Goal: Task Accomplishment & Management: Manage account settings

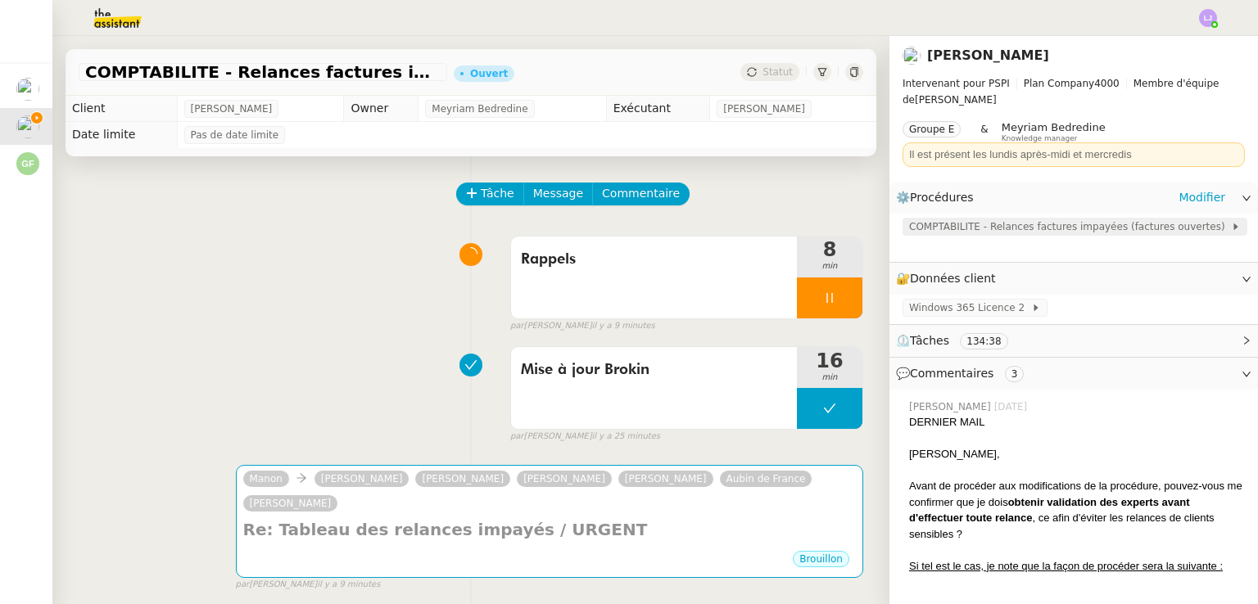
click at [926, 230] on span "COMPTABILITE - Relances factures impayées (factures ouvertes)" at bounding box center [1070, 227] width 322 height 16
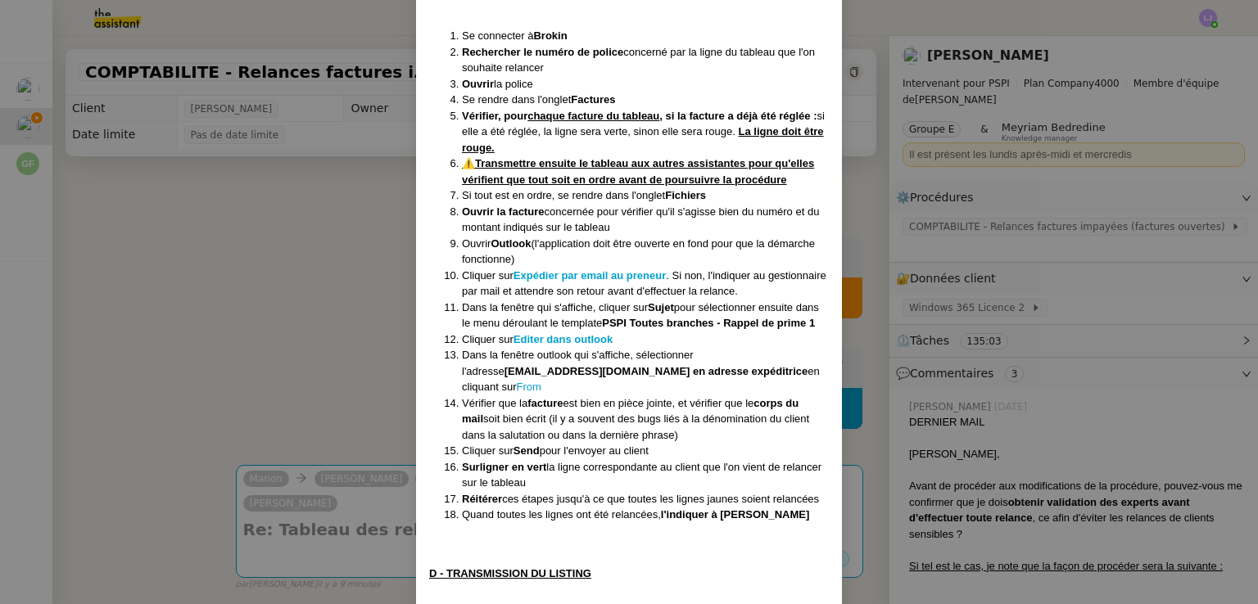
scroll to position [1006, 0]
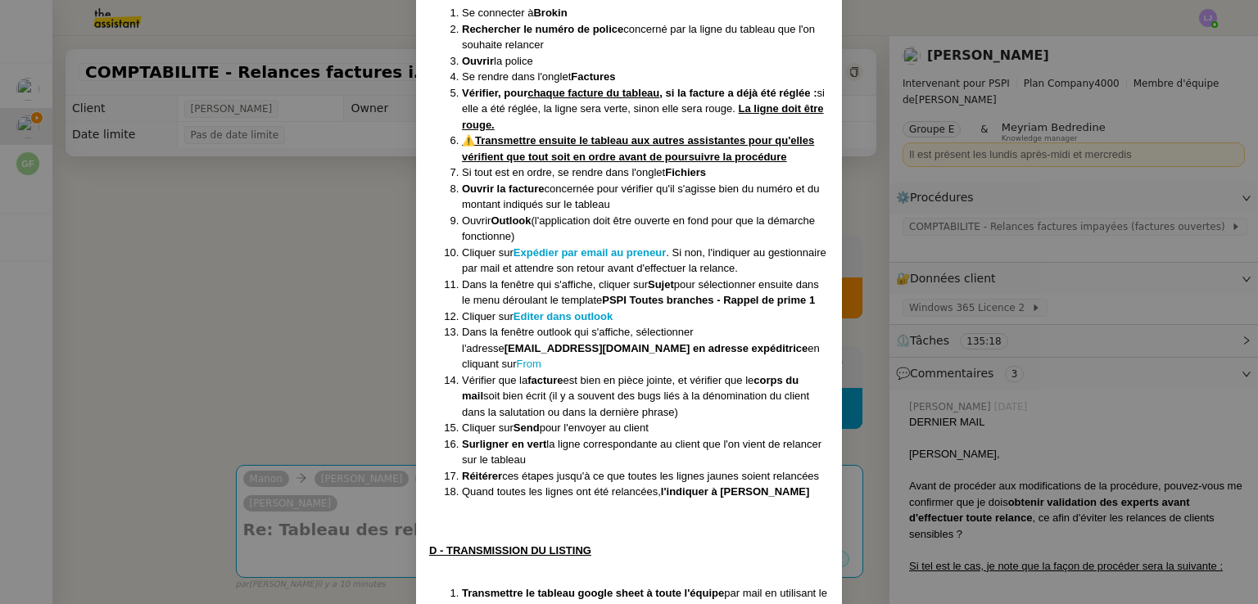
click at [224, 336] on nz-modal-container "Créée le [DATE] MAJ le [DATE] Contexte : Il s’agit de déterminer les clients qu…" at bounding box center [629, 302] width 1258 height 604
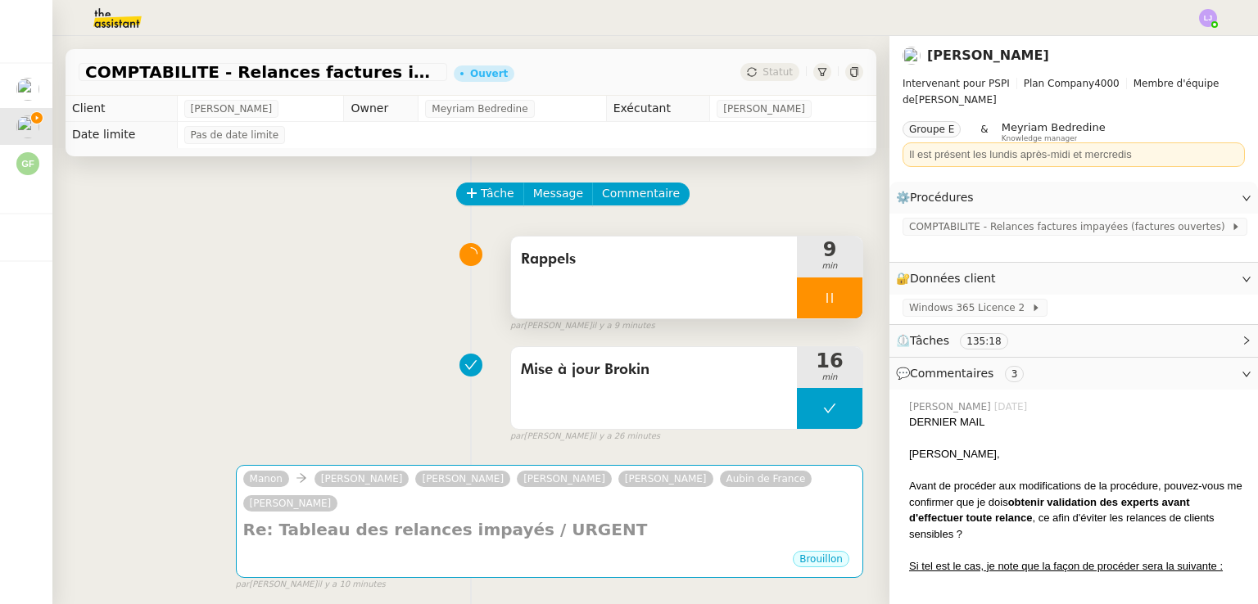
click at [849, 289] on div at bounding box center [830, 298] width 66 height 41
click at [799, 306] on div at bounding box center [813, 298] width 33 height 41
click at [840, 297] on div at bounding box center [830, 298] width 66 height 41
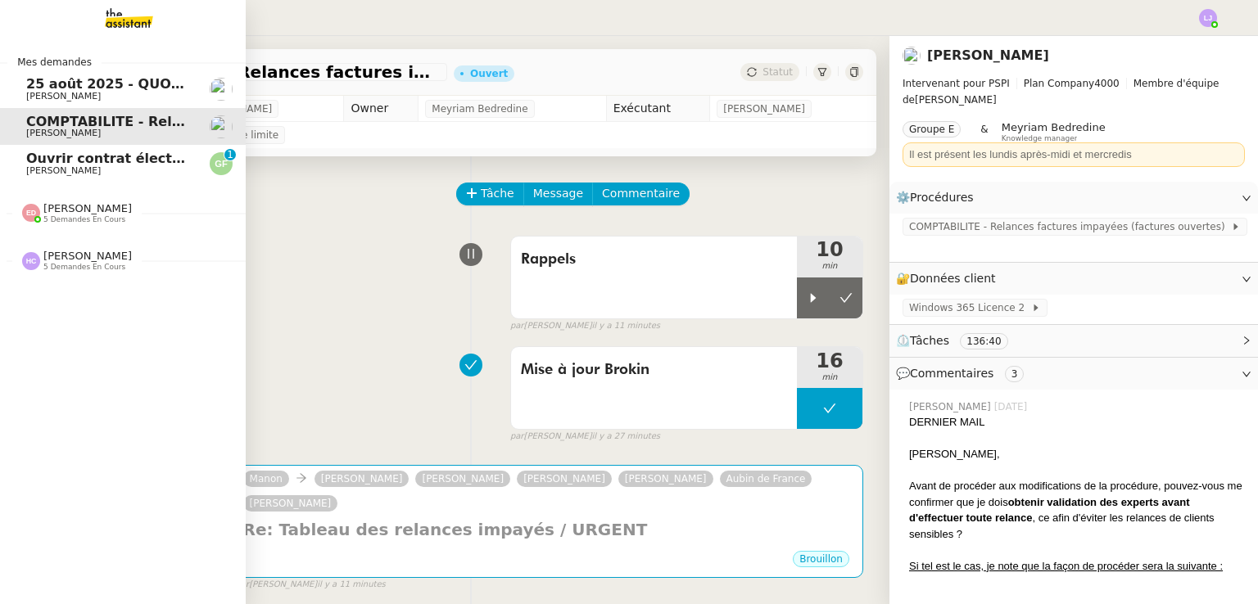
click at [136, 168] on span "[PERSON_NAME]" at bounding box center [108, 171] width 165 height 10
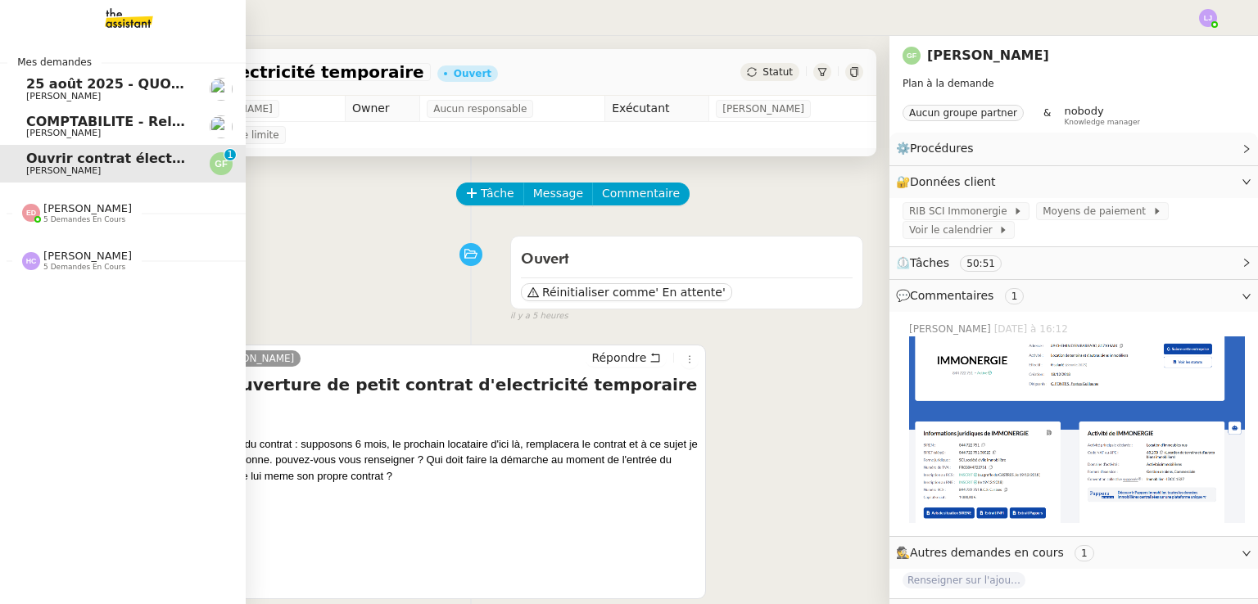
click at [111, 119] on span "COMPTABILITE - Relances factures impayées - août 2025" at bounding box center [235, 122] width 418 height 16
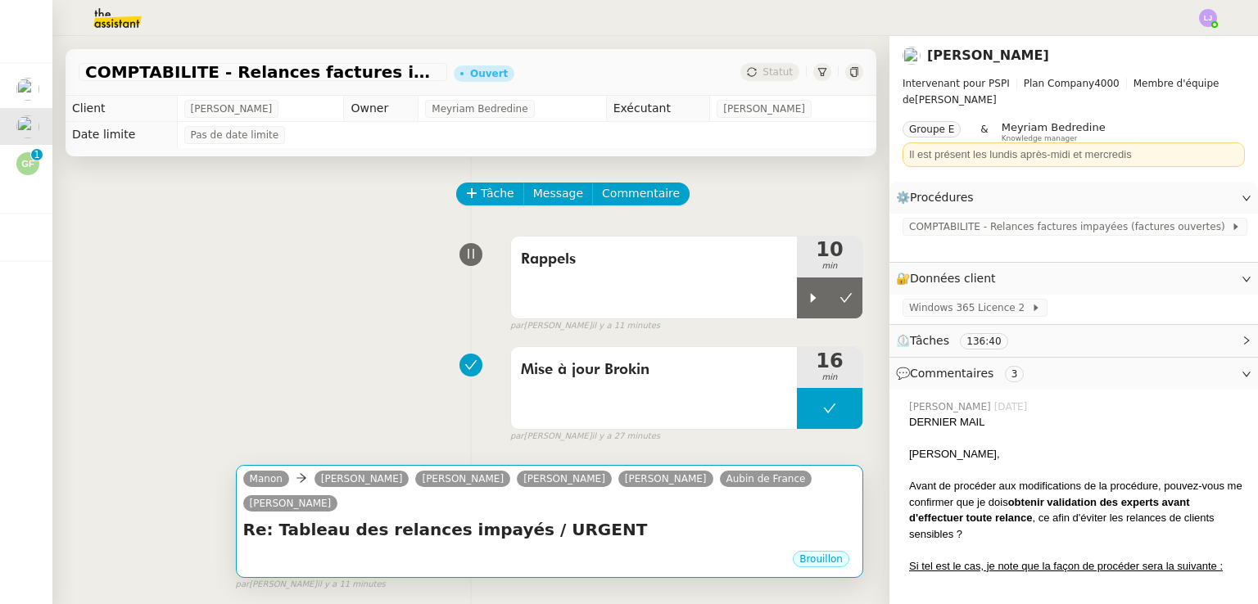
click at [492, 550] on div "Brouillon" at bounding box center [549, 562] width 613 height 25
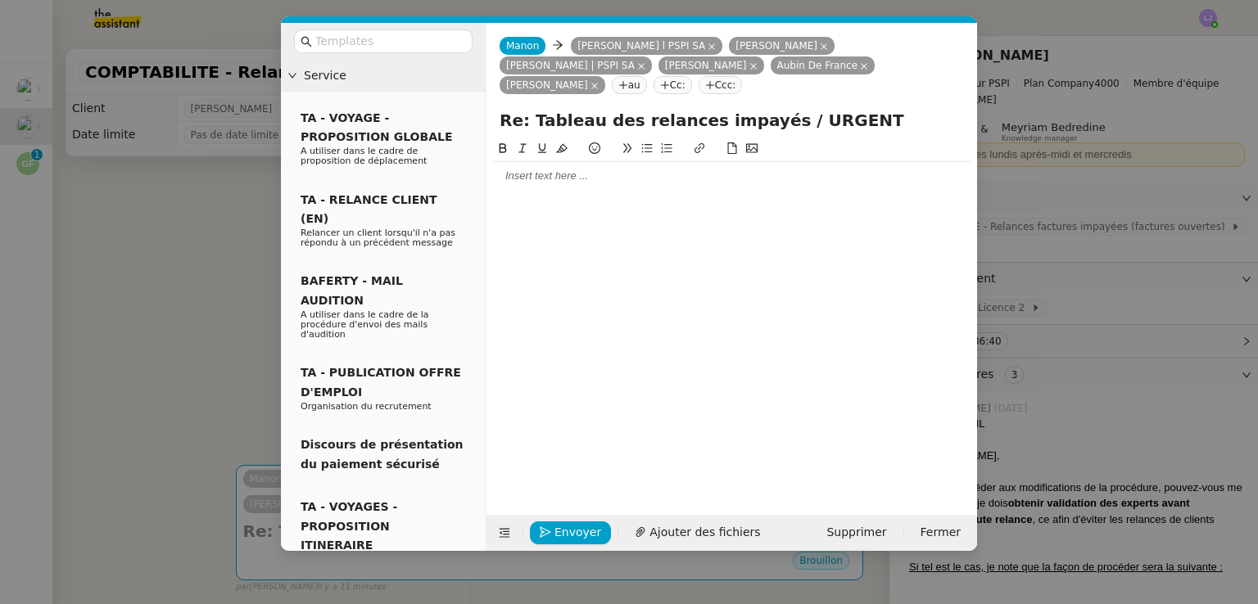
click at [577, 169] on div at bounding box center [732, 176] width 478 height 15
click at [193, 338] on nz-modal-container "Service TA - VOYAGE - PROPOSITION GLOBALE A utiliser dans le cadre de propositi…" at bounding box center [629, 302] width 1258 height 604
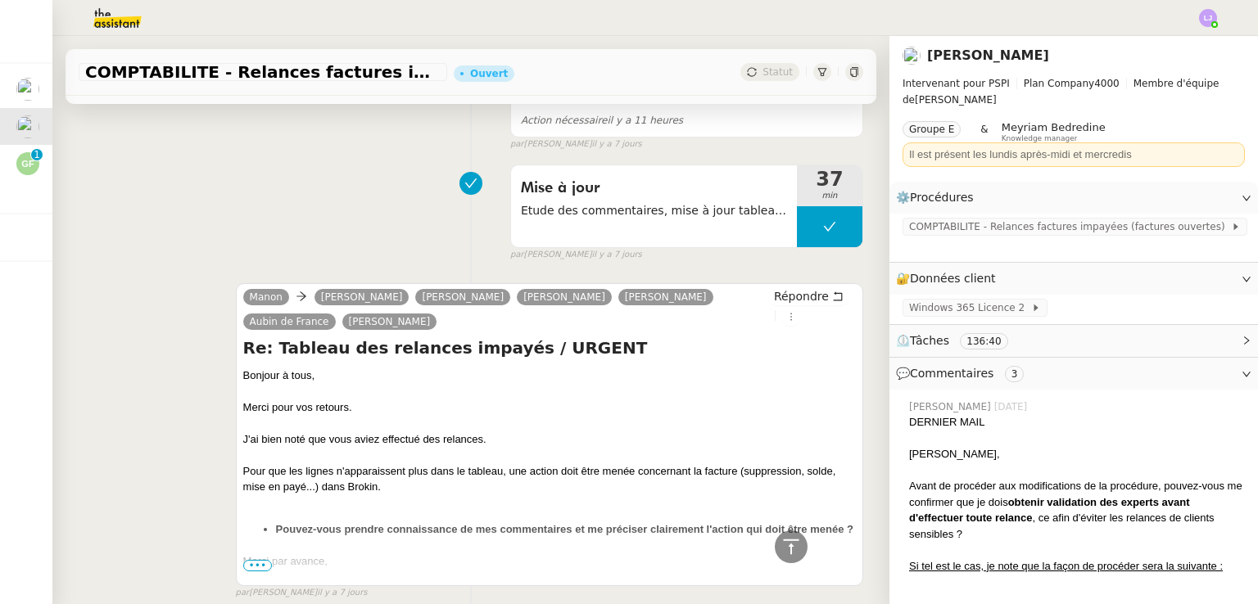
scroll to position [628, 0]
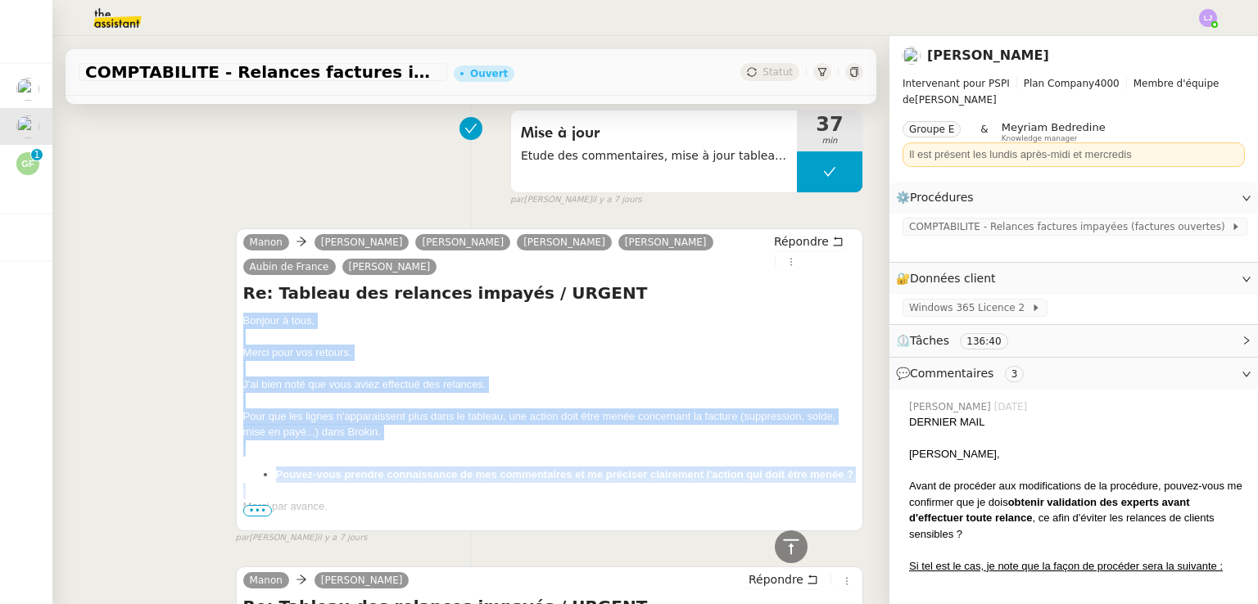
drag, startPoint x: 238, startPoint y: 299, endPoint x: 406, endPoint y: 479, distance: 246.3
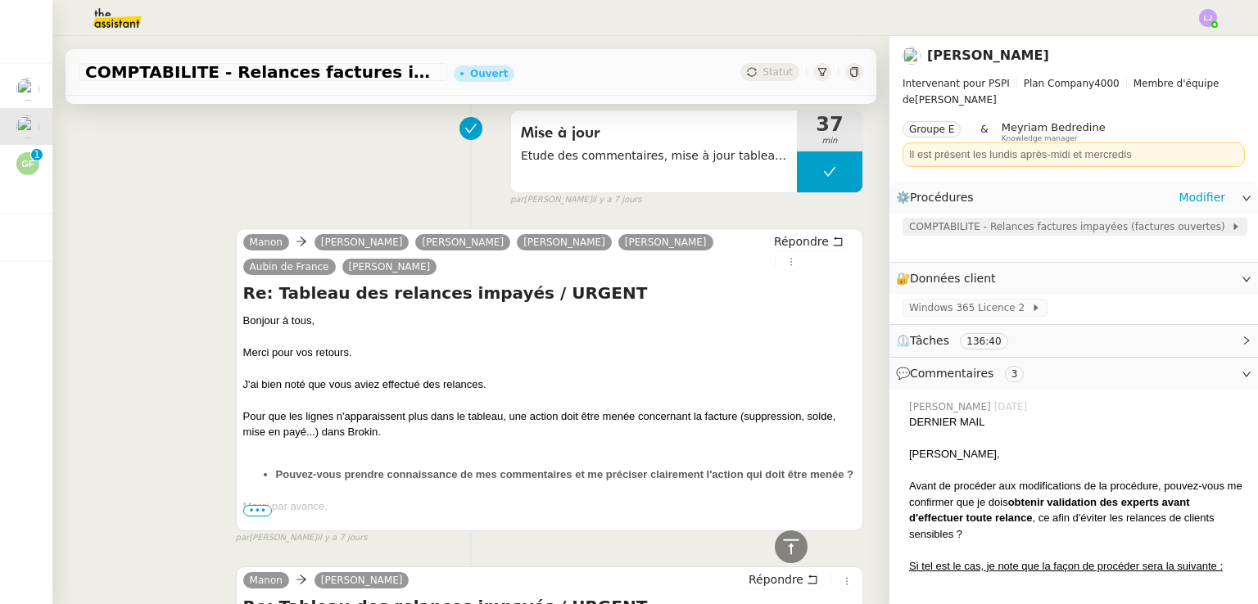
click at [1159, 220] on span "COMPTABILITE - Relances factures impayées (factures ouvertes)" at bounding box center [1070, 227] width 322 height 16
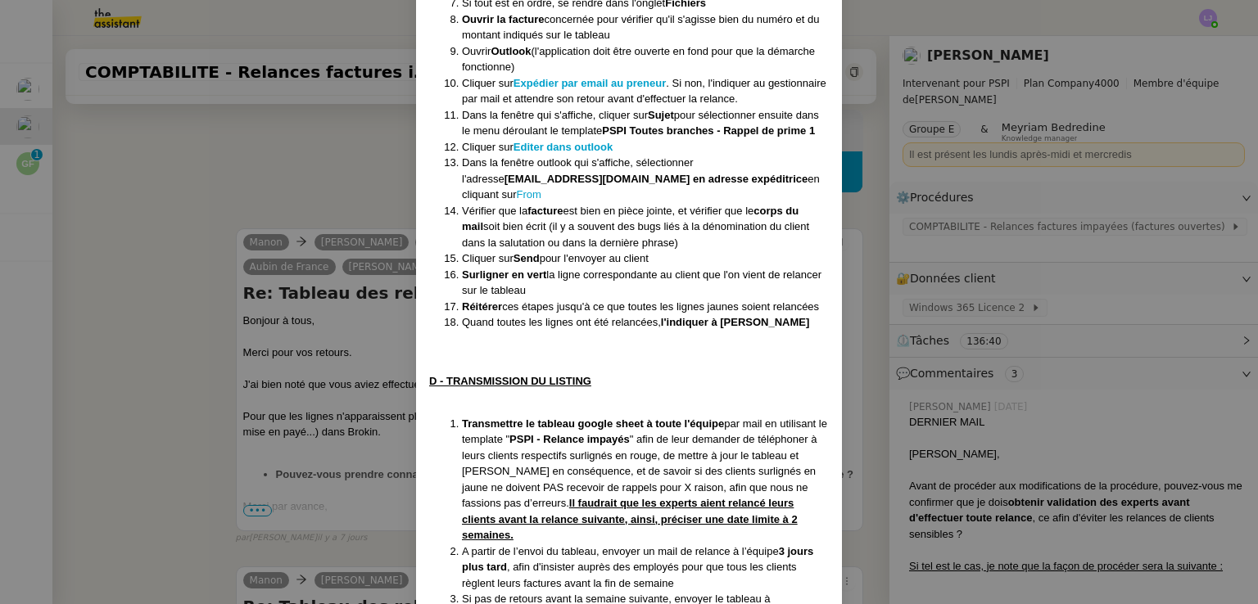
scroll to position [1285, 0]
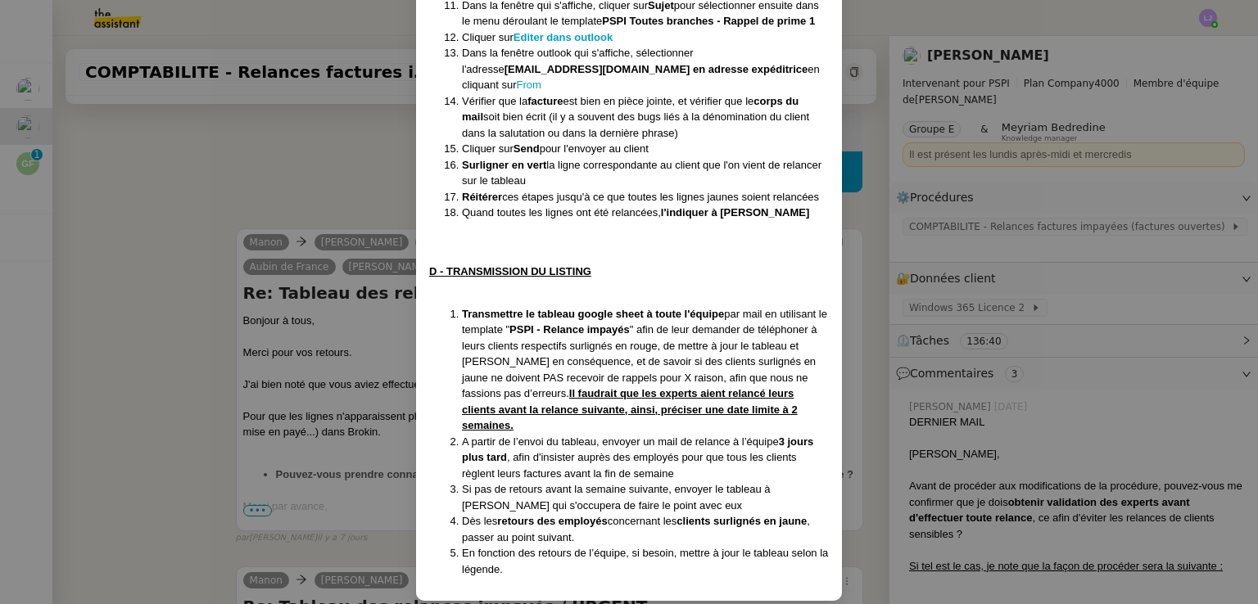
click at [143, 285] on nz-modal-container "Créée le [DATE] MAJ le [DATE] Contexte : Il s’agit de déterminer les clients qu…" at bounding box center [629, 302] width 1258 height 604
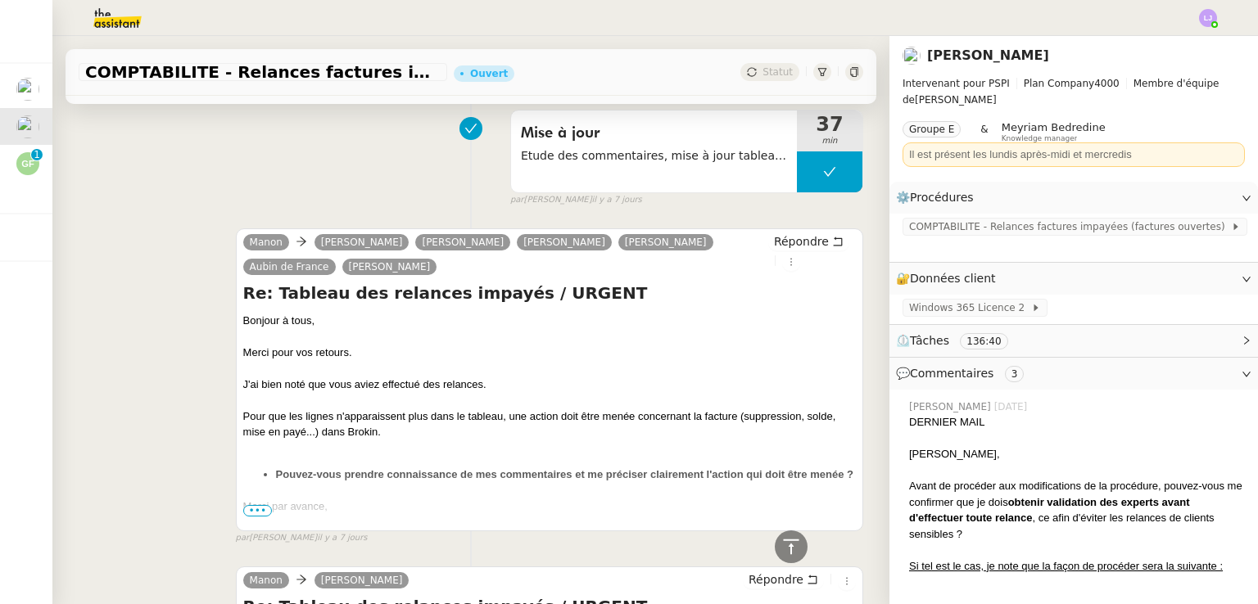
scroll to position [0, 0]
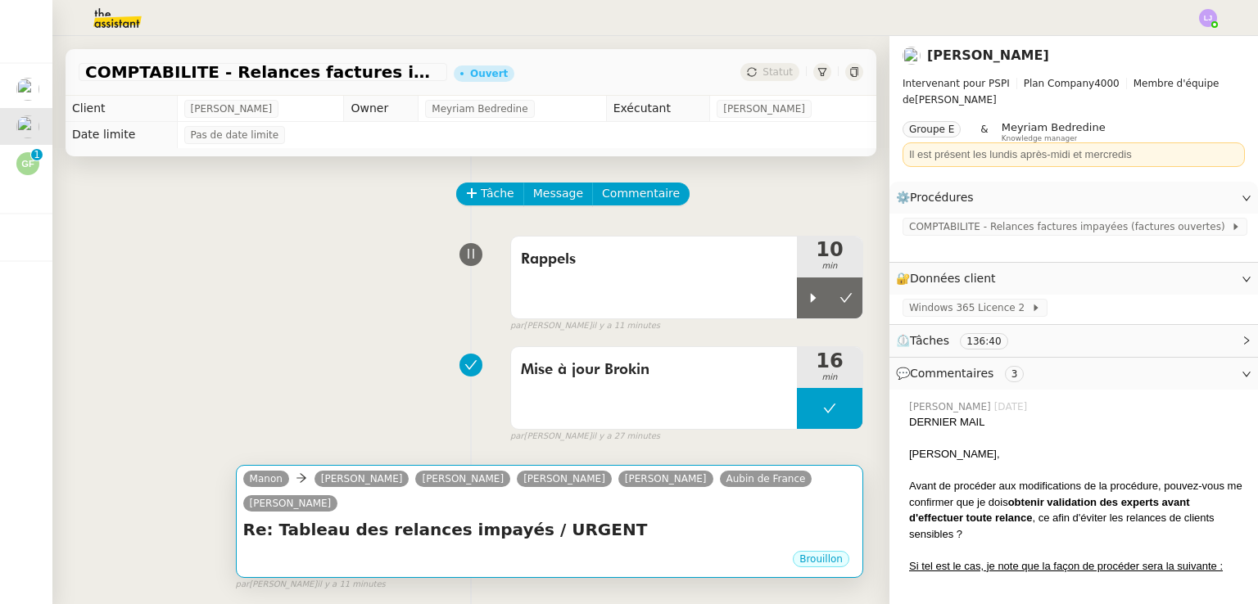
click at [518, 550] on div "Brouillon" at bounding box center [549, 562] width 613 height 25
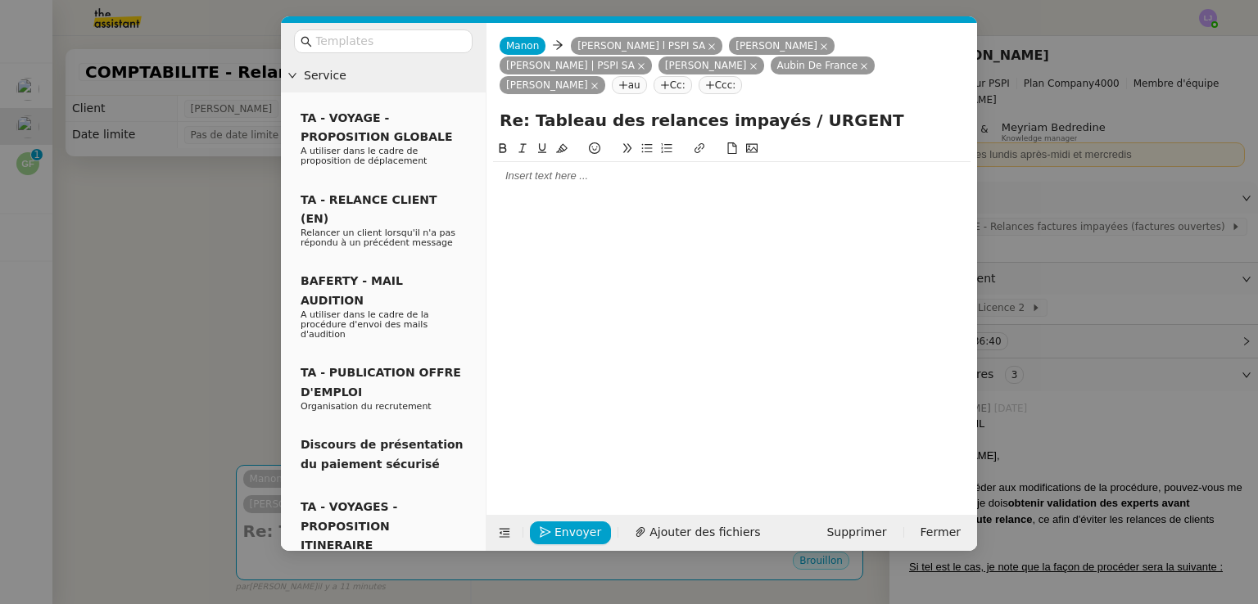
click at [523, 170] on div at bounding box center [732, 176] width 478 height 28
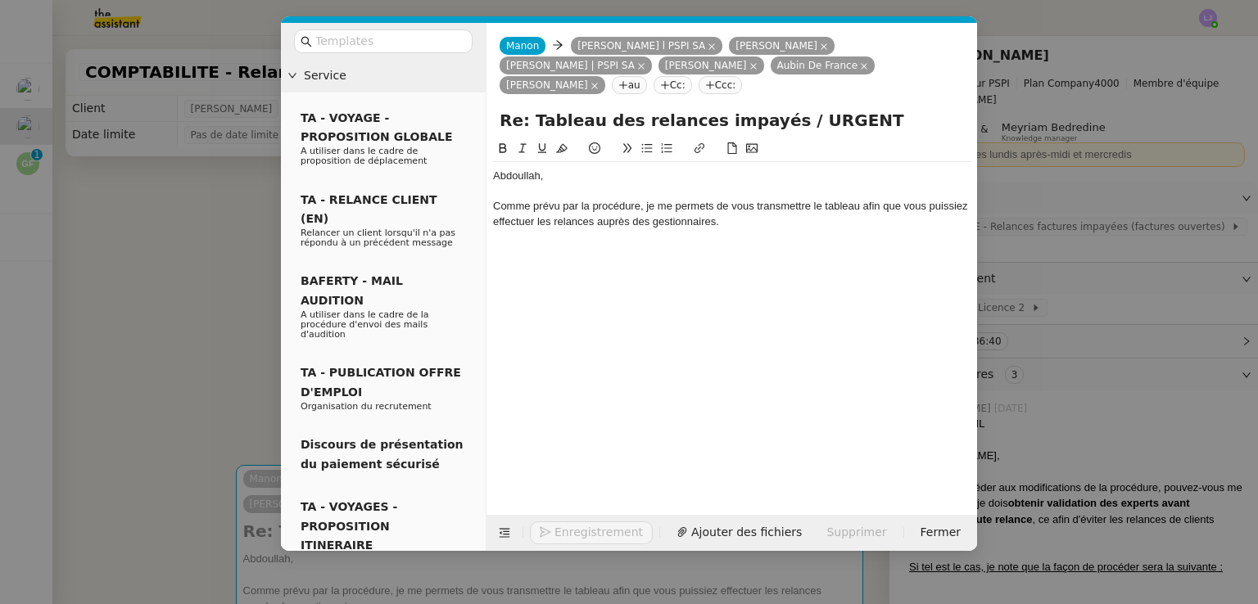
click at [1216, 332] on nz-modal-container "Service TA - VOYAGE - PROPOSITION GLOBALE A utiliser dans le cadre de propositi…" at bounding box center [629, 302] width 1258 height 604
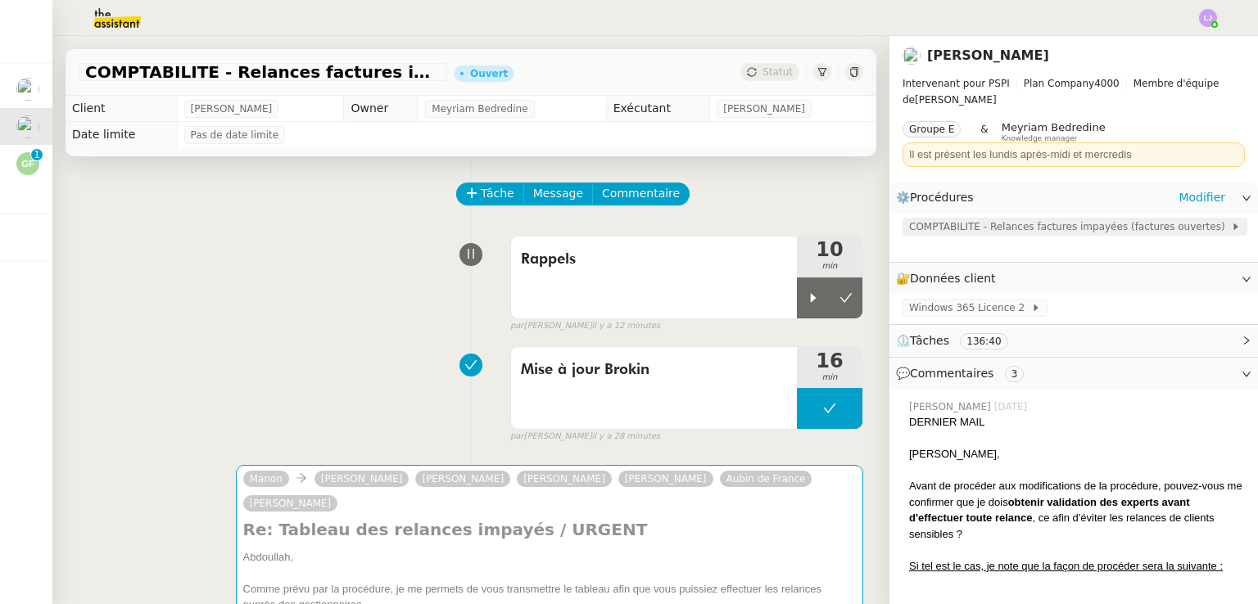
click at [1111, 231] on span "COMPTABILITE - Relances factures impayées (factures ouvertes)" at bounding box center [1070, 227] width 322 height 16
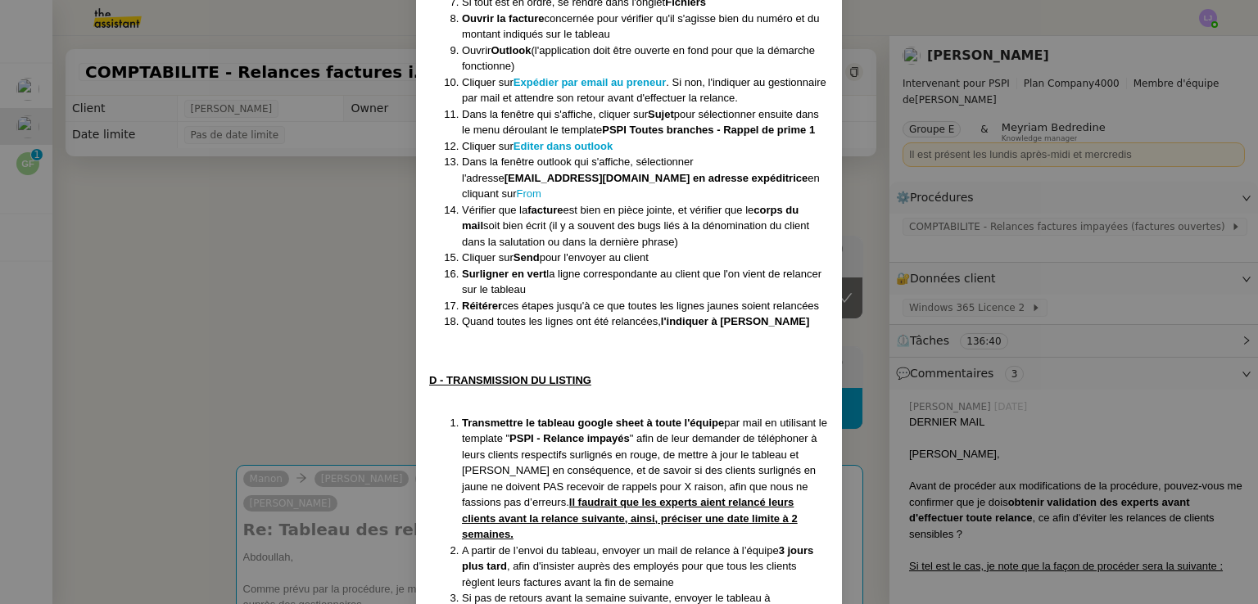
scroll to position [1285, 0]
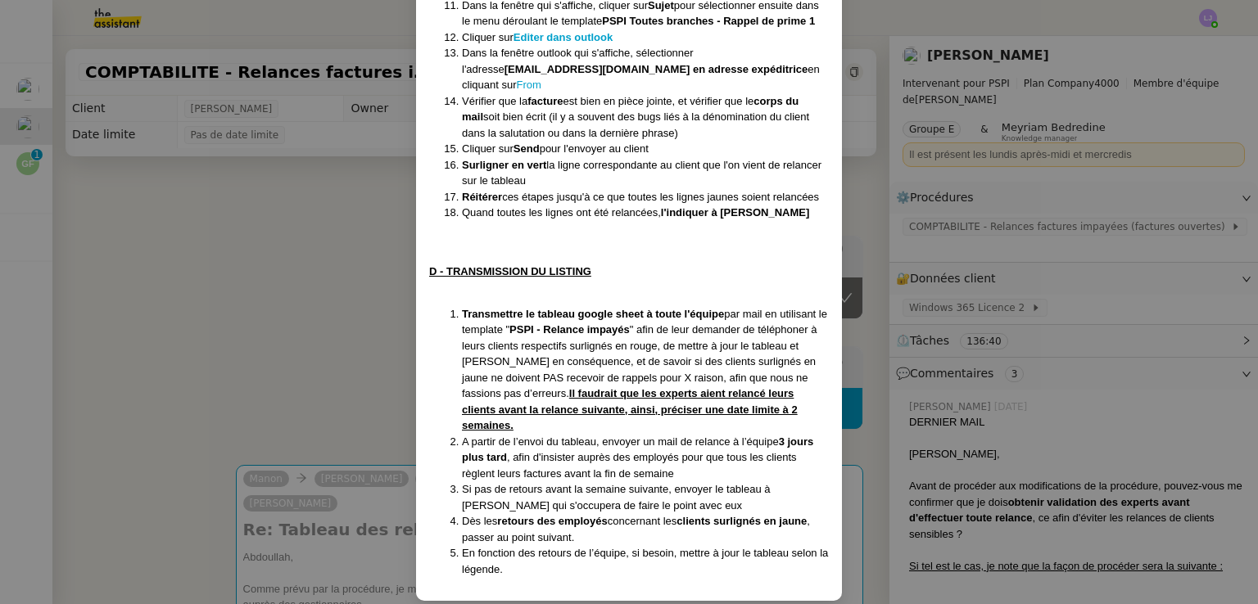
click at [1004, 406] on nz-modal-container "Créée le [DATE] MAJ le [DATE] Contexte : Il s’agit de déterminer les clients qu…" at bounding box center [629, 302] width 1258 height 604
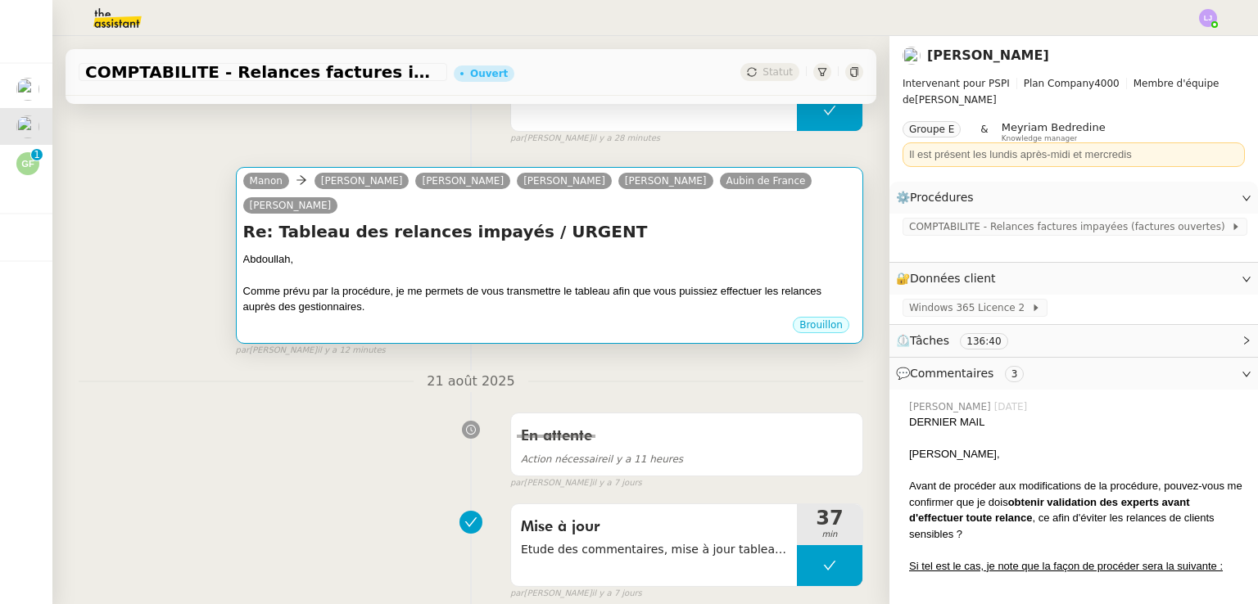
scroll to position [303, 0]
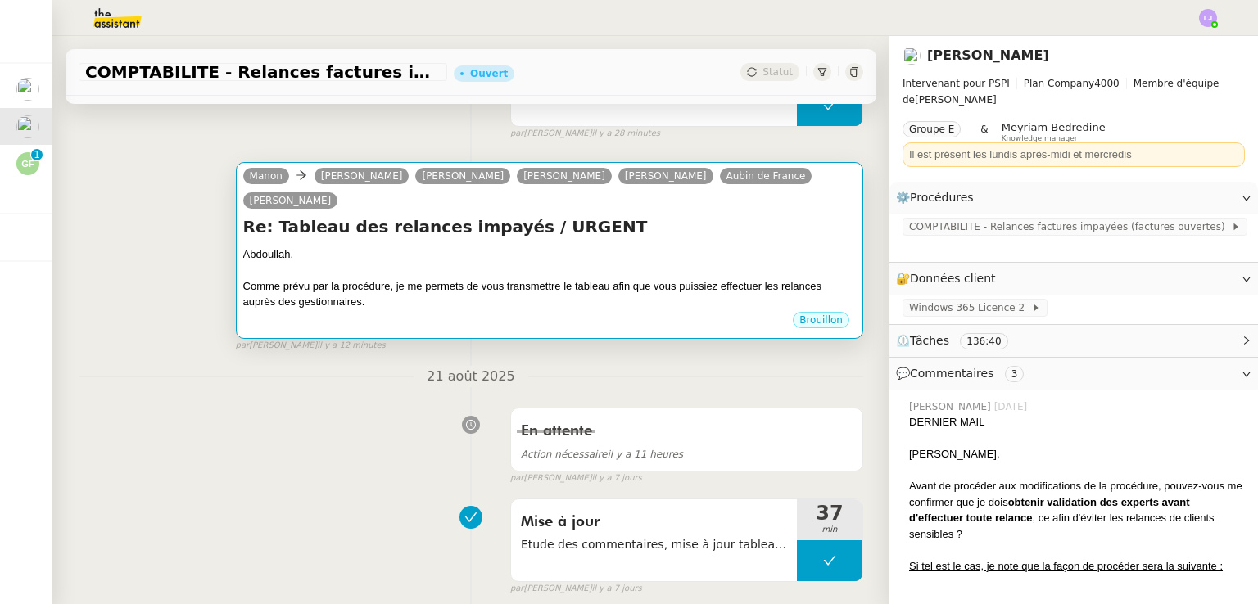
click at [596, 310] on div "Brouillon" at bounding box center [549, 322] width 613 height 25
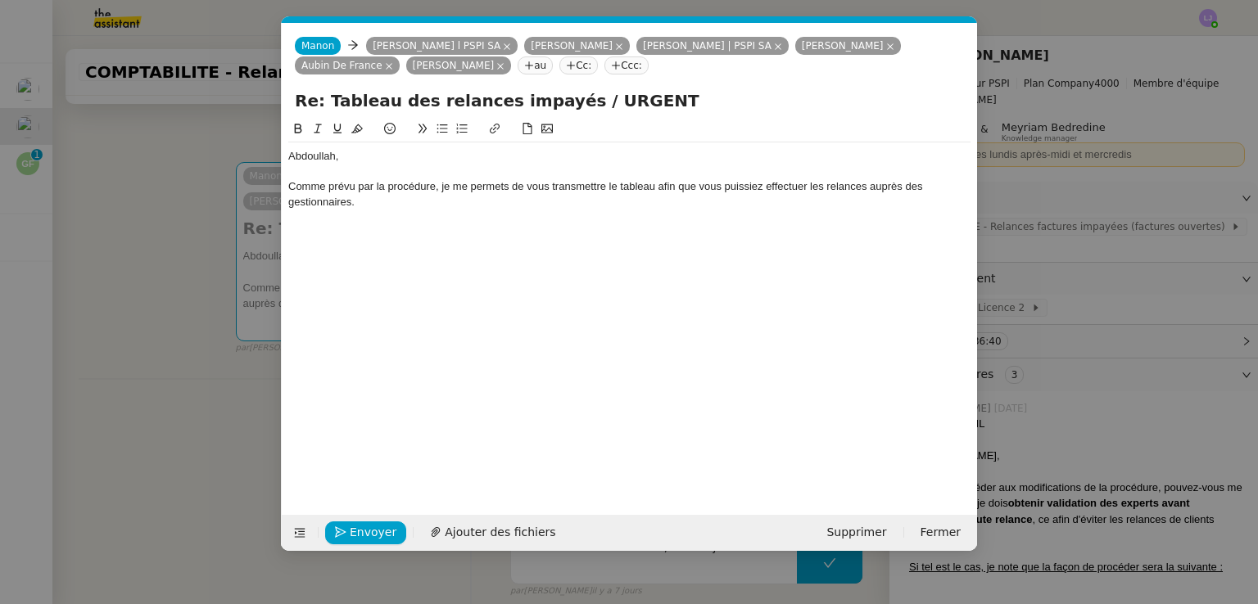
scroll to position [0, 34]
click at [640, 188] on div "Comme prévu par la procédure, je me permets de vous transmettre le tableau afin…" at bounding box center [629, 194] width 682 height 30
click at [498, 128] on icon at bounding box center [494, 128] width 11 height 11
paste input "[URL][DOMAIN_NAME]"
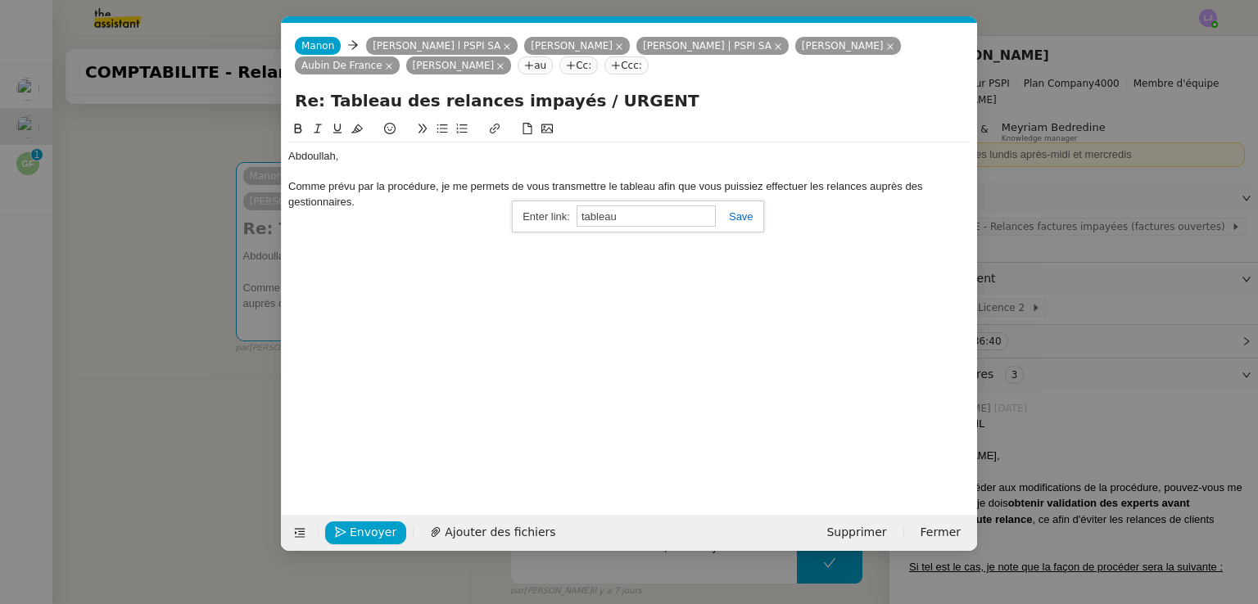
type input "[URL][DOMAIN_NAME]"
click at [564, 197] on div "Comme prévu par la procédure, je me permets de vous transmettre le tableau afin…" at bounding box center [629, 194] width 682 height 30
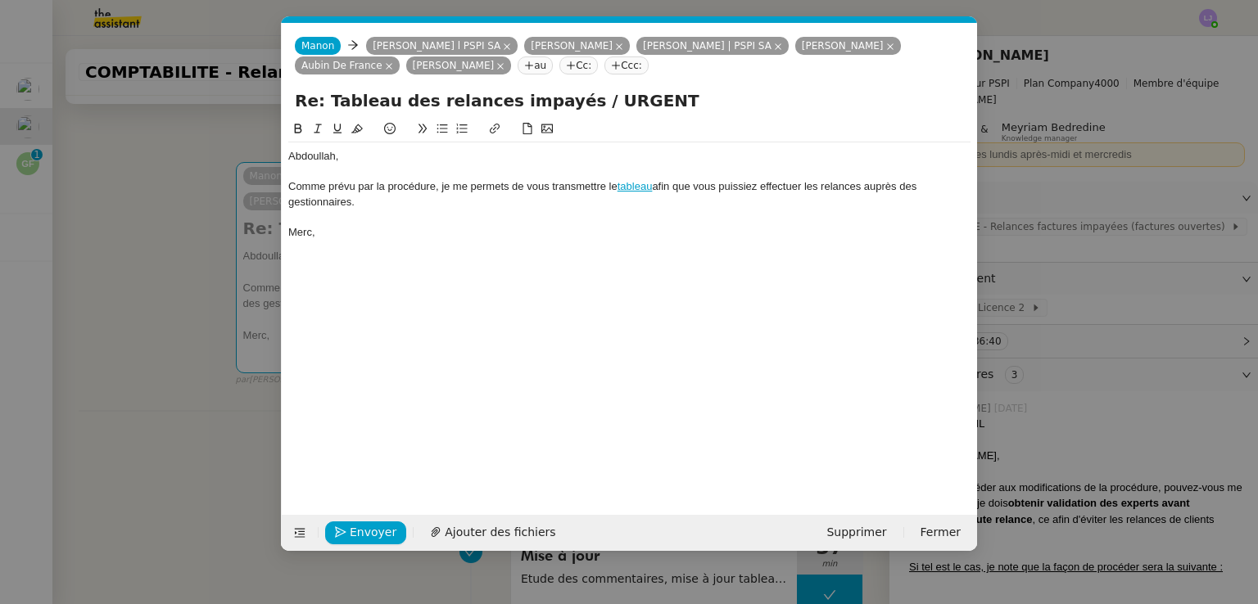
click at [449, 204] on div "Comme prévu par la procédure, je me permets de vous transmettre le tableau afin…" at bounding box center [629, 194] width 682 height 30
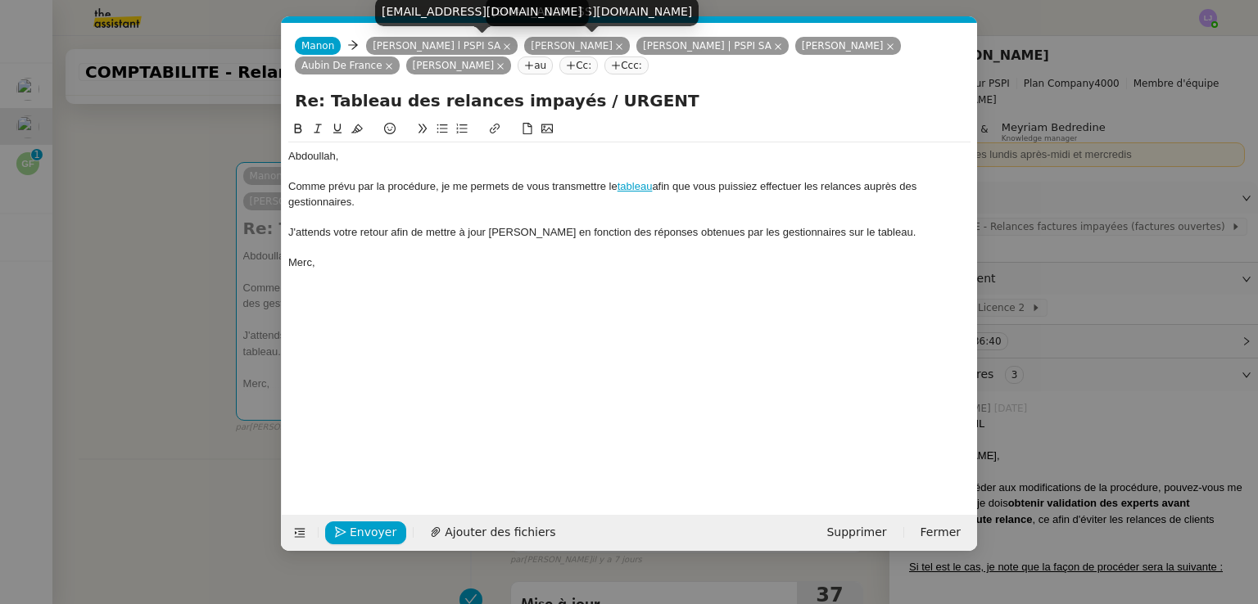
click at [503, 47] on icon at bounding box center [507, 47] width 8 height 8
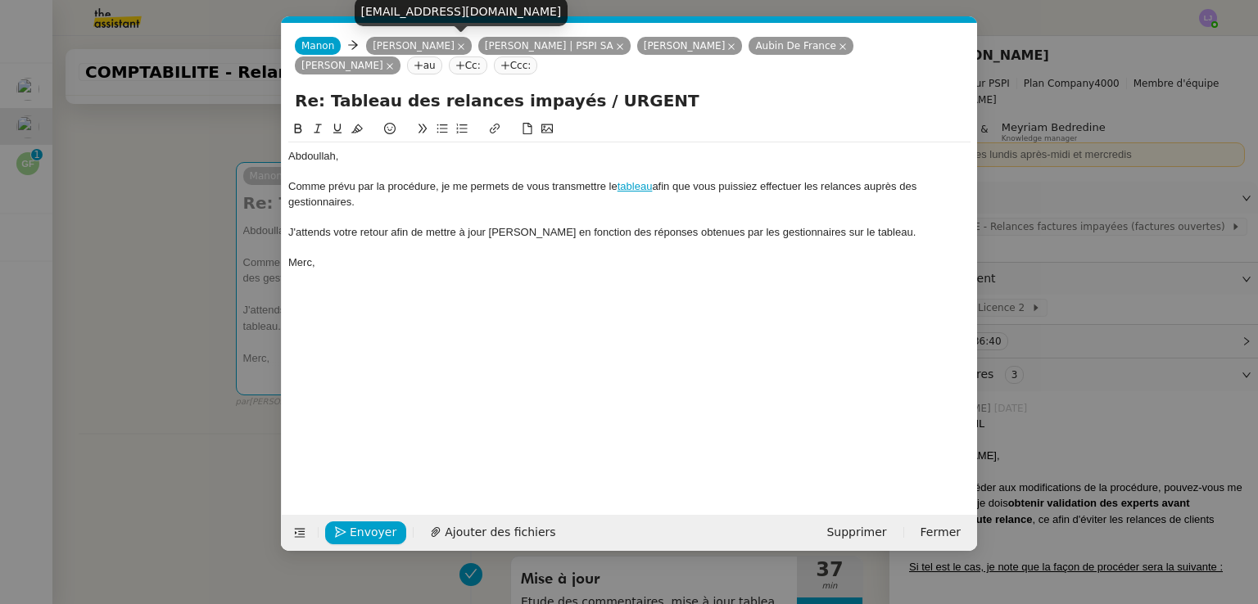
click at [458, 46] on icon at bounding box center [461, 46] width 7 height 7
click at [505, 48] on icon at bounding box center [508, 46] width 7 height 7
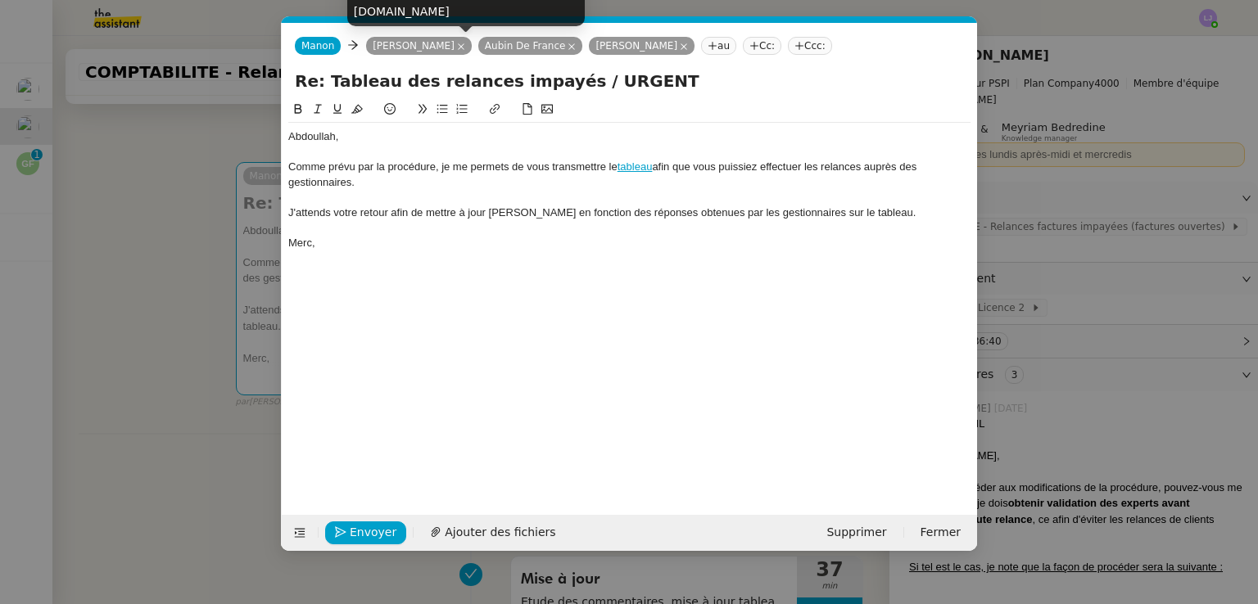
click at [457, 43] on icon at bounding box center [461, 47] width 8 height 8
click at [456, 48] on icon at bounding box center [460, 47] width 8 height 8
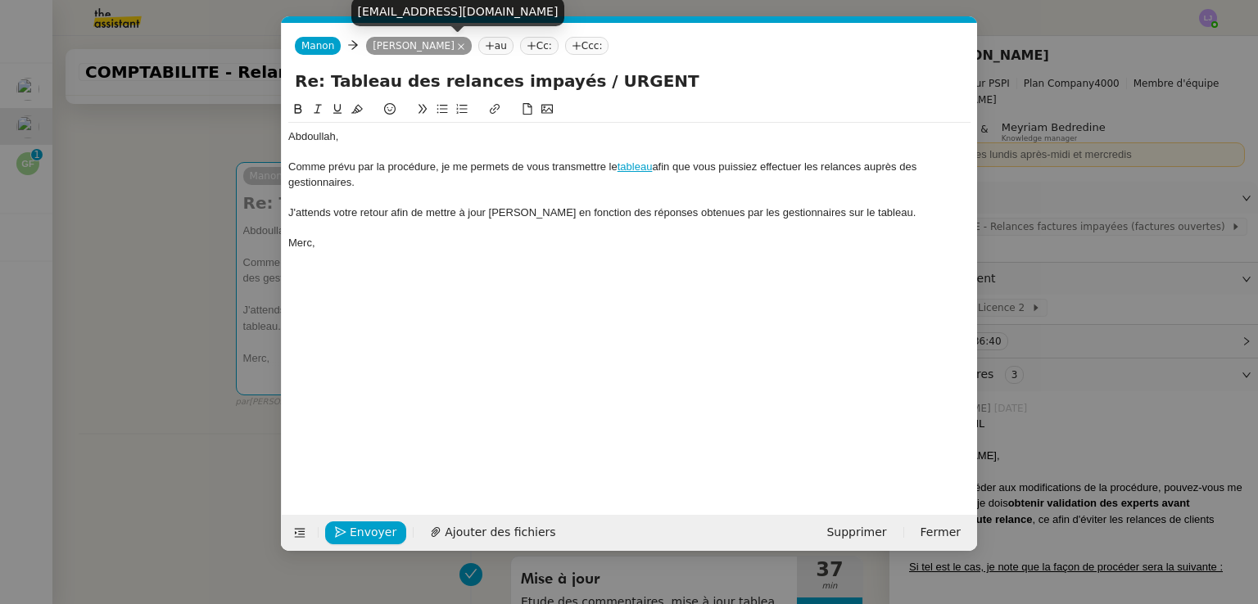
click at [215, 301] on nz-modal-container "Service TA - VOYAGE - PROPOSITION GLOBALE A utiliser dans le cadre de propositi…" at bounding box center [629, 302] width 1258 height 604
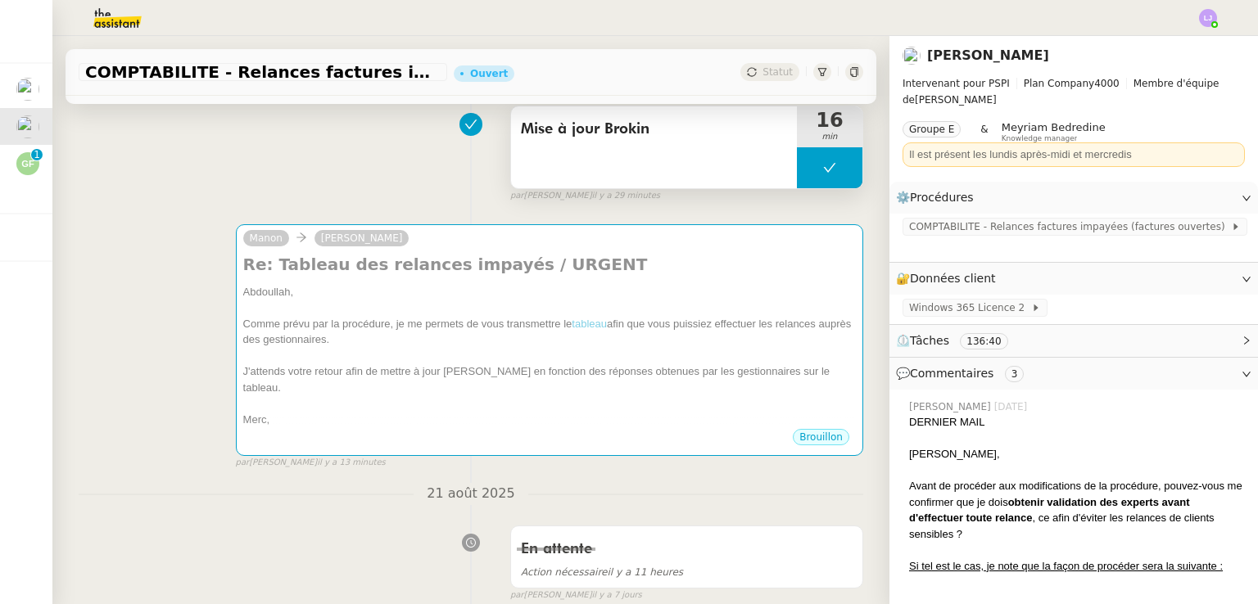
scroll to position [262, 0]
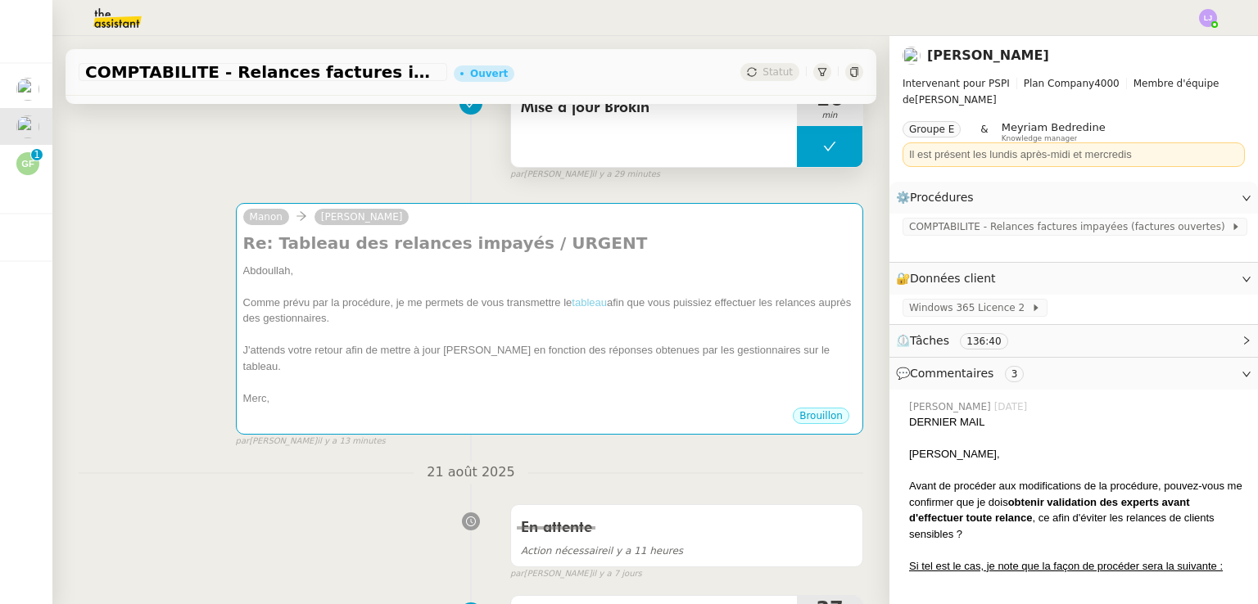
click at [507, 391] on div "Merc," at bounding box center [549, 399] width 613 height 16
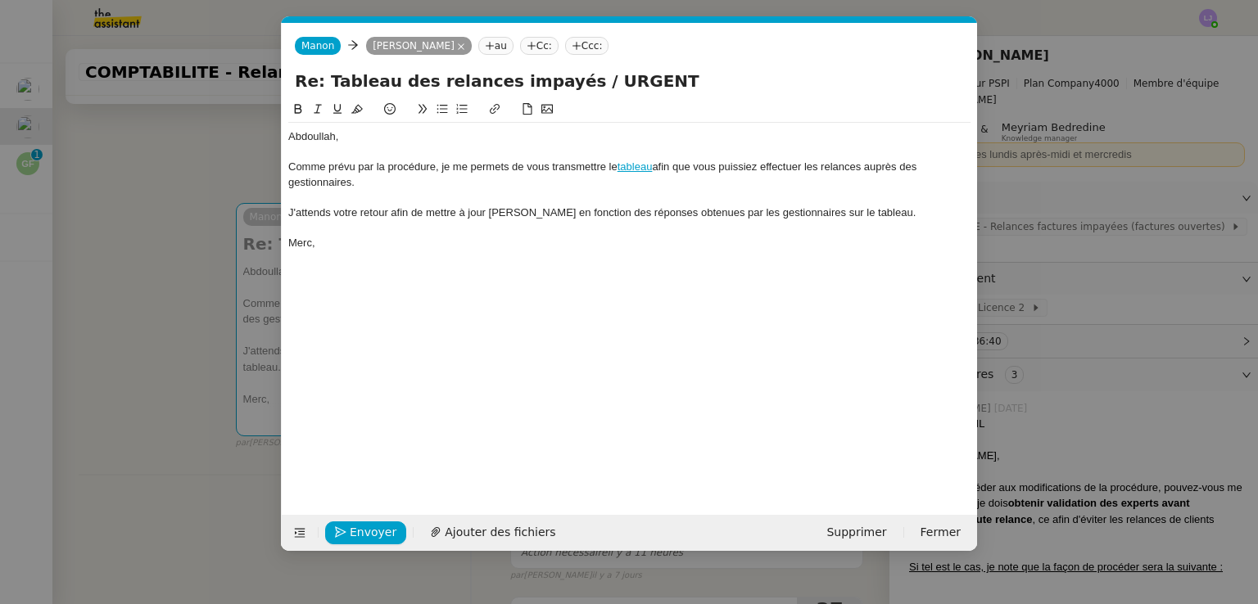
scroll to position [0, 34]
click at [386, 528] on span "Envoyer" at bounding box center [373, 532] width 47 height 19
click at [386, 528] on span "Confirmer l'envoi" at bounding box center [399, 532] width 98 height 19
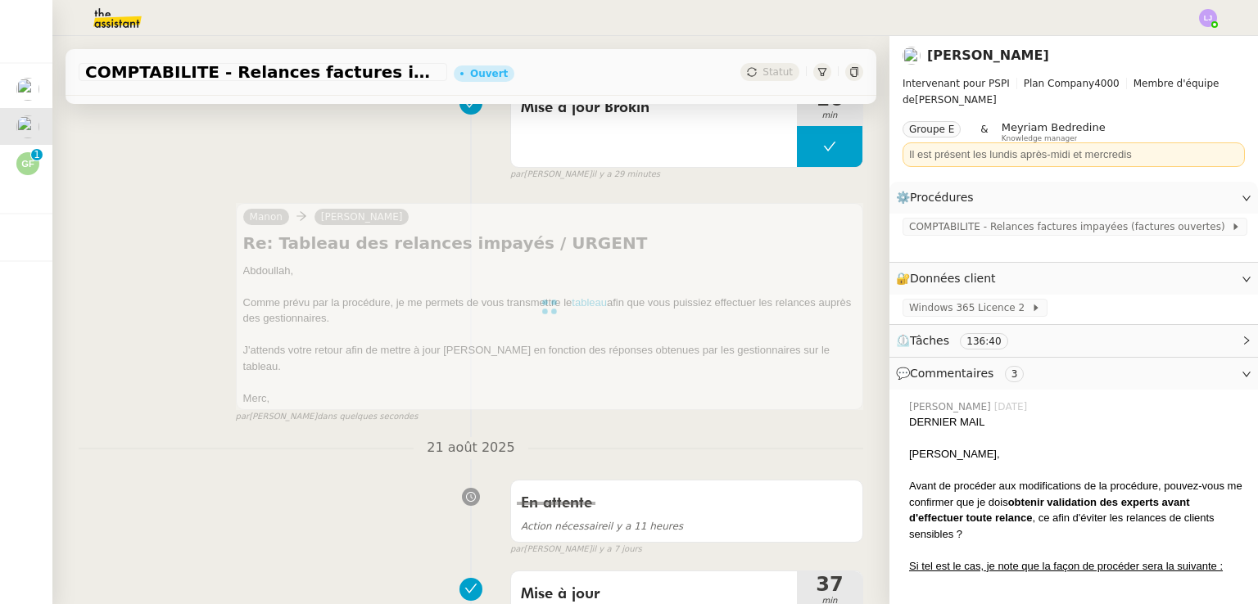
scroll to position [0, 0]
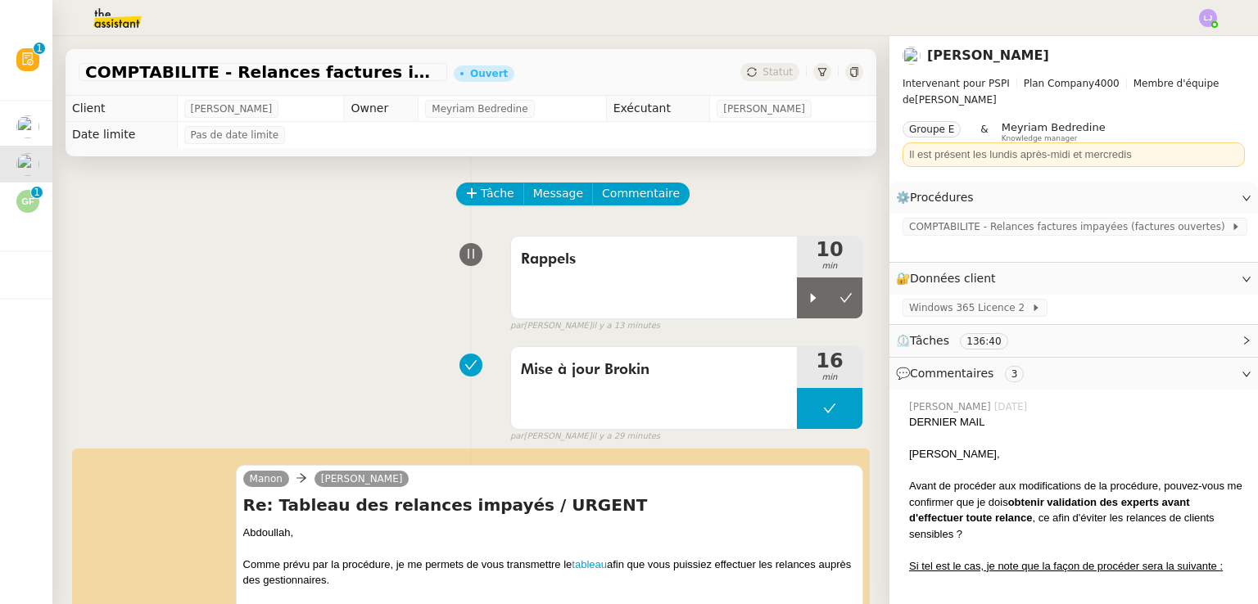
click at [591, 569] on link "tableau" at bounding box center [589, 565] width 35 height 12
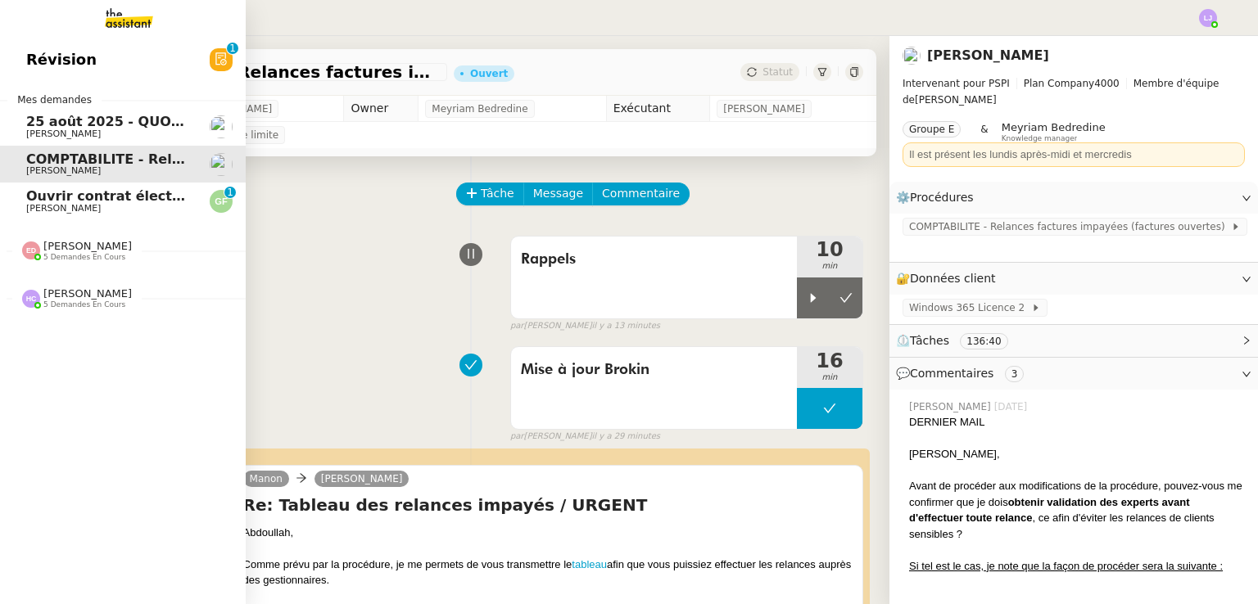
click at [80, 212] on span "[PERSON_NAME]" at bounding box center [63, 208] width 75 height 11
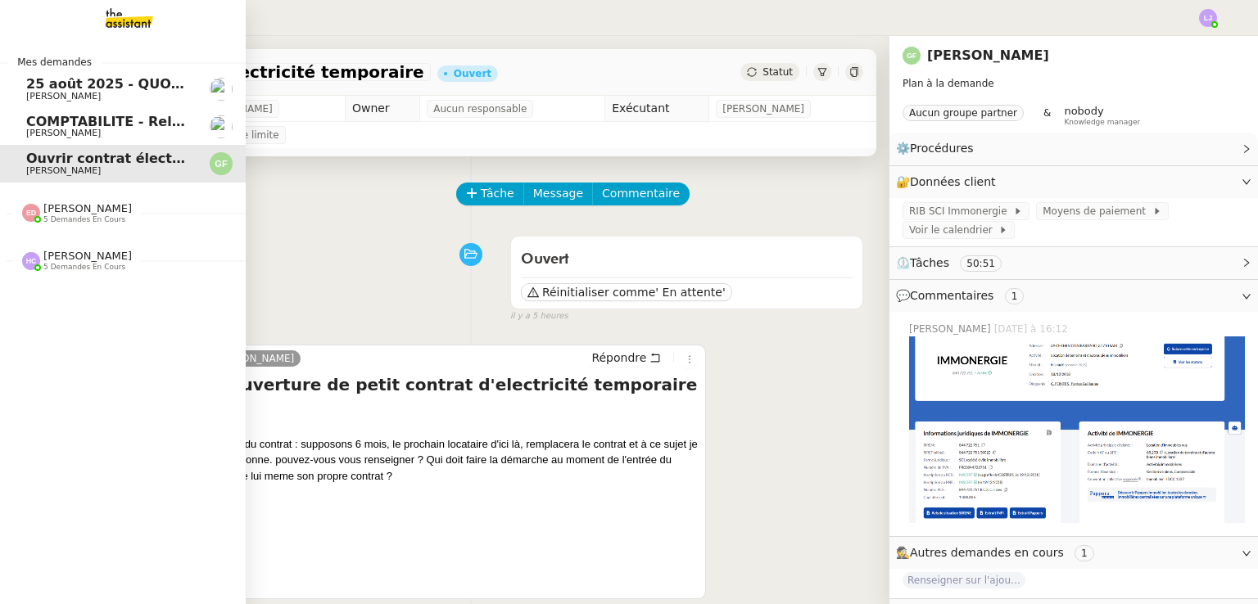
click at [110, 83] on span "25 août 2025 - QUOTIDIEN - OPAL - Gestion de la boîte mail OPAL" at bounding box center [266, 84] width 480 height 16
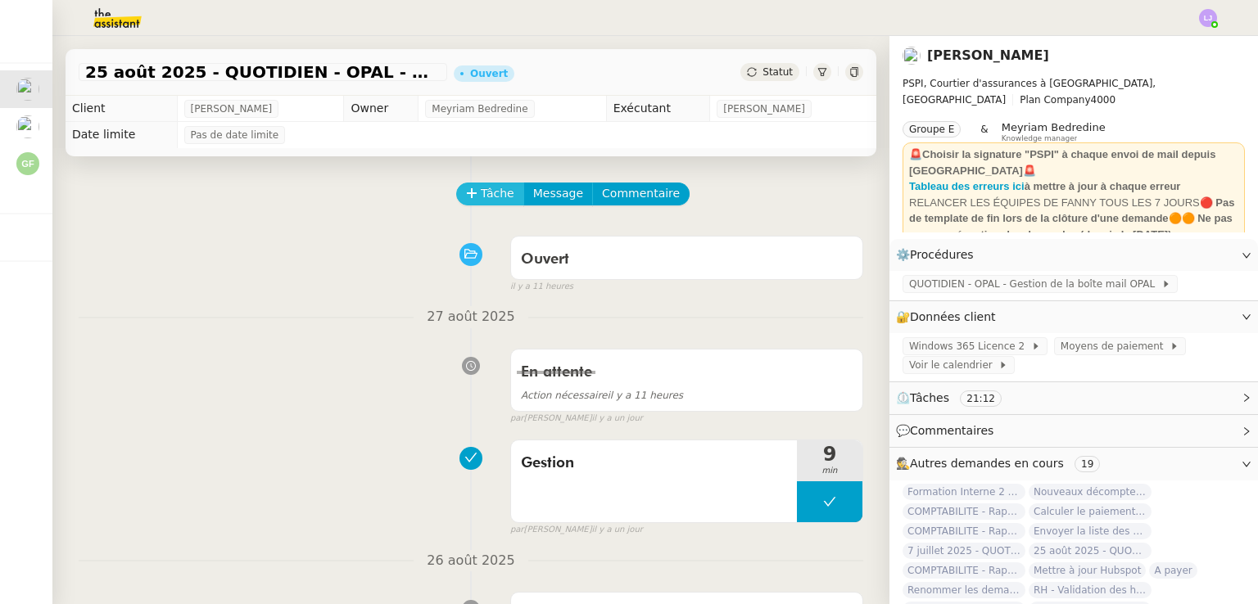
click at [475, 206] on button "Tâche" at bounding box center [490, 194] width 68 height 23
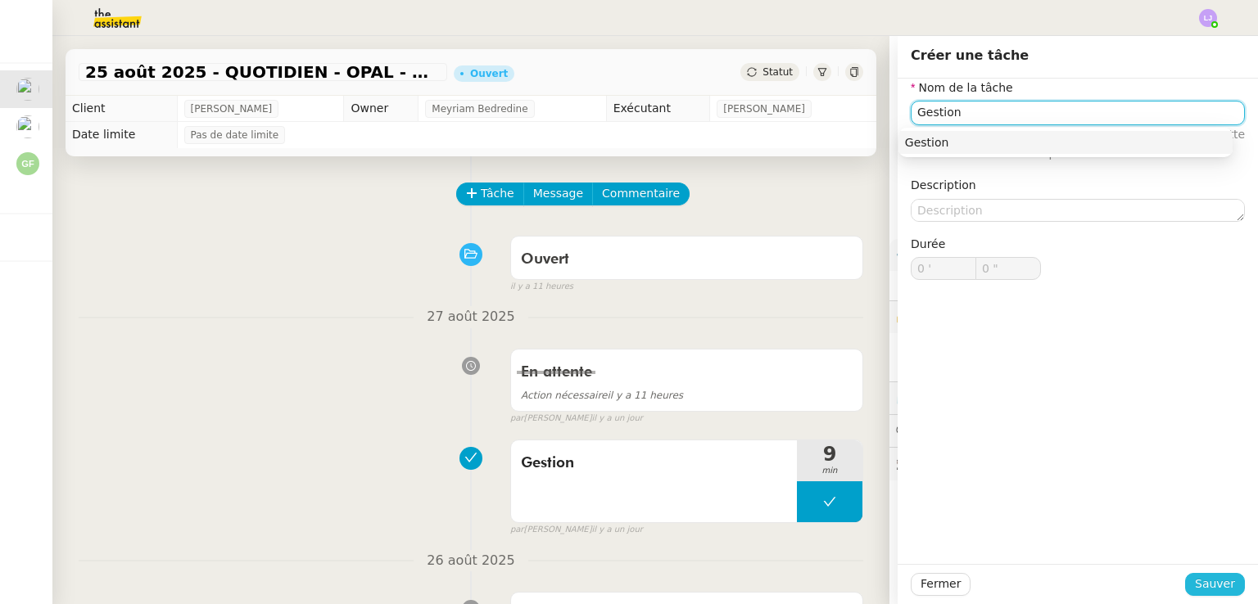
type input "Gestion"
click at [1185, 586] on button "Sauver" at bounding box center [1215, 584] width 60 height 23
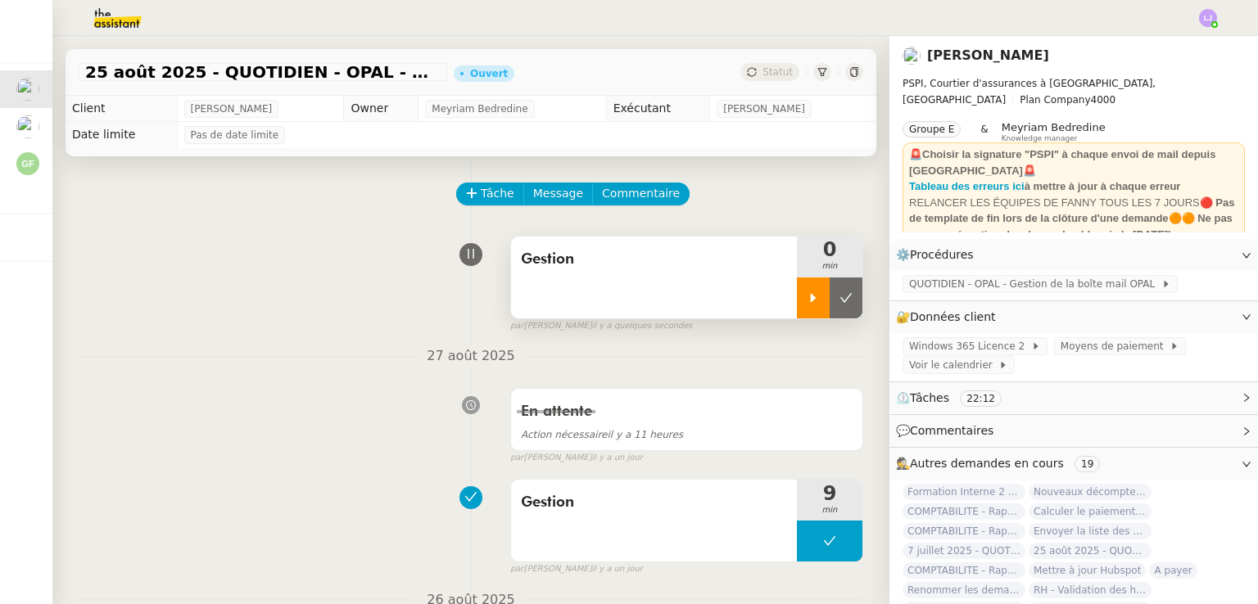
click at [797, 290] on div at bounding box center [813, 298] width 33 height 41
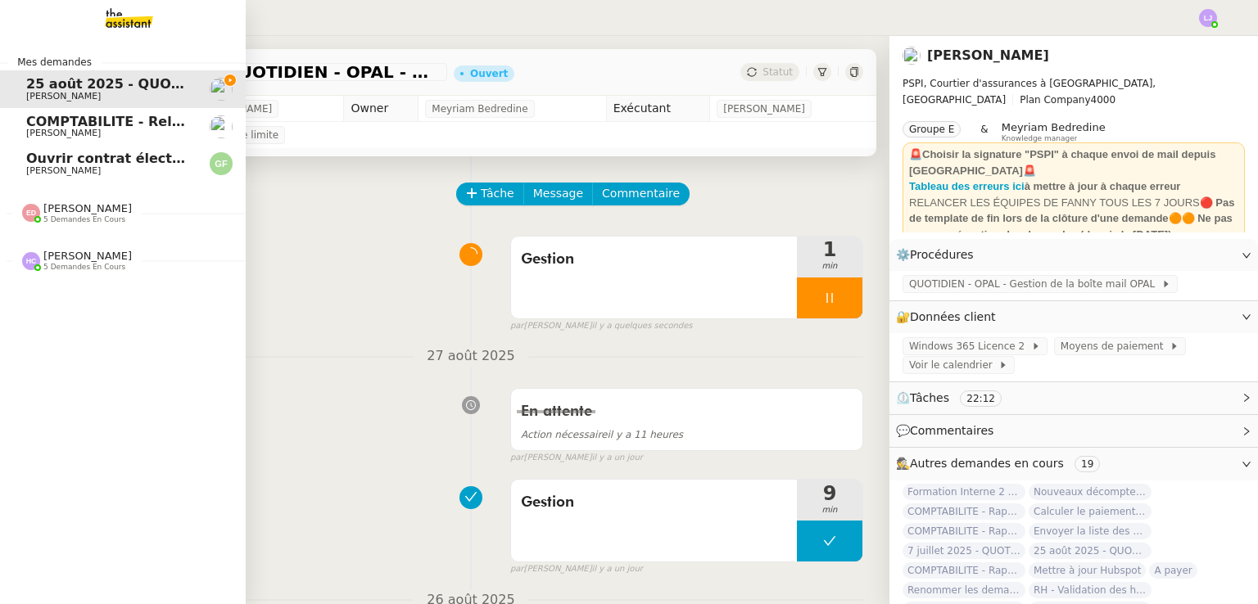
click at [158, 263] on nz-divider "[PERSON_NAME] 5 demandes en cours" at bounding box center [130, 260] width 246 height 21
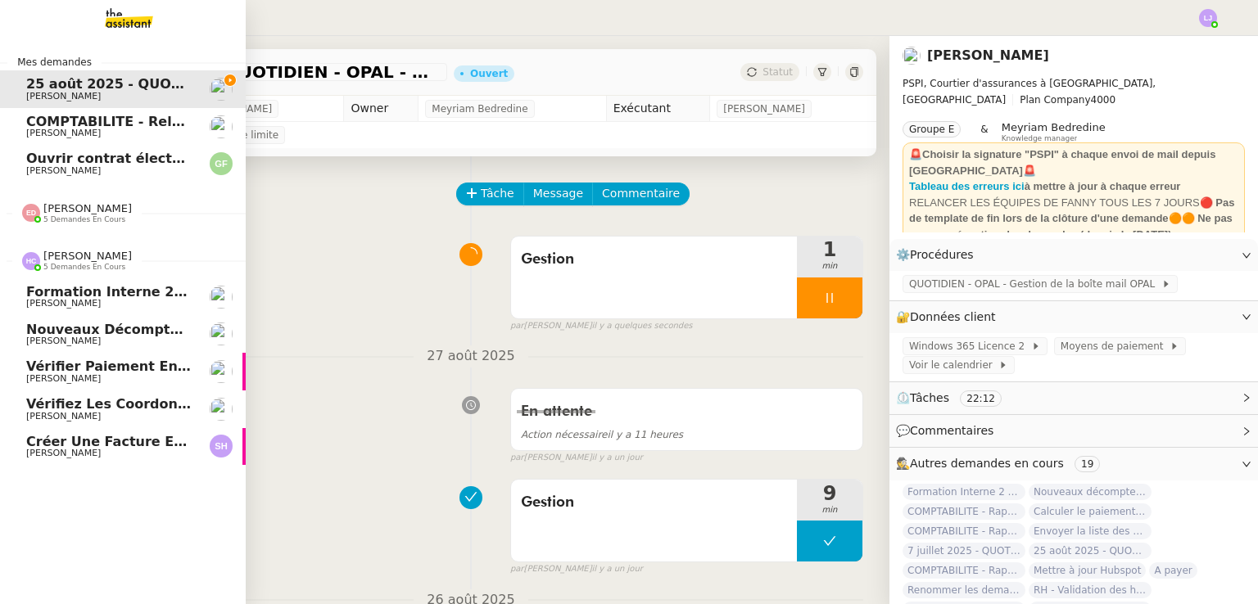
click at [170, 443] on span "Créer une facture en anglais immédiatement" at bounding box center [194, 442] width 337 height 16
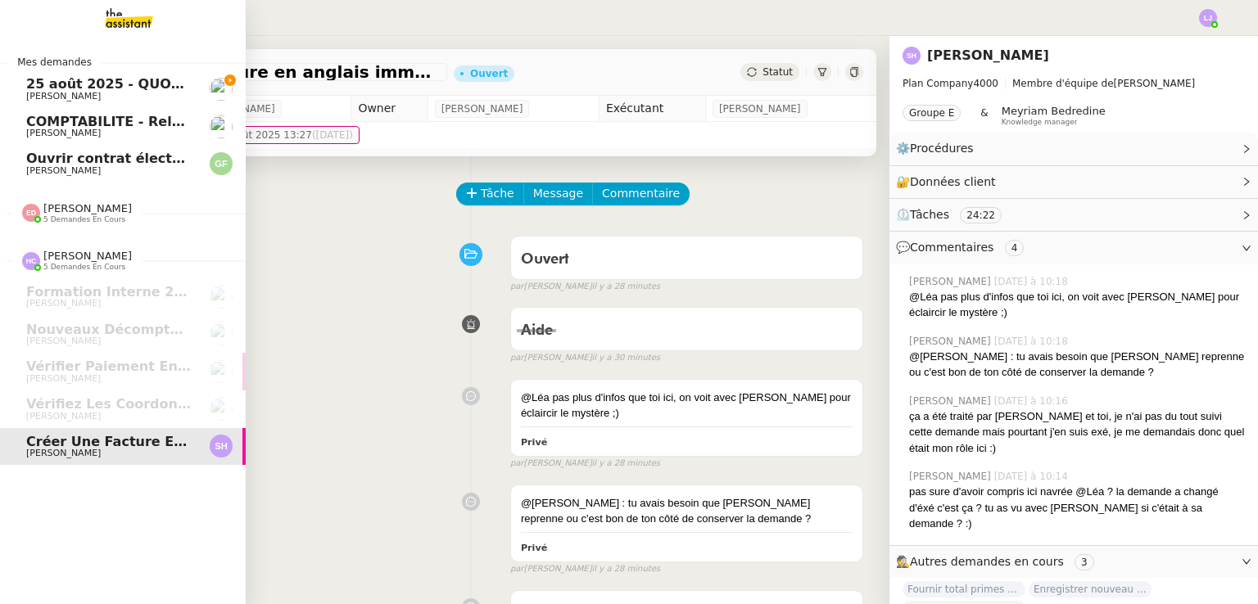
click at [39, 88] on span "25 août 2025 - QUOTIDIEN - OPAL - Gestion de la boîte mail OPAL" at bounding box center [266, 84] width 480 height 16
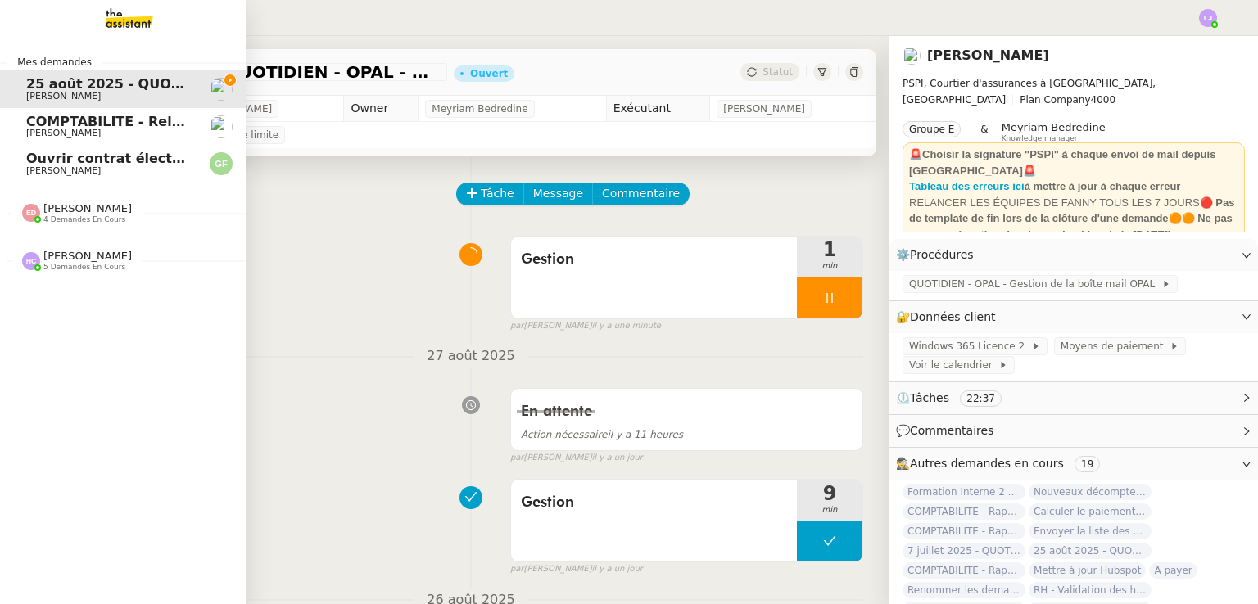
click at [79, 270] on span "5 demandes en cours" at bounding box center [84, 267] width 82 height 9
click at [98, 222] on span "4 demandes en cours" at bounding box center [84, 219] width 82 height 9
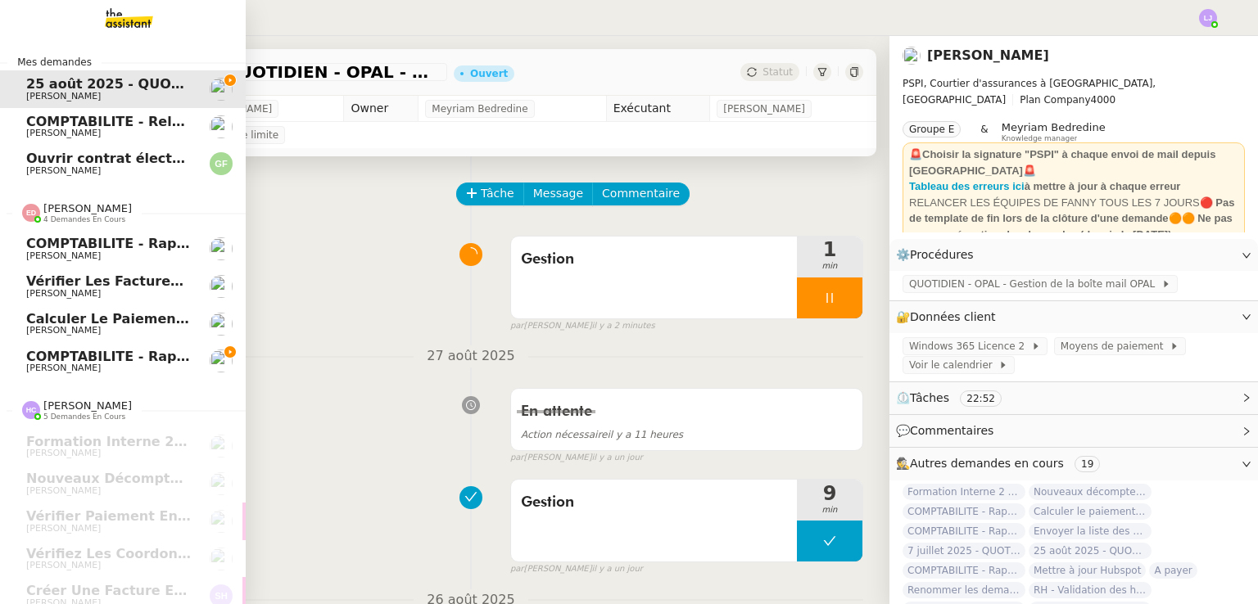
click at [188, 355] on link "COMPTABILITE - Rapprochement bancaire - [DATE] [PERSON_NAME]" at bounding box center [123, 362] width 246 height 38
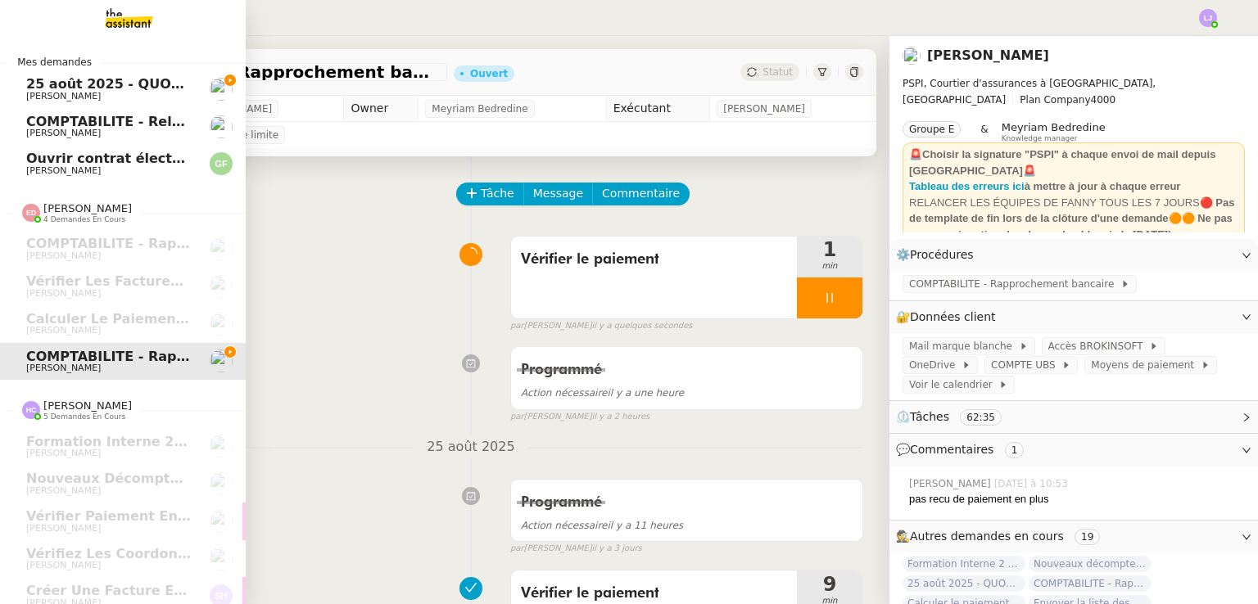
click at [92, 79] on span "25 août 2025 - QUOTIDIEN - OPAL - Gestion de la boîte mail OPAL" at bounding box center [266, 84] width 480 height 16
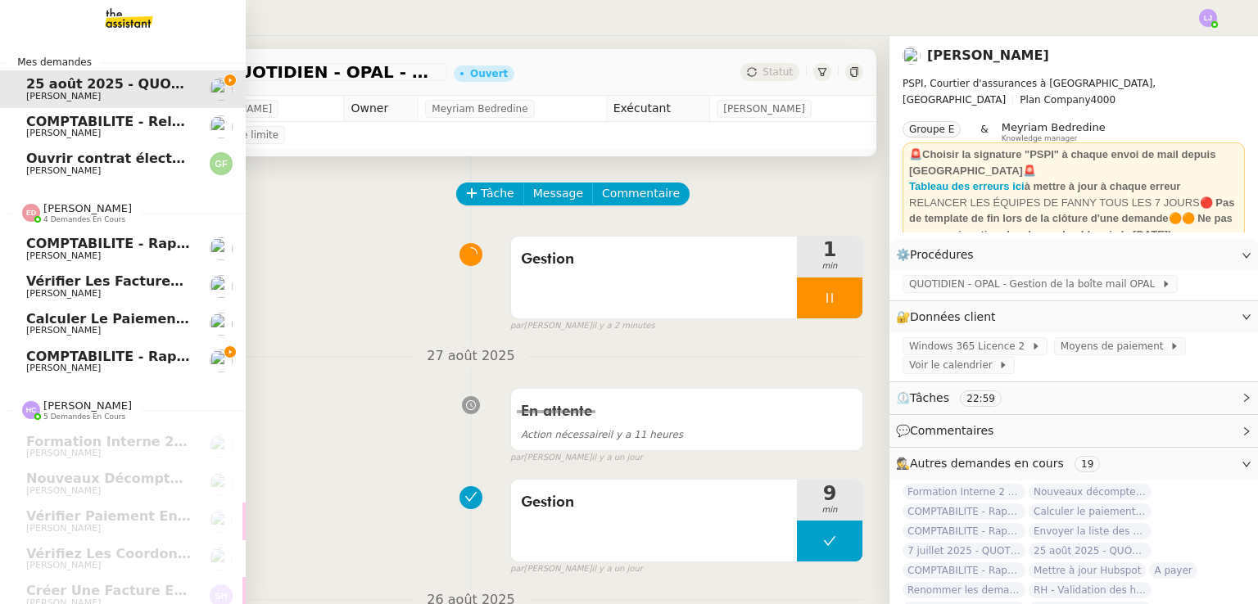
click at [33, 351] on span "COMPTABILITE - Rapprochement bancaire - 18 août 2025" at bounding box center [237, 357] width 422 height 16
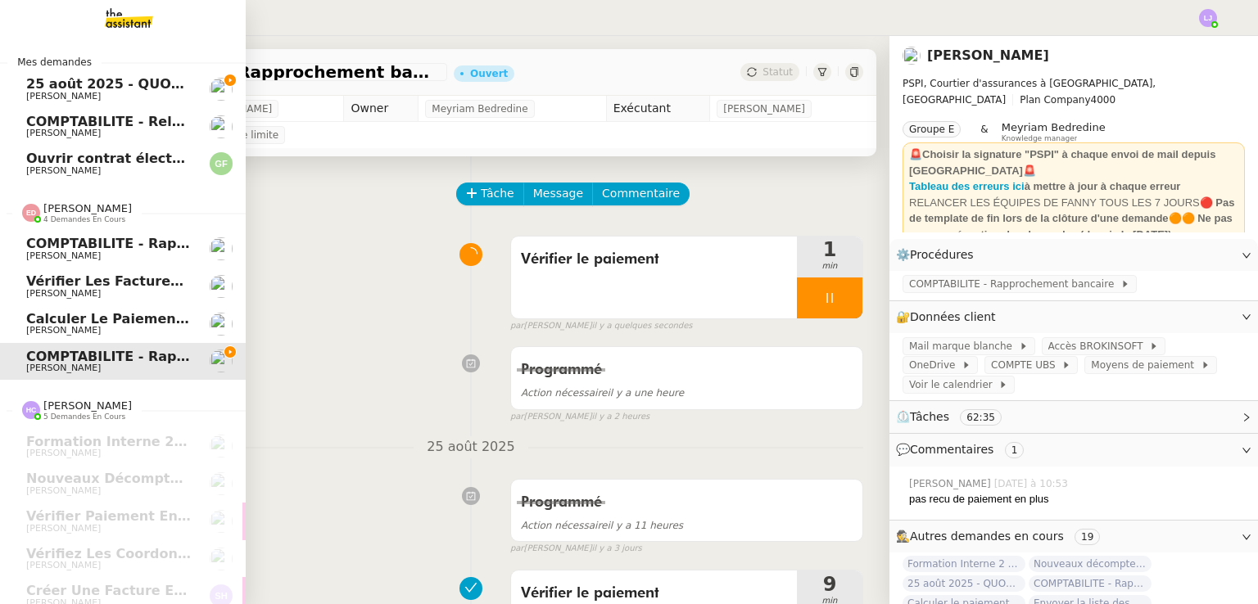
click at [70, 257] on span "[PERSON_NAME]" at bounding box center [63, 256] width 75 height 11
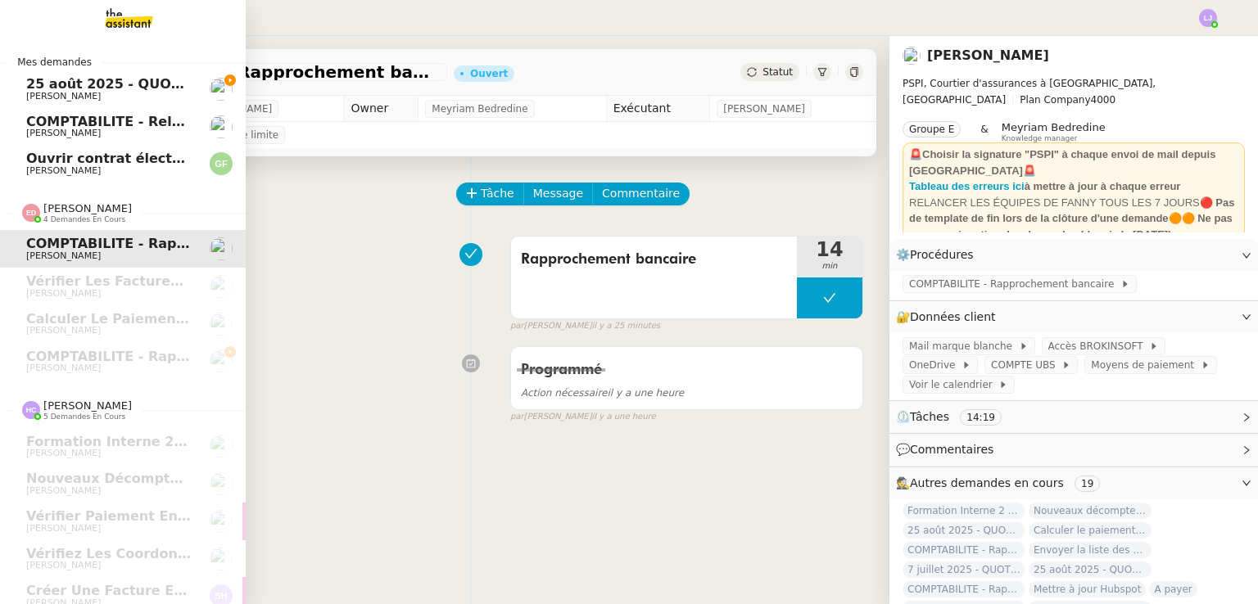
click at [131, 24] on img at bounding box center [115, 18] width 127 height 36
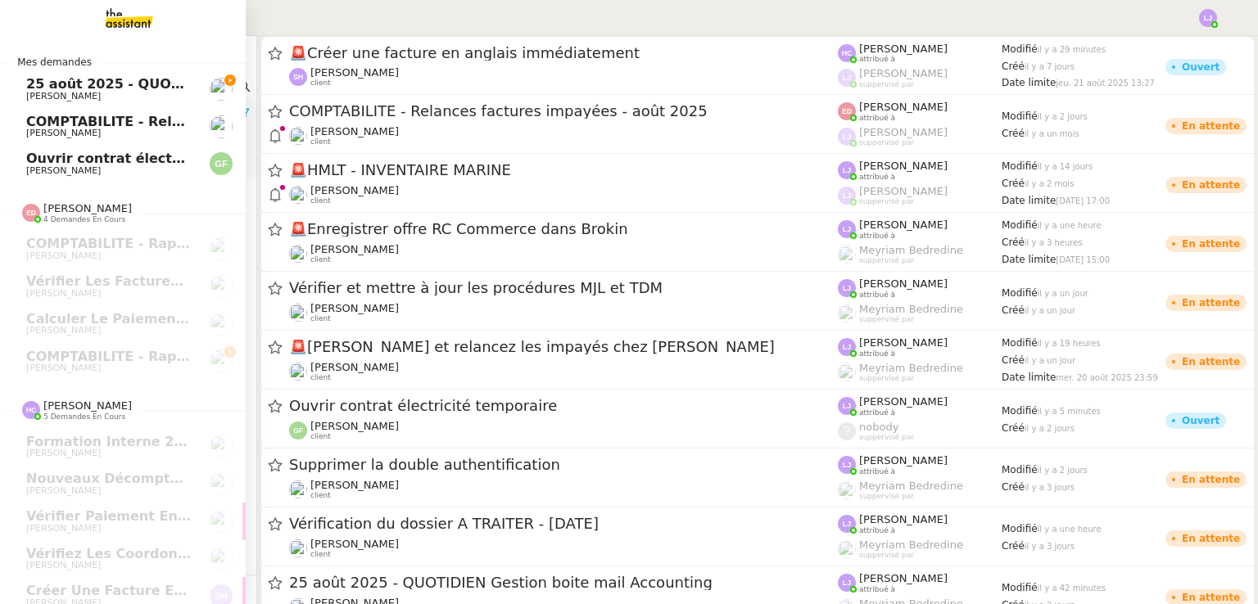
click at [43, 93] on span "[PERSON_NAME]" at bounding box center [63, 96] width 75 height 11
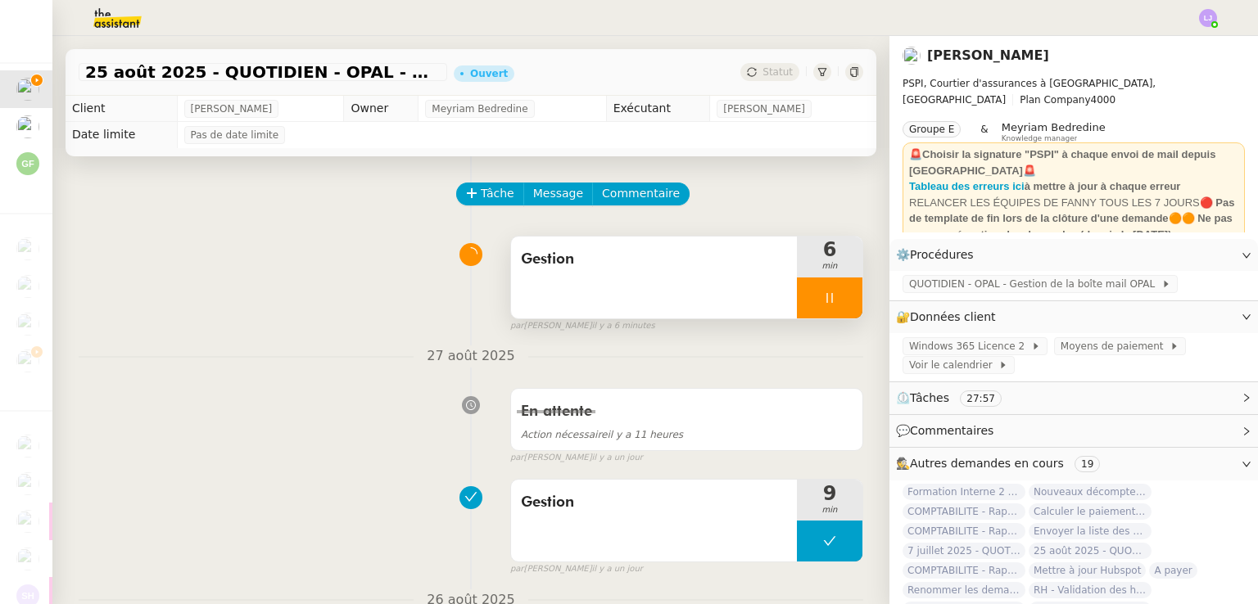
click at [833, 304] on div at bounding box center [830, 298] width 66 height 41
click at [840, 304] on icon at bounding box center [846, 298] width 13 height 13
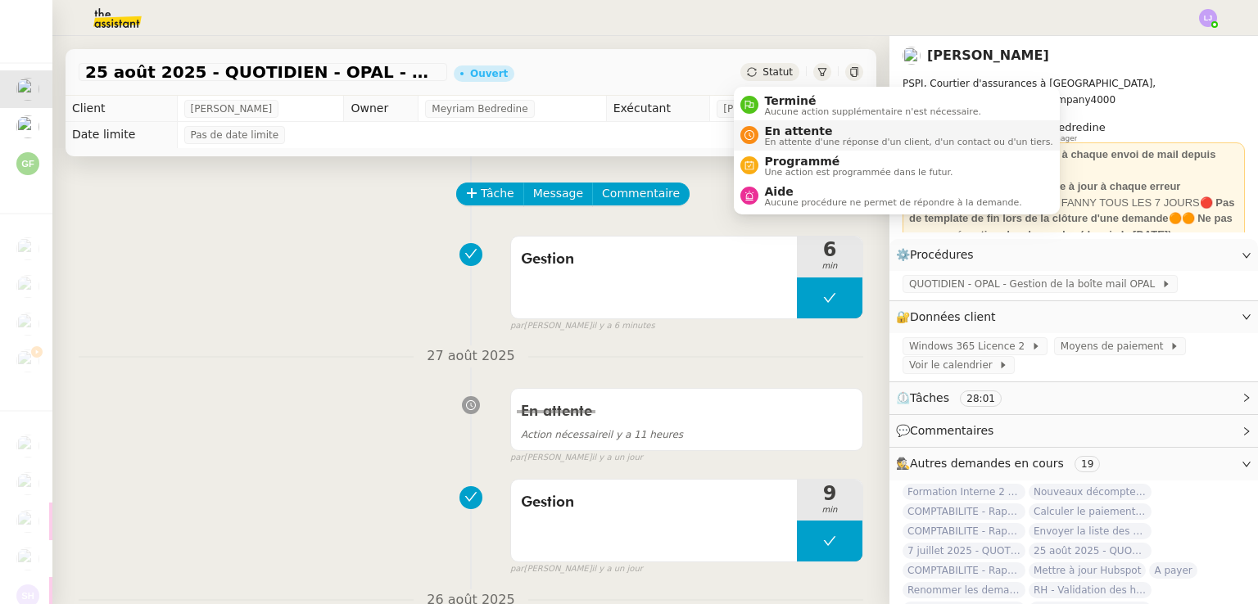
click at [795, 134] on span "En attente" at bounding box center [909, 130] width 288 height 13
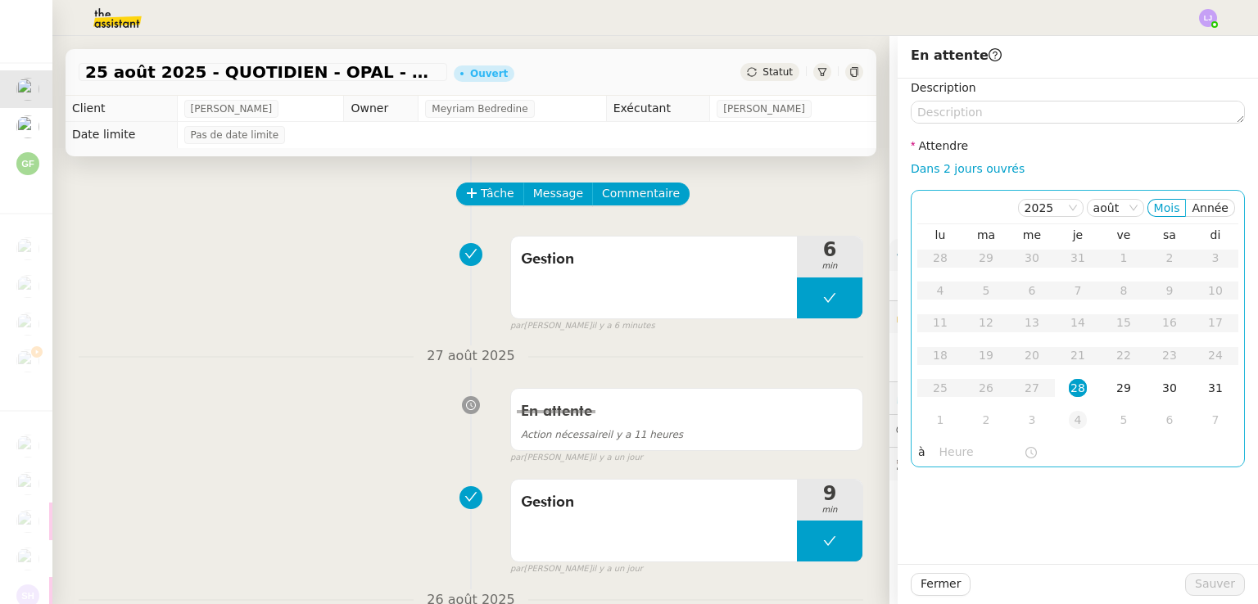
click at [1069, 419] on div "4" at bounding box center [1078, 420] width 18 height 18
click at [1118, 208] on nz-select-item "sept." at bounding box center [1115, 208] width 46 height 16
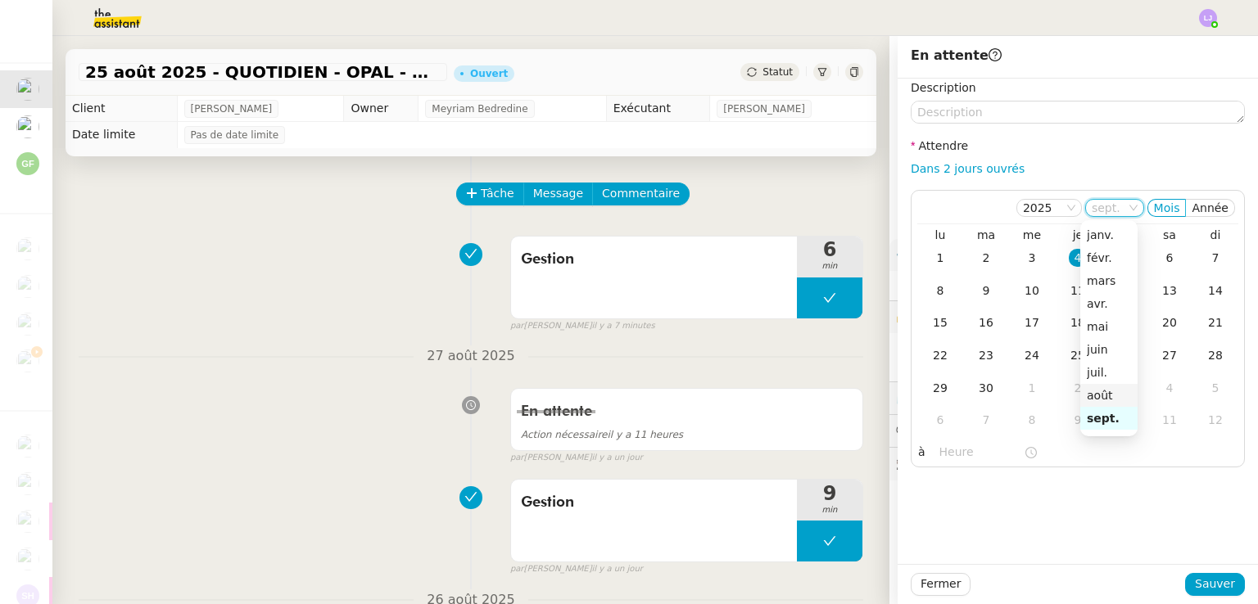
click at [1111, 401] on div "août" at bounding box center [1109, 395] width 44 height 15
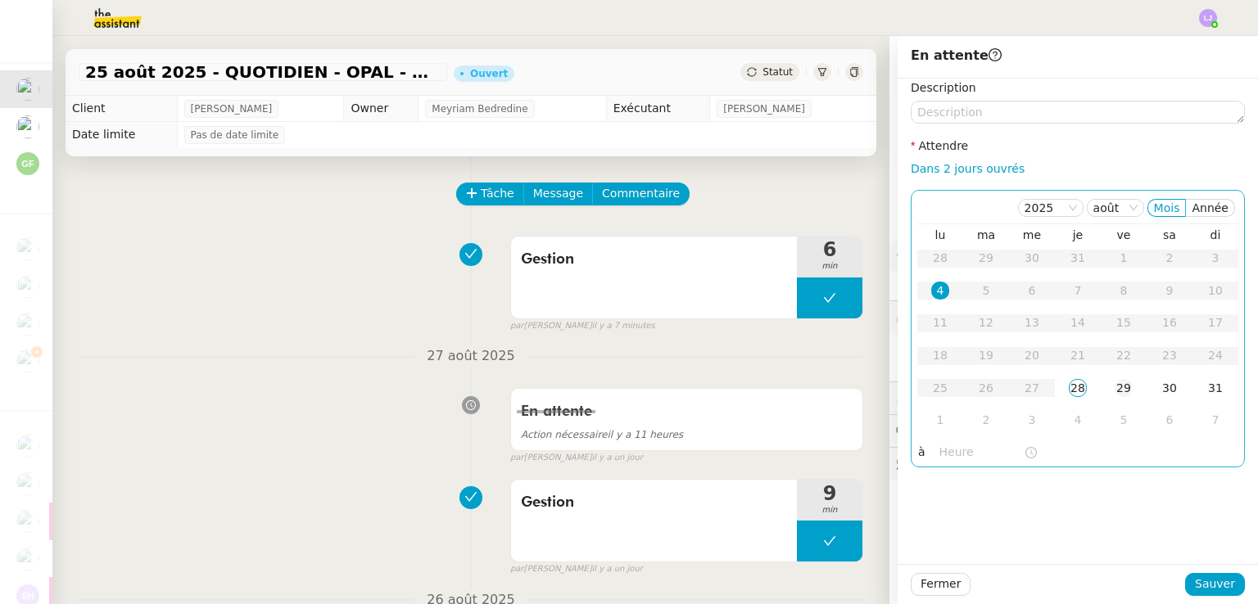
click at [1101, 387] on td "29" at bounding box center [1124, 389] width 46 height 33
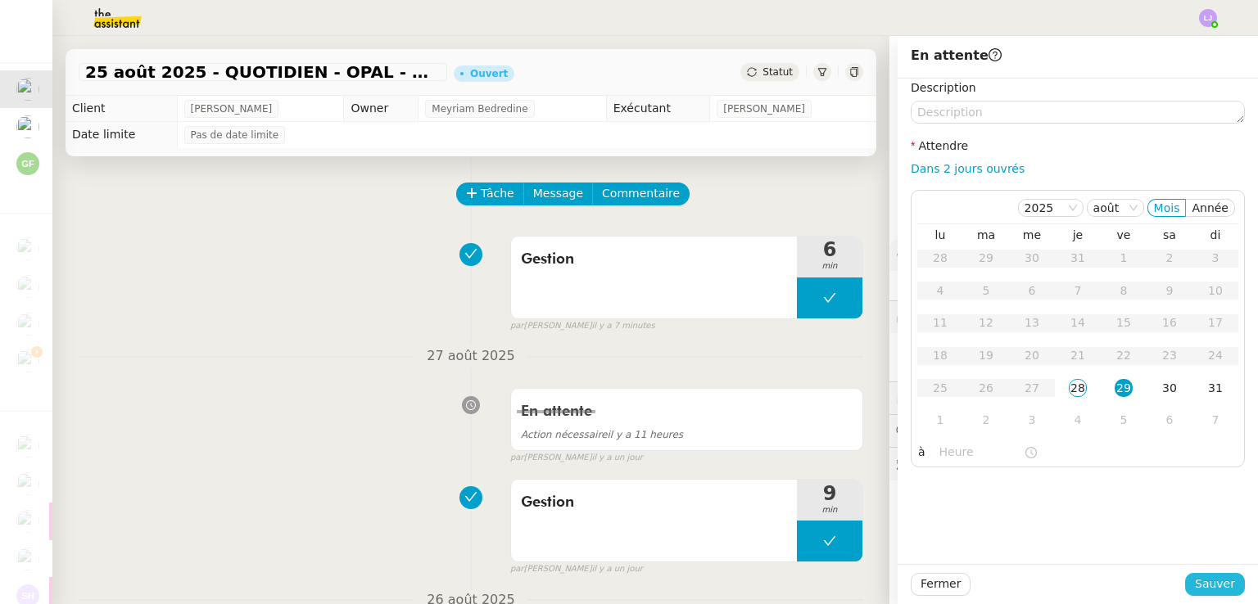
click at [1197, 582] on span "Sauver" at bounding box center [1215, 584] width 40 height 19
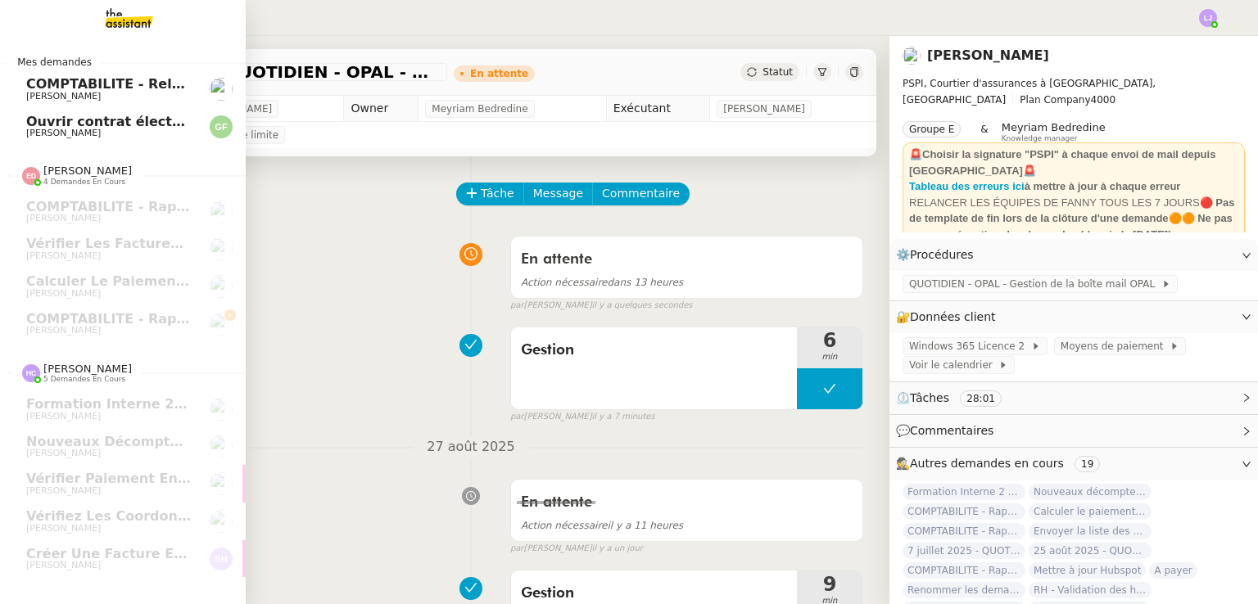
click at [88, 125] on span "Ouvrir contrat électricité temporaire" at bounding box center [161, 122] width 271 height 16
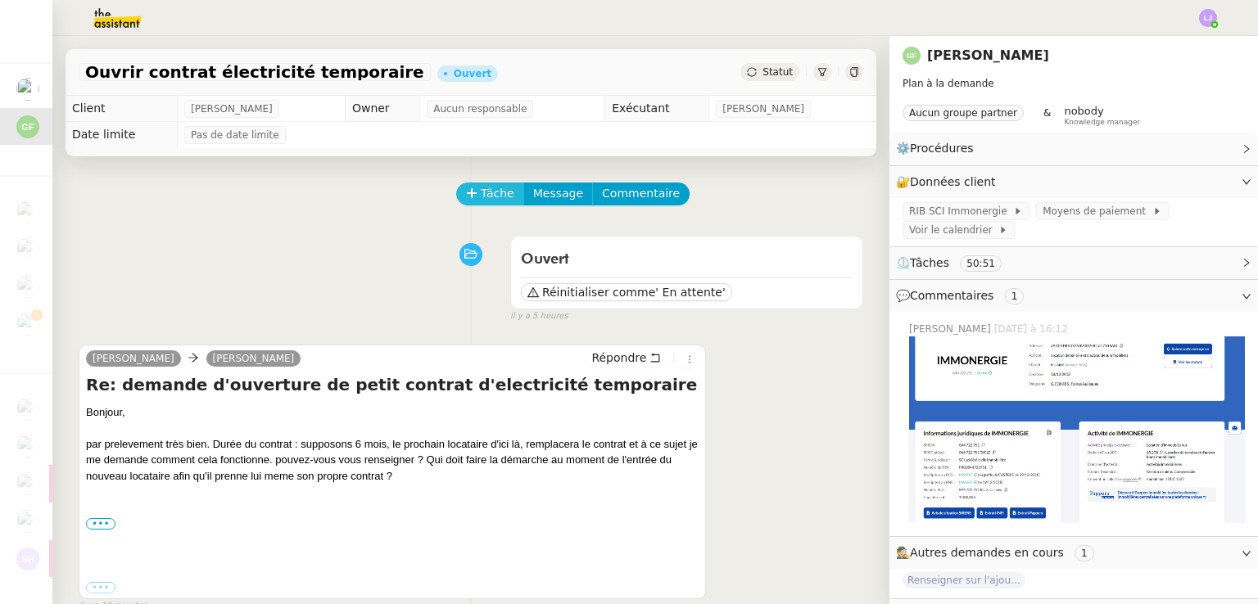
click at [481, 192] on span "Tâche" at bounding box center [498, 193] width 34 height 19
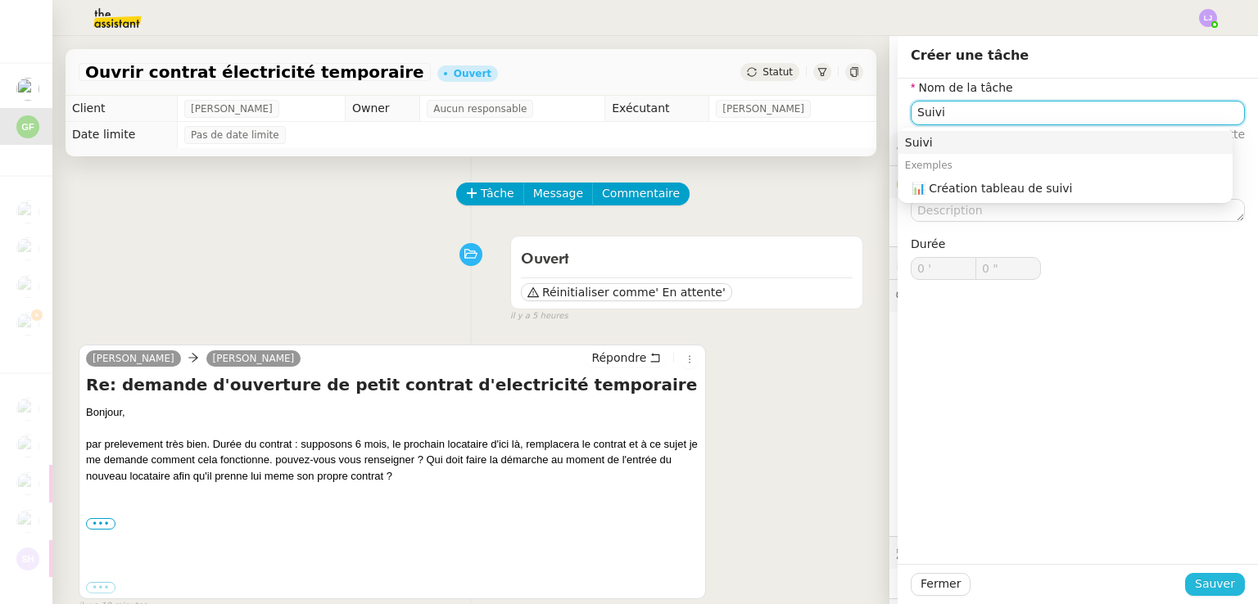
type input "Suivi"
click at [1204, 587] on span "Sauver" at bounding box center [1215, 584] width 40 height 19
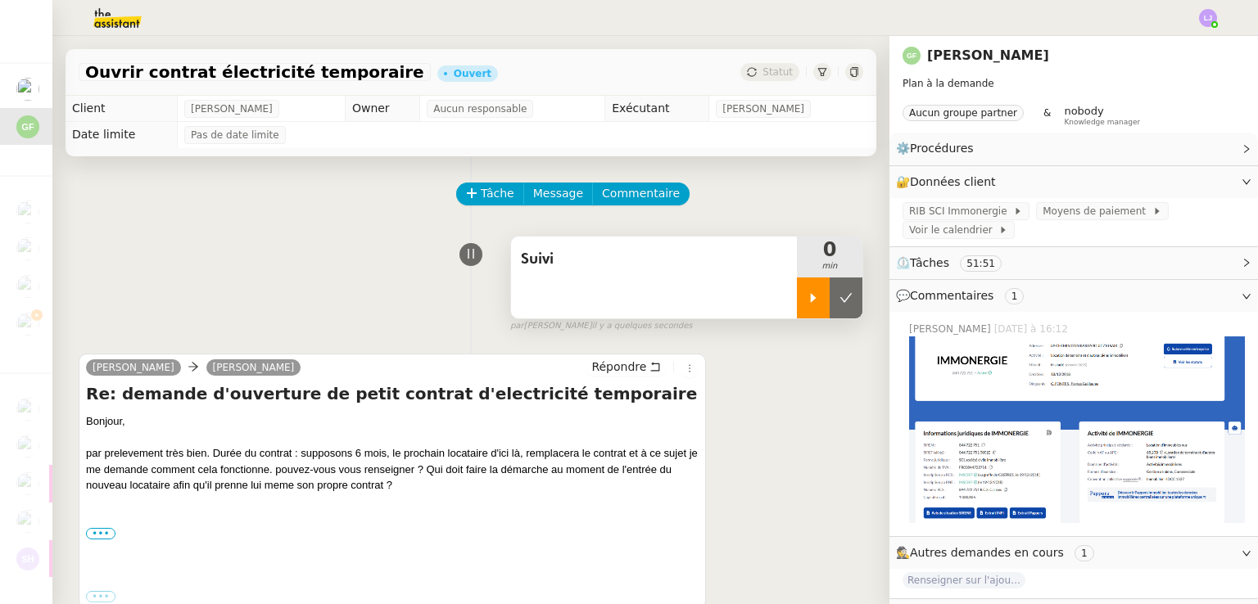
click at [797, 316] on div at bounding box center [813, 298] width 33 height 41
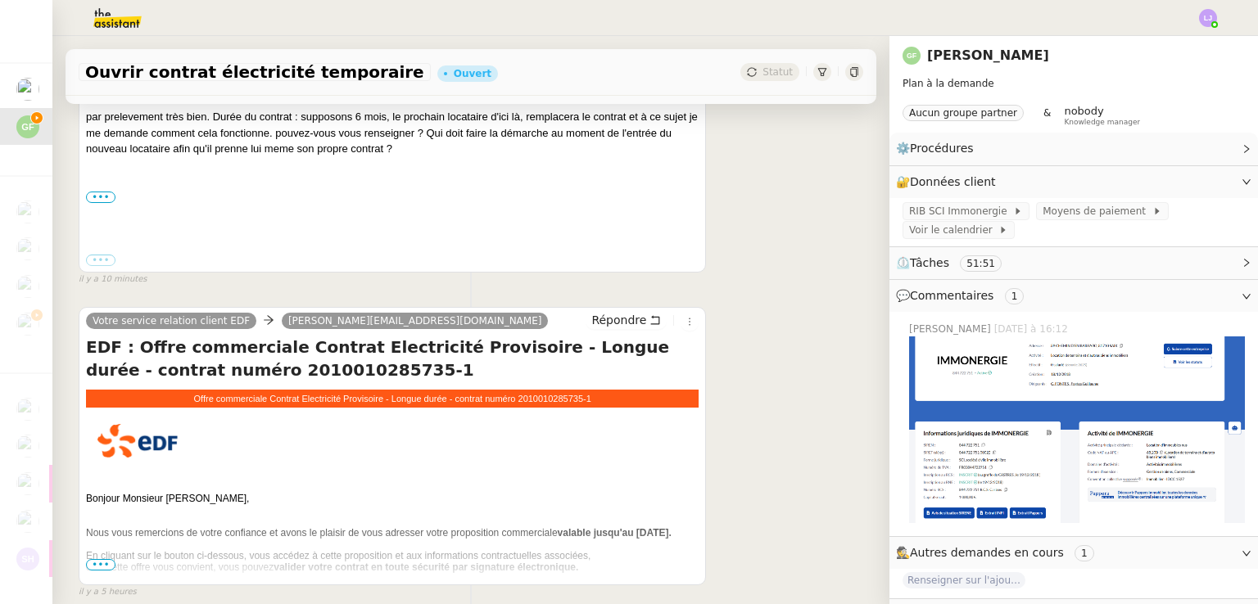
scroll to position [342, 0]
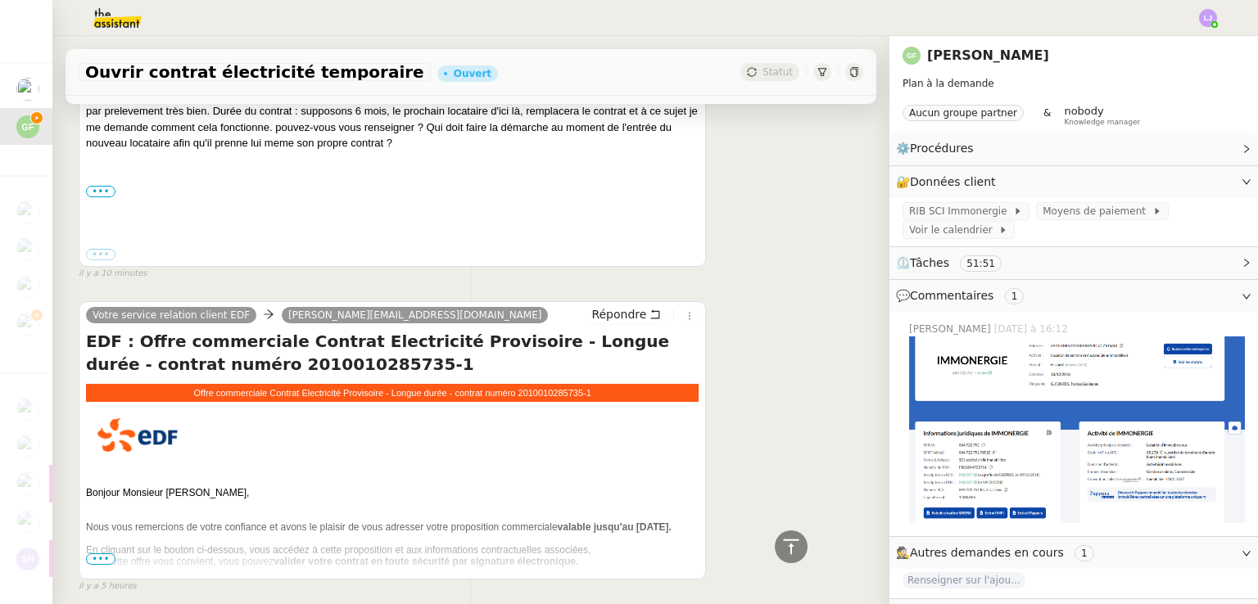
click at [111, 561] on span "•••" at bounding box center [100, 559] width 29 height 11
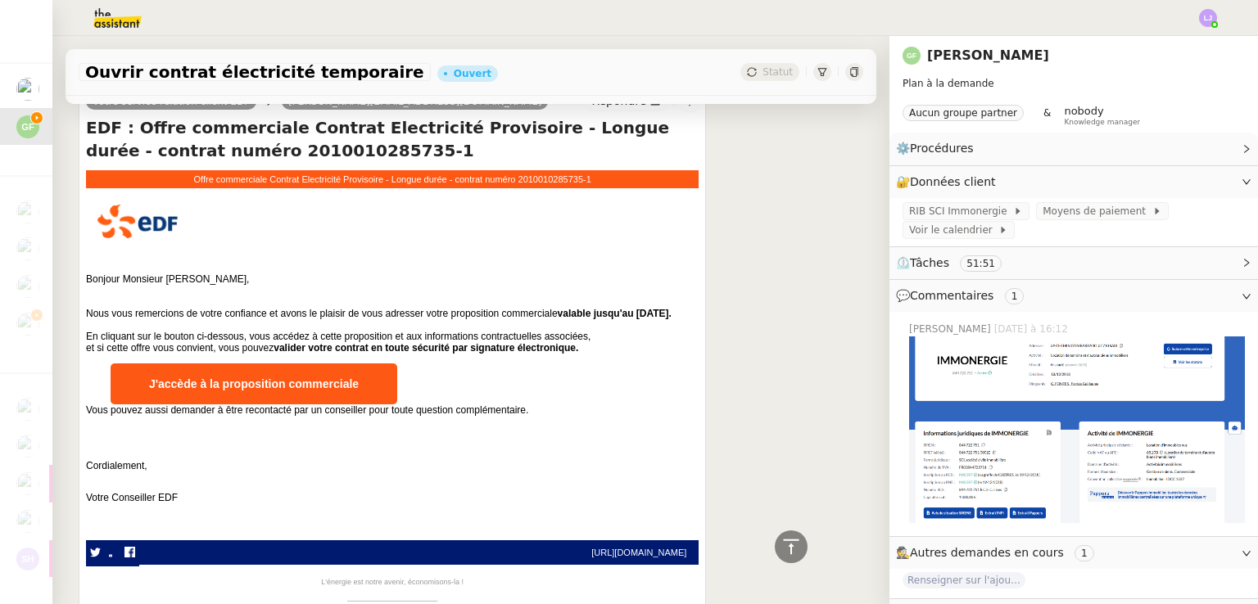
scroll to position [557, 0]
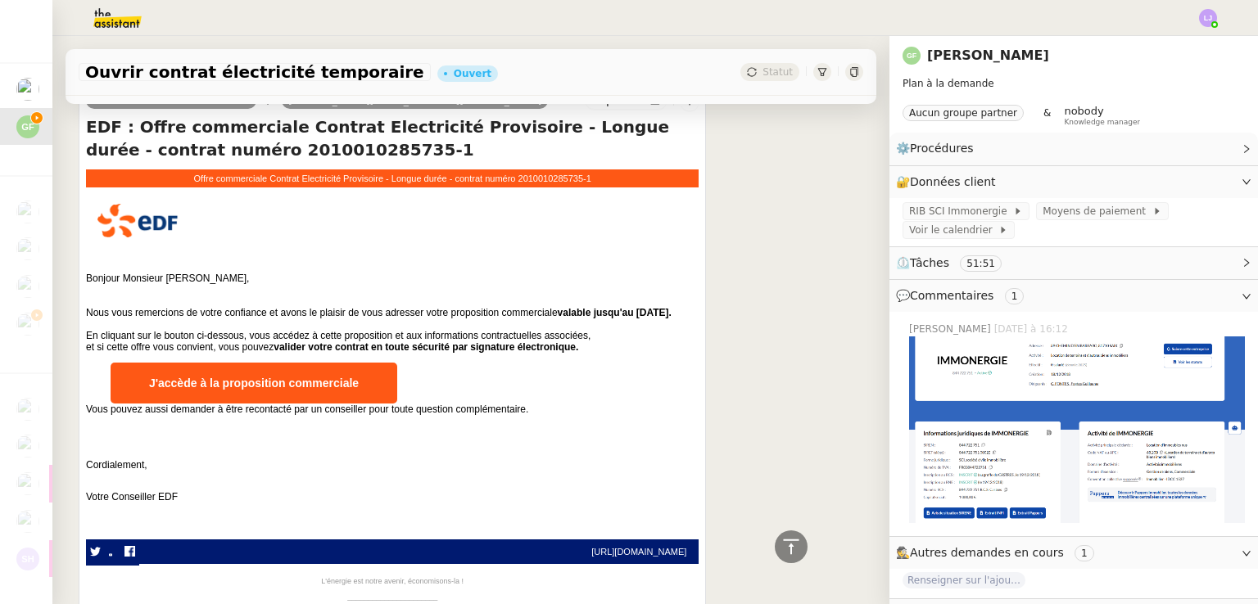
click at [210, 391] on link "J'accède à la proposition commerciale" at bounding box center [254, 383] width 287 height 41
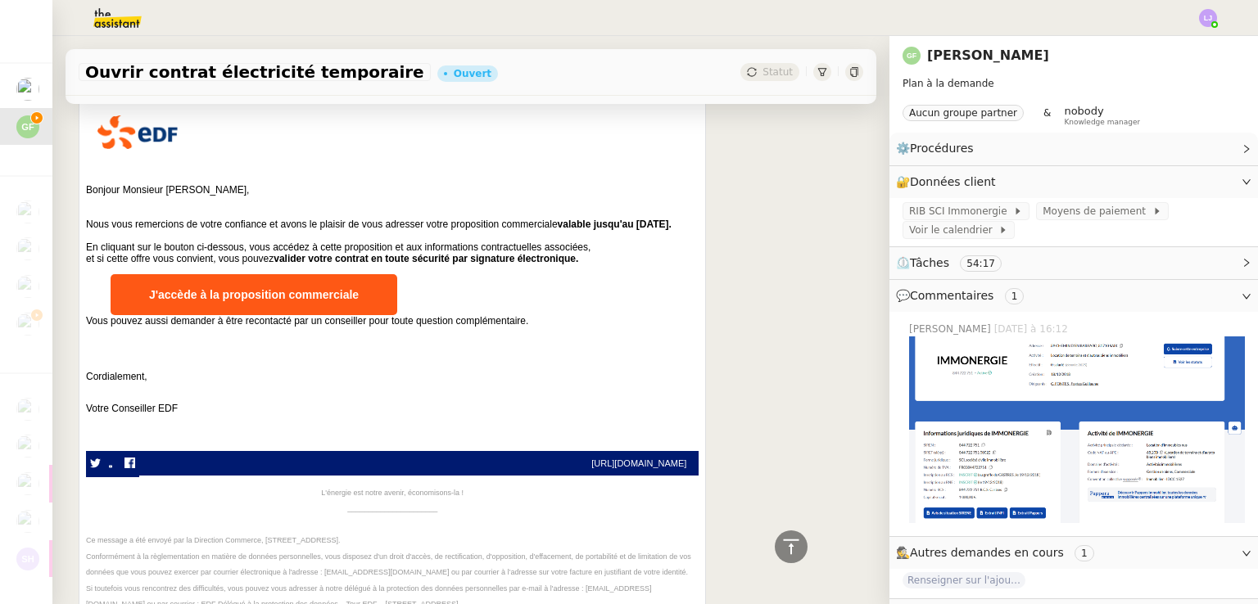
scroll to position [0, 0]
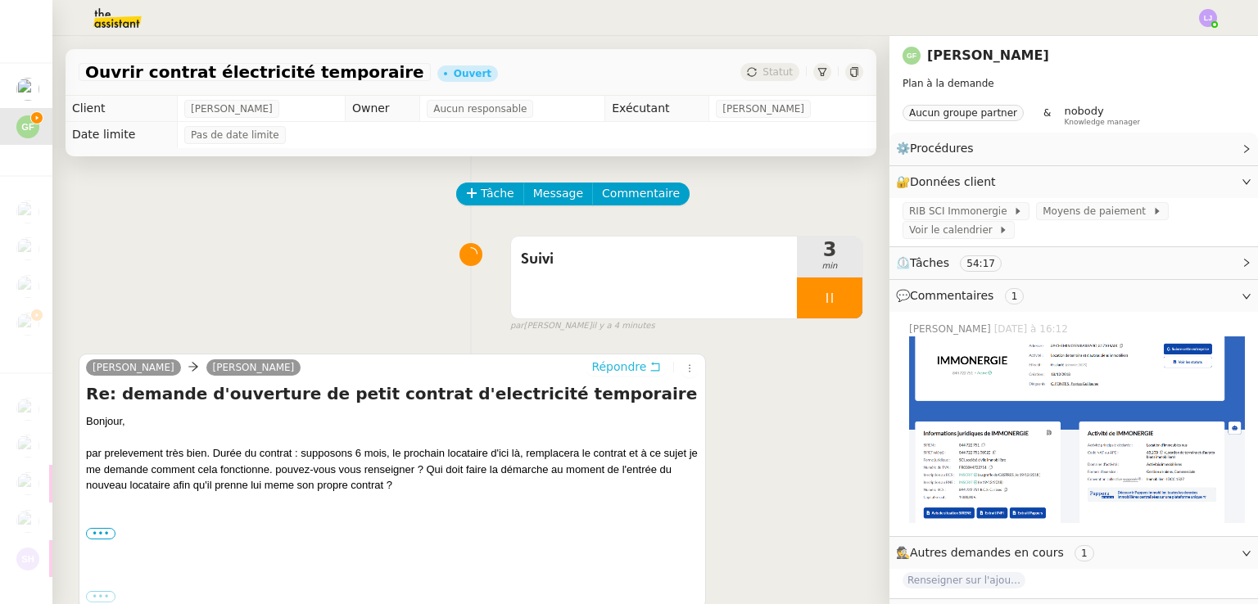
click at [618, 360] on button "Répondre" at bounding box center [626, 367] width 81 height 18
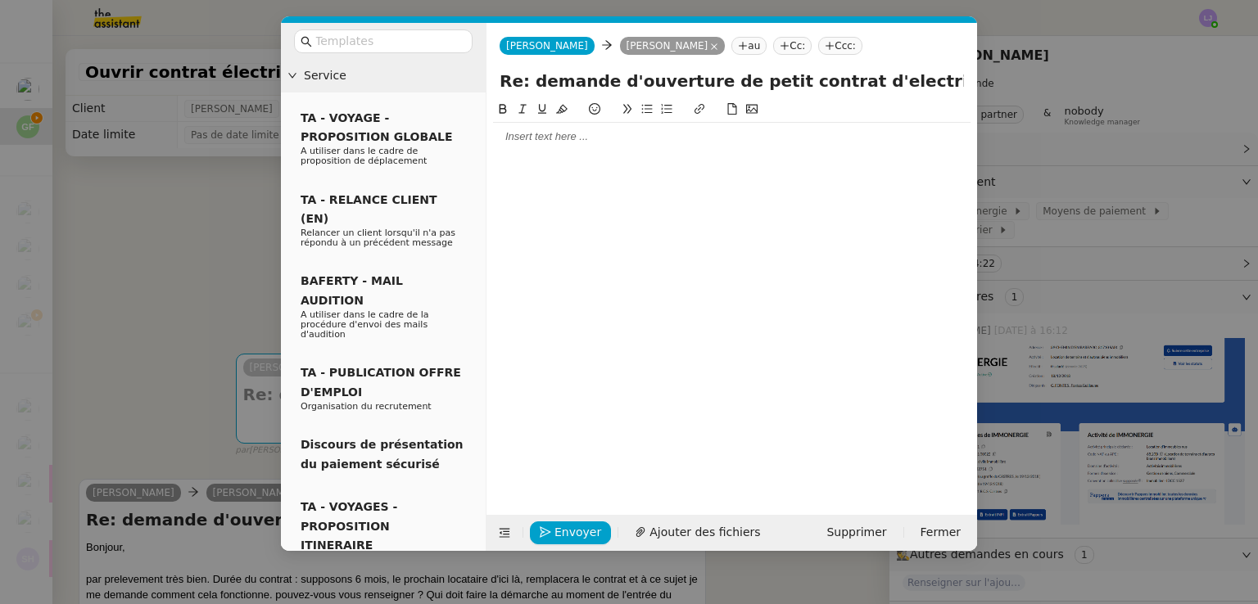
click at [550, 129] on div at bounding box center [732, 136] width 478 height 15
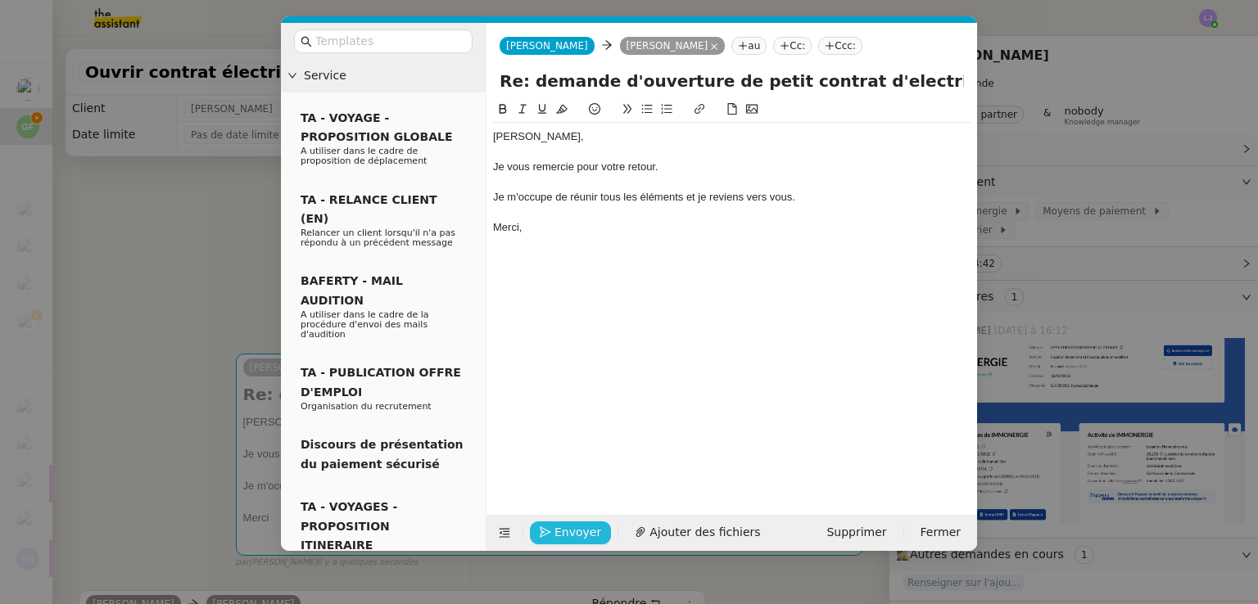
click at [601, 532] on button "Envoyer" at bounding box center [570, 533] width 81 height 23
click at [601, 532] on button "Enregistrement" at bounding box center [591, 533] width 123 height 23
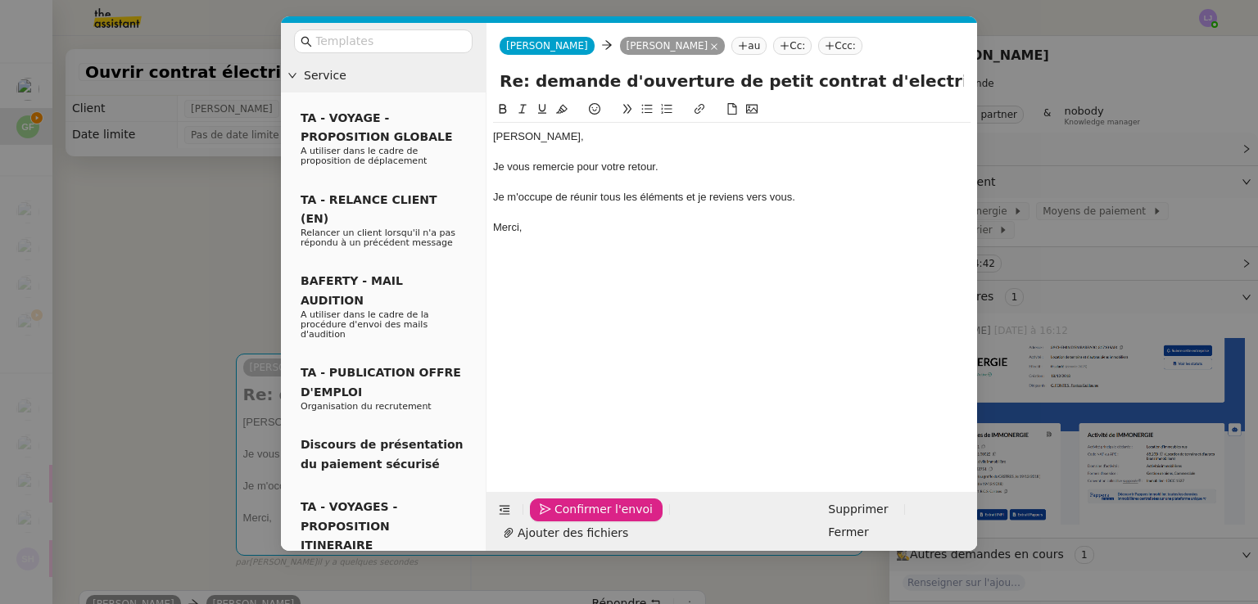
click at [601, 519] on span "Confirmer l'envoi" at bounding box center [604, 509] width 98 height 19
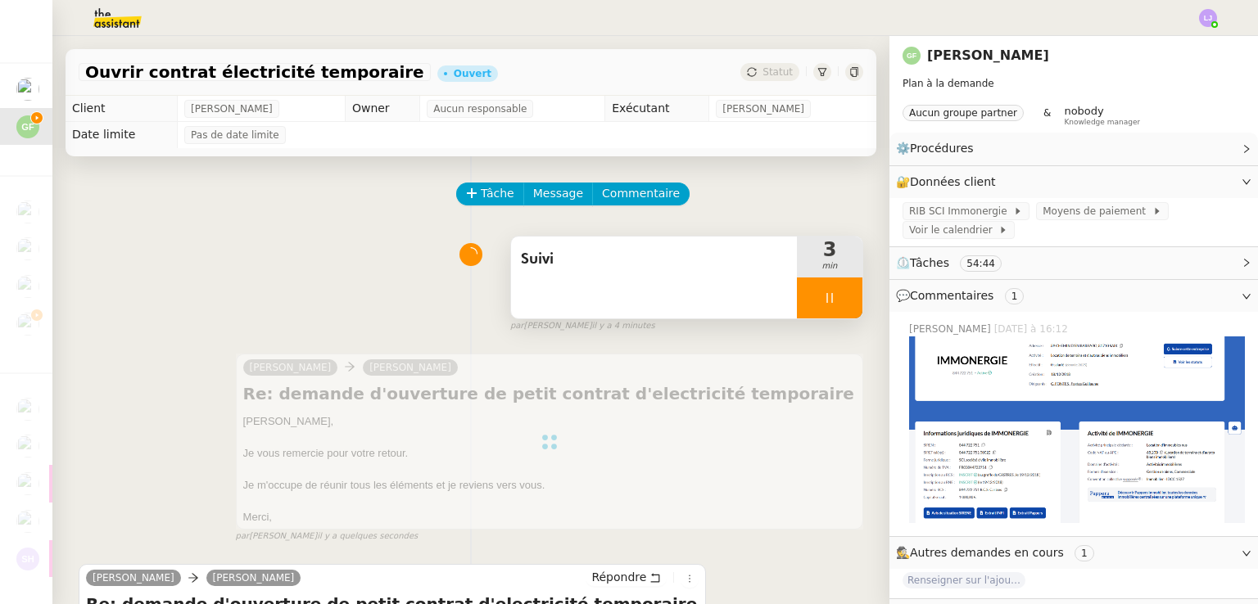
click at [659, 303] on div "Suivi" at bounding box center [654, 278] width 286 height 82
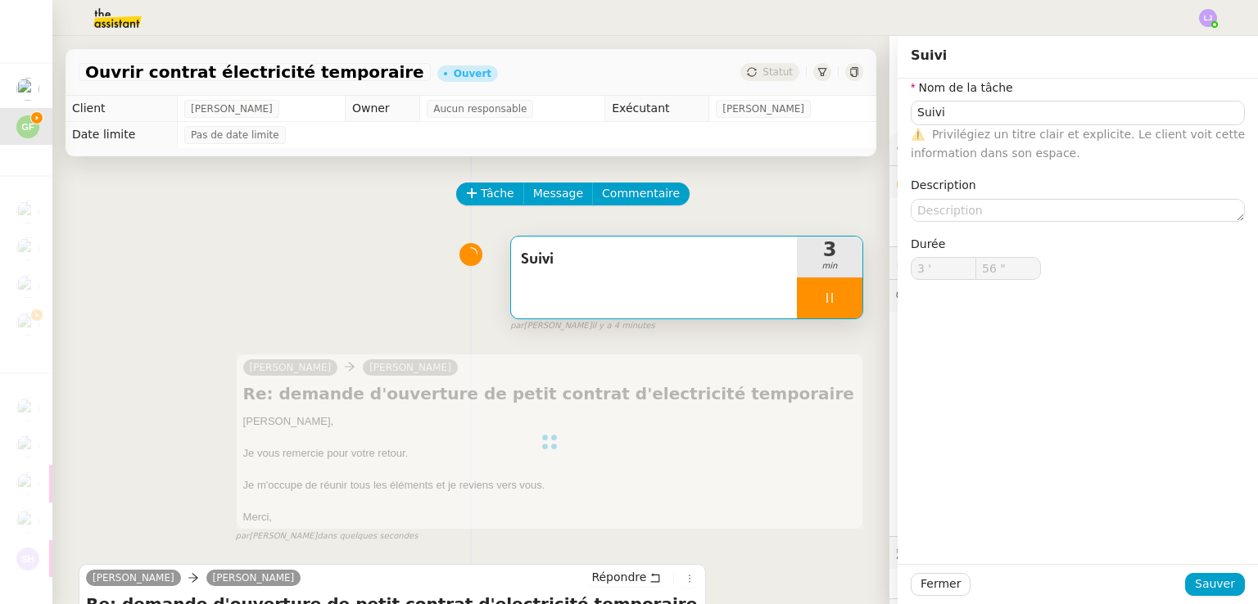
type input "Suivi"
type input "3 '"
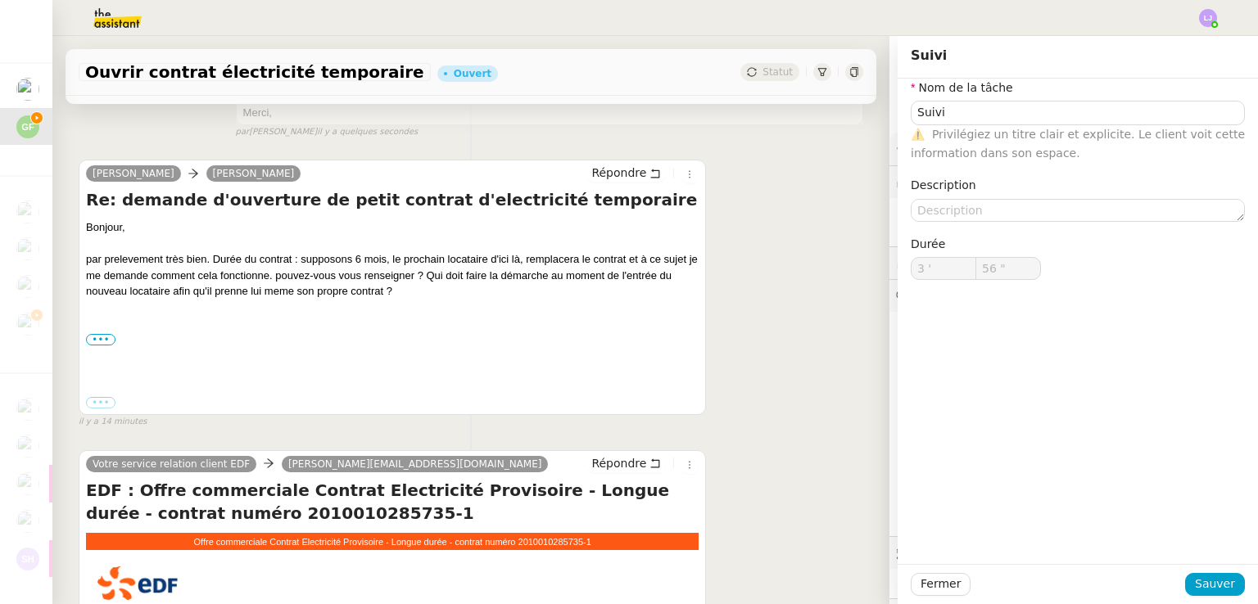
scroll to position [419, 0]
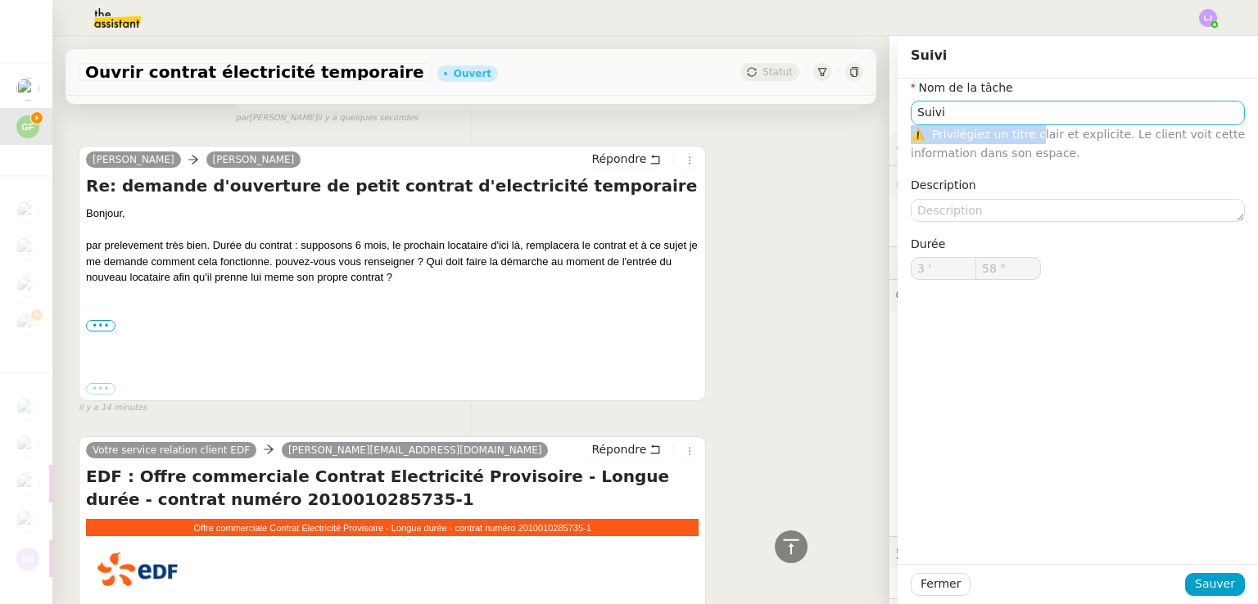
drag, startPoint x: 1019, startPoint y: 126, endPoint x: 1003, endPoint y: 107, distance: 24.4
click at [1003, 107] on nz-form-control "Suivi ⚠️ Privilégiez un titre clair et explicite. Le client voit cette informat…" at bounding box center [1078, 132] width 334 height 62
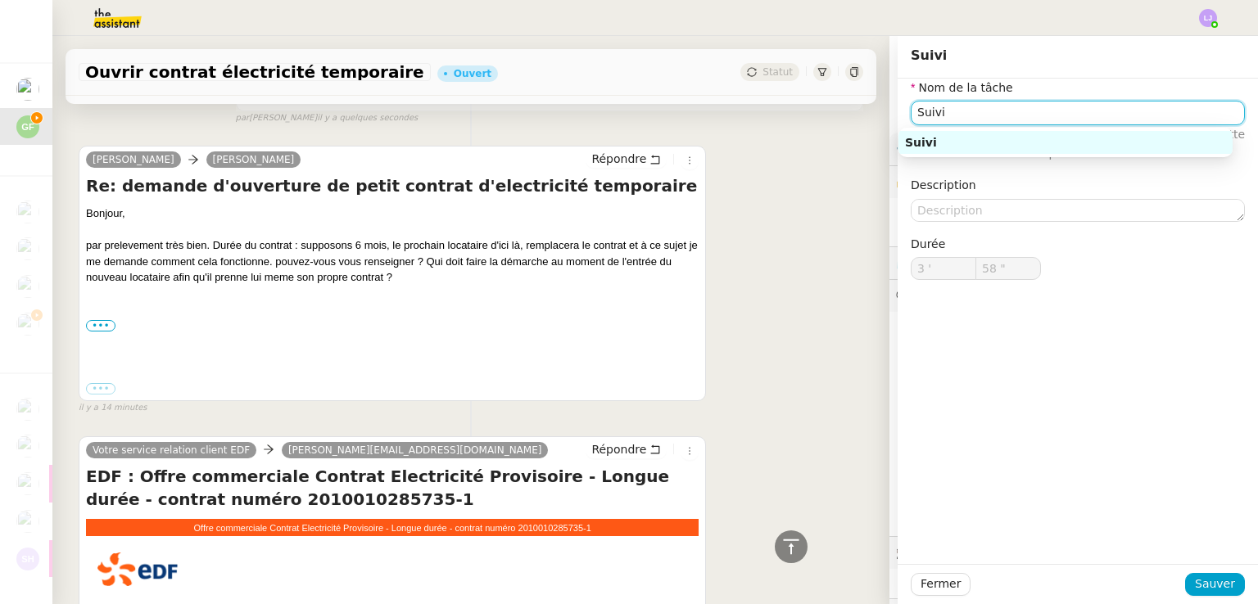
click at [1003, 107] on input "Suivi" at bounding box center [1078, 113] width 334 height 24
type input "59 ""
click at [1003, 107] on input "Suivi" at bounding box center [1078, 113] width 334 height 24
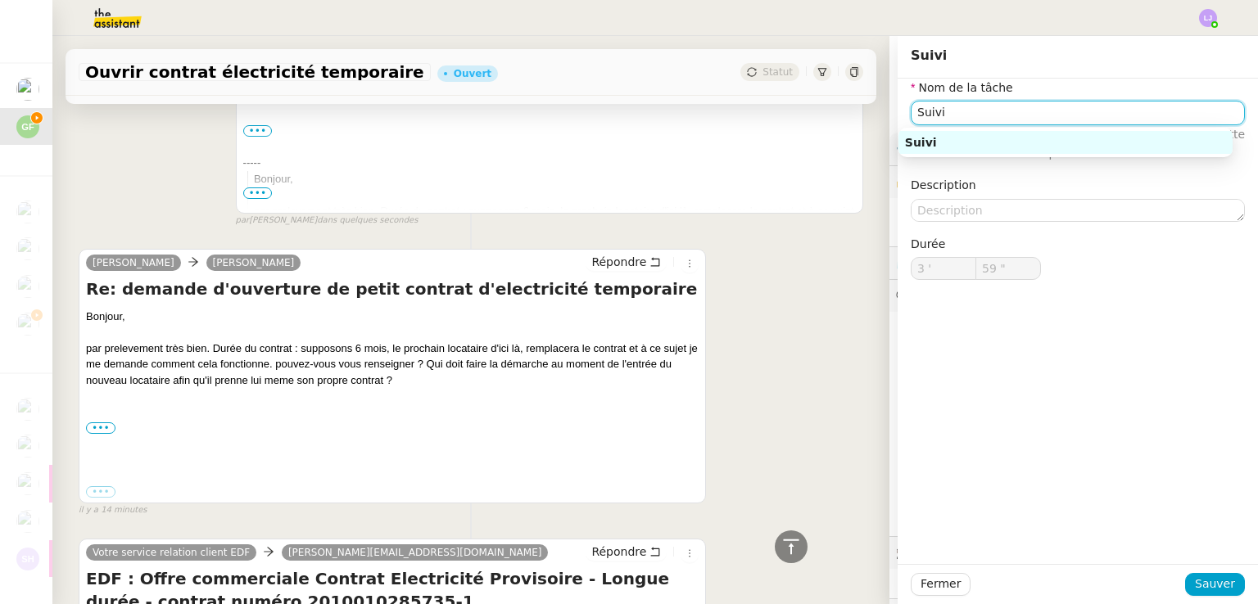
type input "4 '"
type input "0 ""
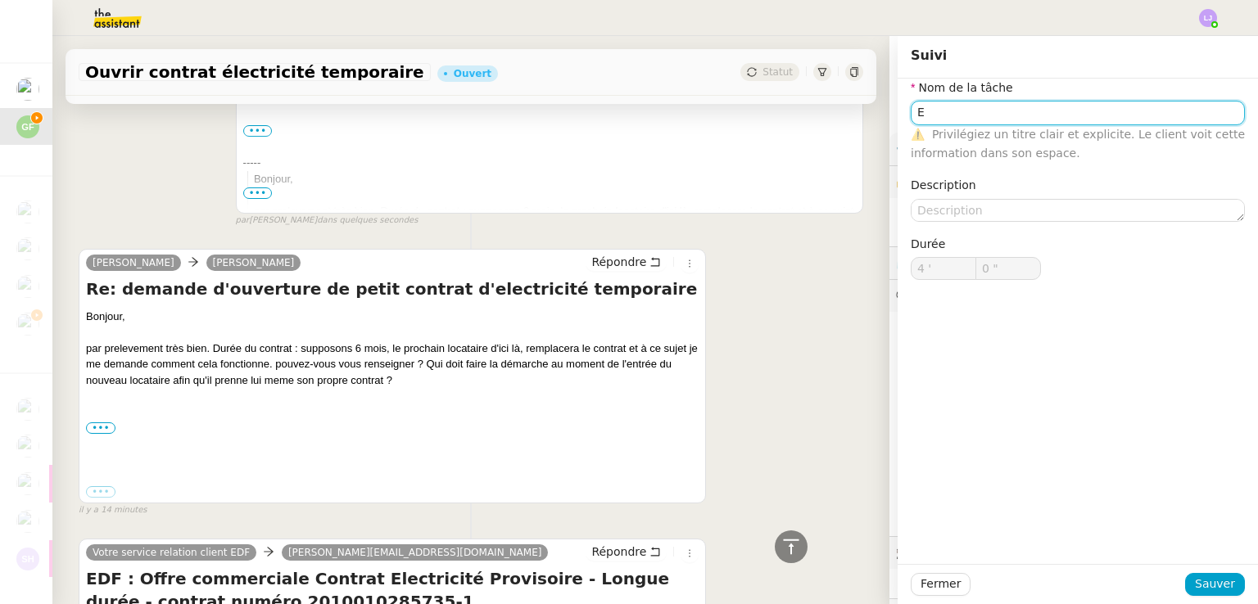
type input "Suivi"
type input "4 '"
type input "0 ""
type input "Suivi"
type input "4 '"
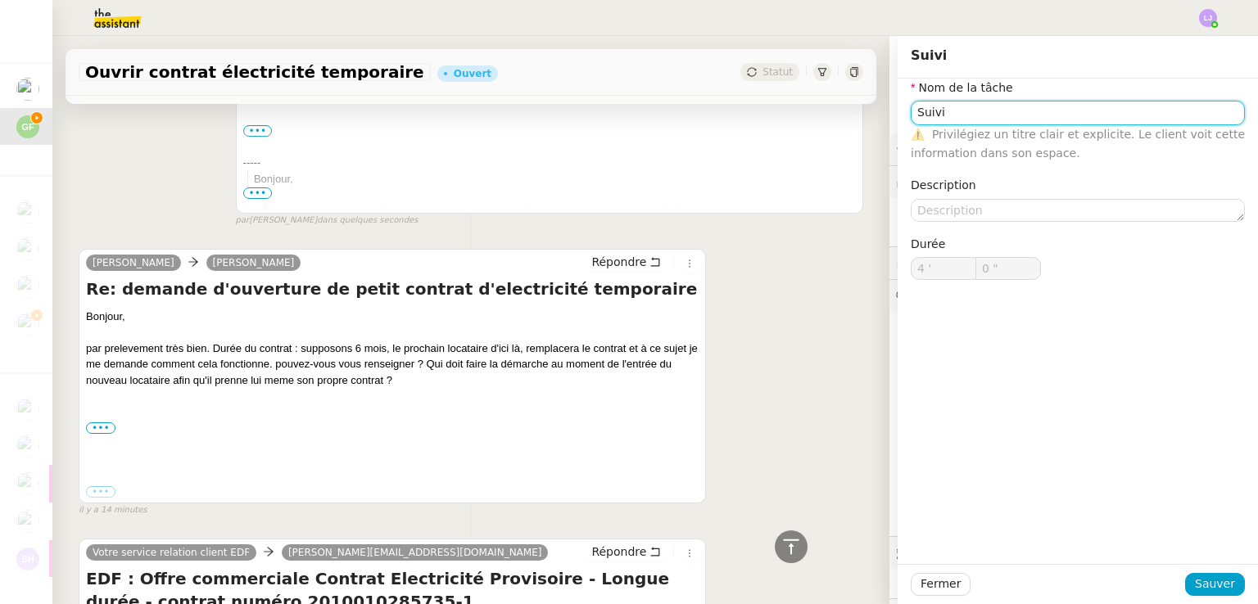
type input "0 ""
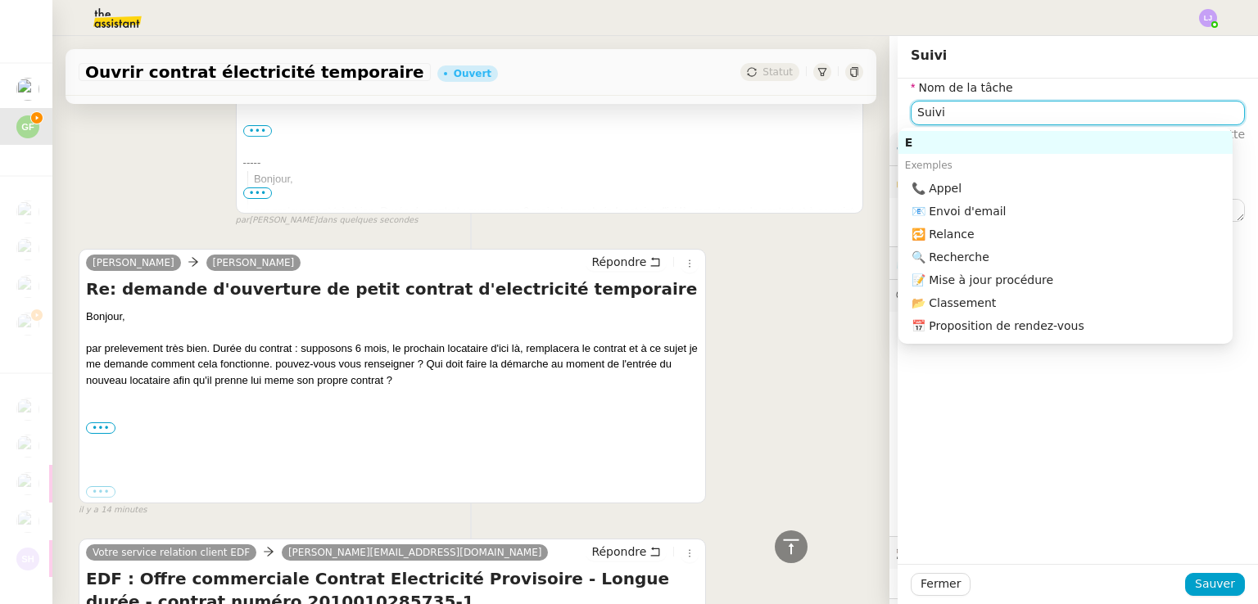
type input "Suivi"
type input "4 '"
type input "0 ""
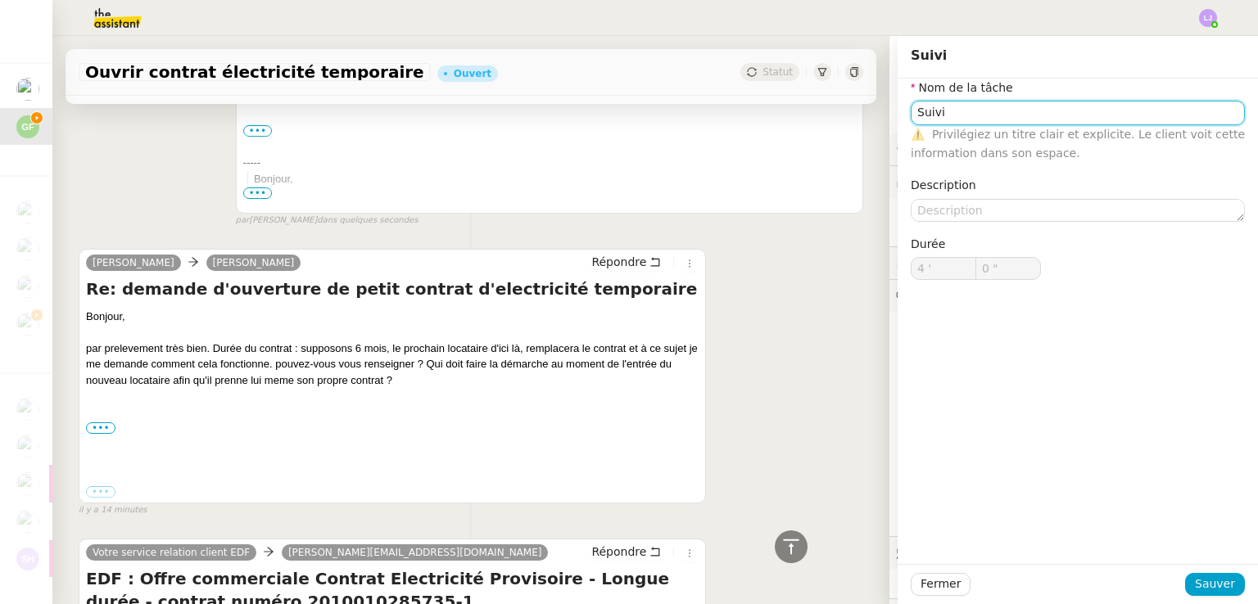
type input "Suivic"
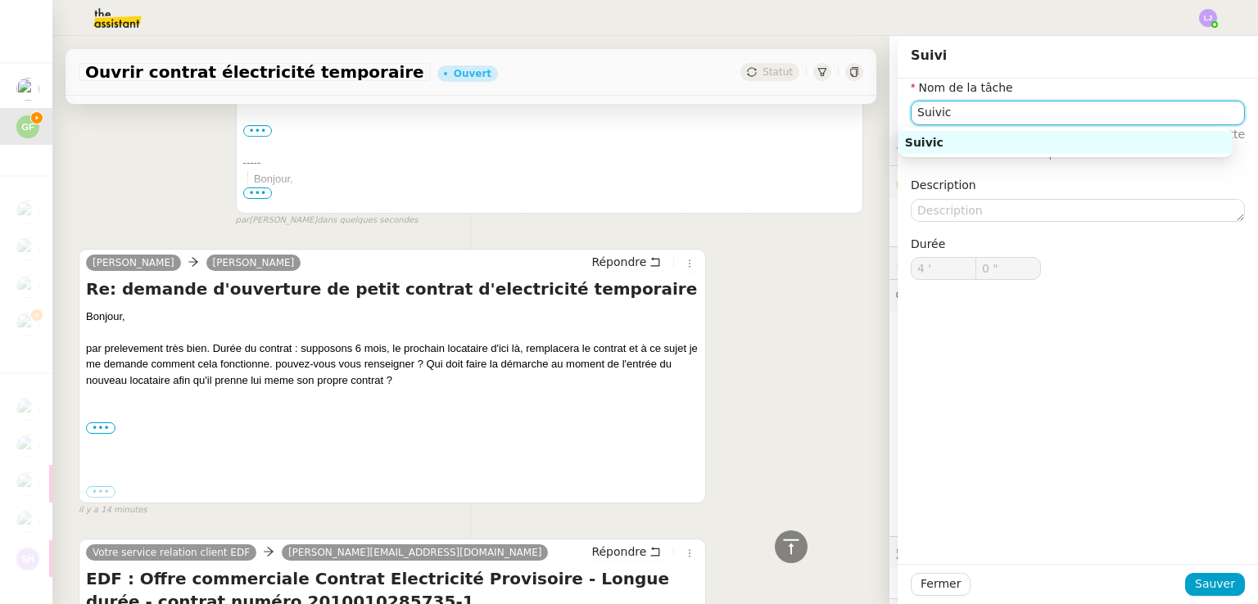
type input "1 ""
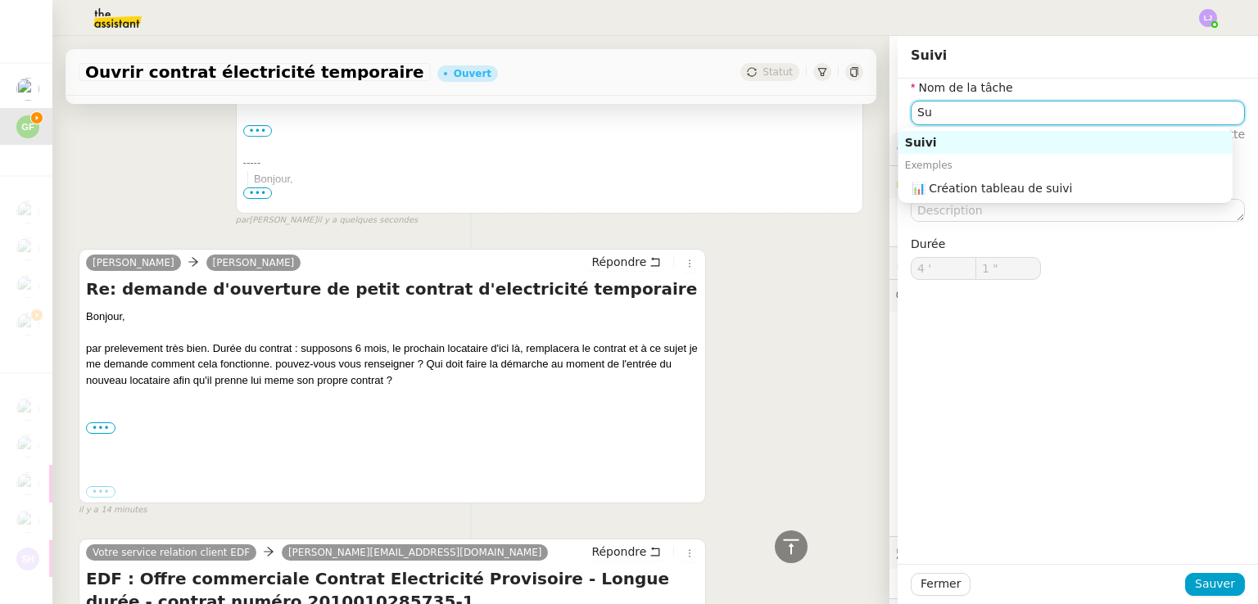
type input "S"
type input "2 ""
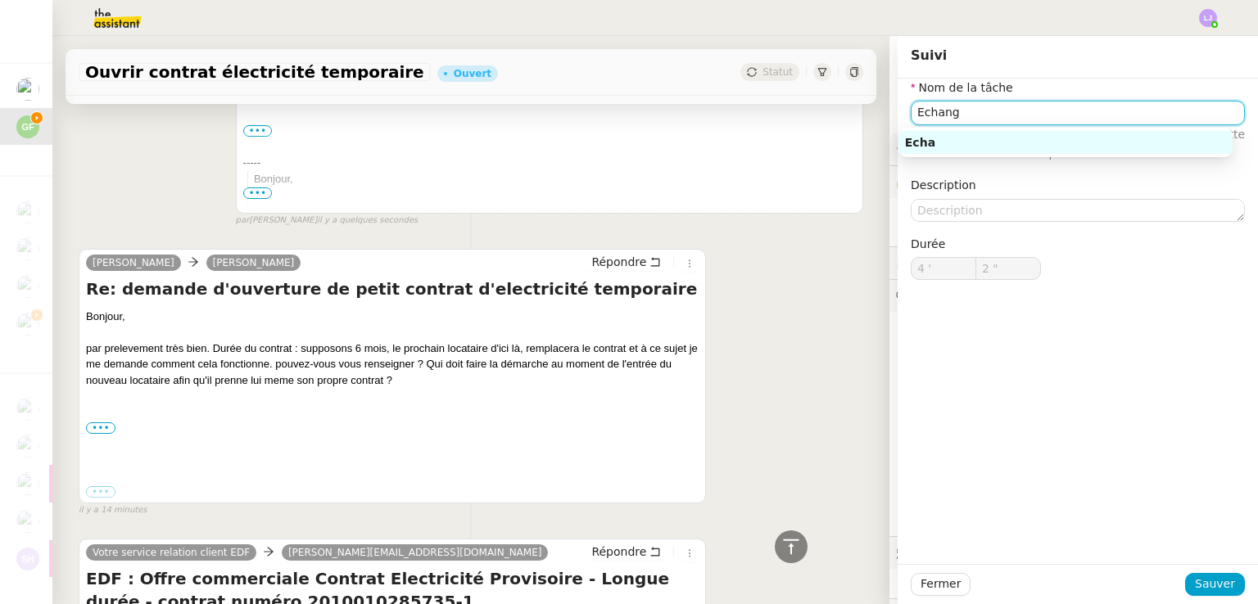
type input "Echange"
type input "3 ""
type input "Echanges avec E"
type input "4 ""
type input "Echanges avec EDF"
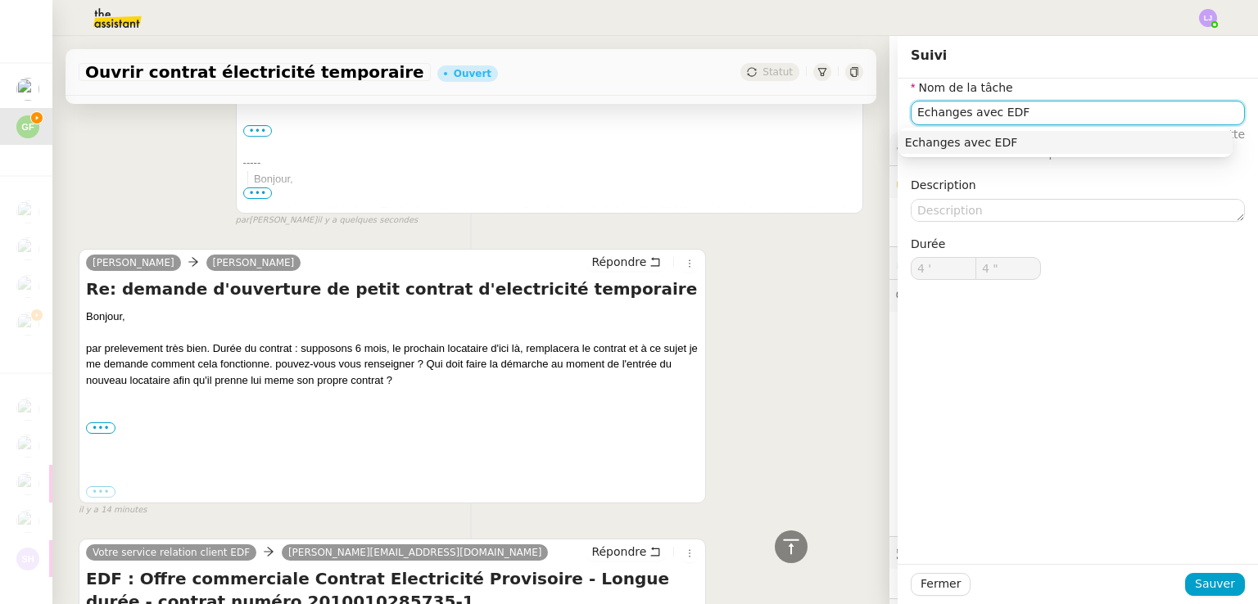
type input "5 ""
type input "Echanges avec EDF"
click at [1204, 578] on span "Sauver" at bounding box center [1215, 584] width 40 height 19
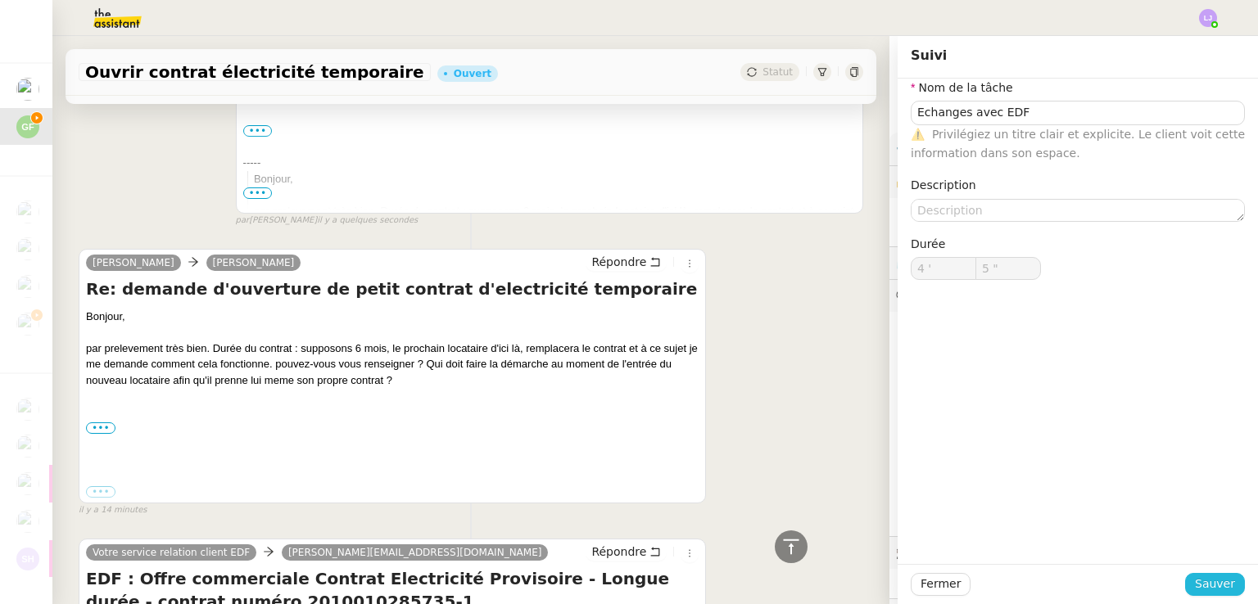
type input "6 ""
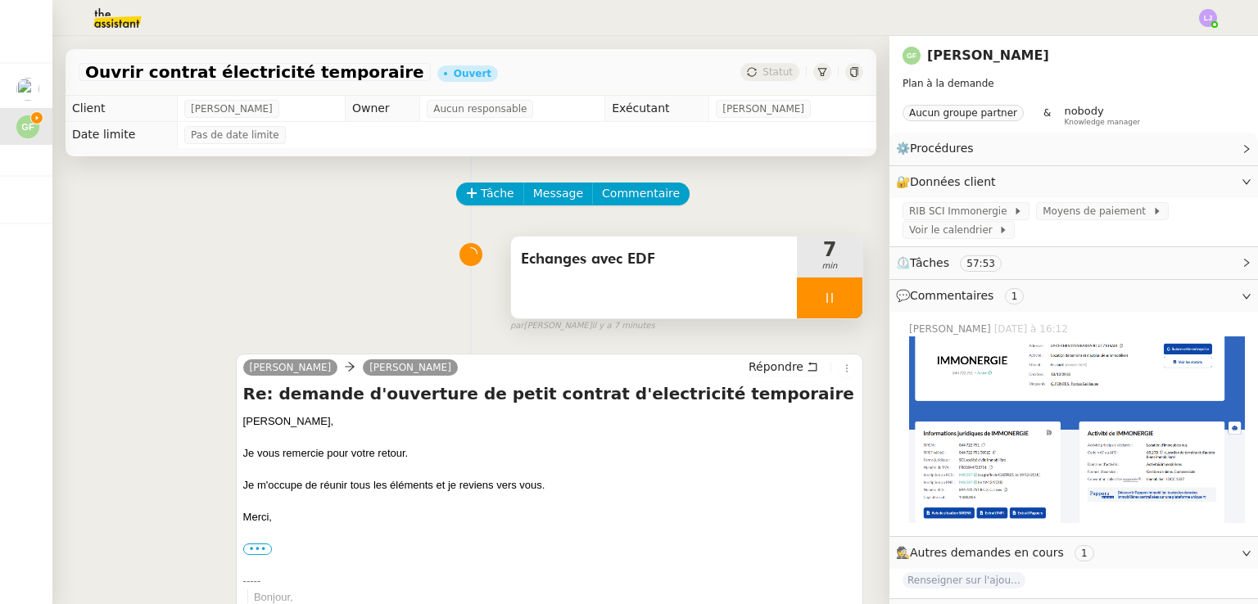
click at [836, 298] on div at bounding box center [830, 298] width 66 height 41
click at [836, 298] on button at bounding box center [846, 298] width 33 height 41
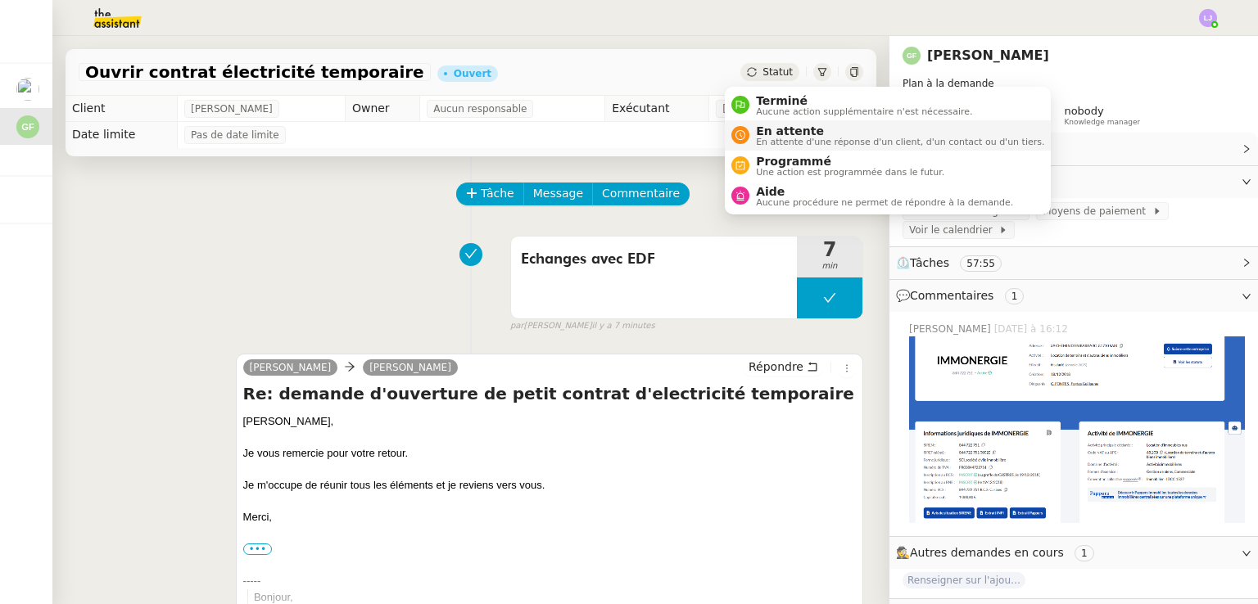
click at [776, 131] on span "En attente" at bounding box center [900, 130] width 288 height 13
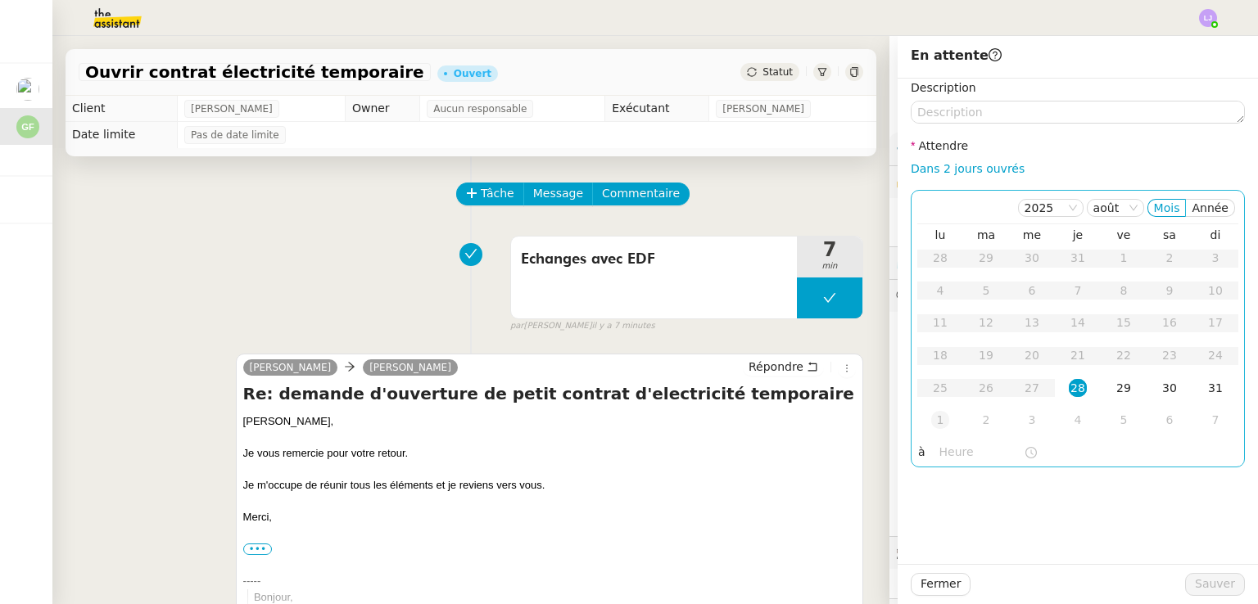
click at [931, 417] on div "1" at bounding box center [940, 420] width 18 height 18
click at [976, 241] on th "ma" at bounding box center [986, 235] width 46 height 15
click at [977, 250] on div "2" at bounding box center [986, 258] width 18 height 18
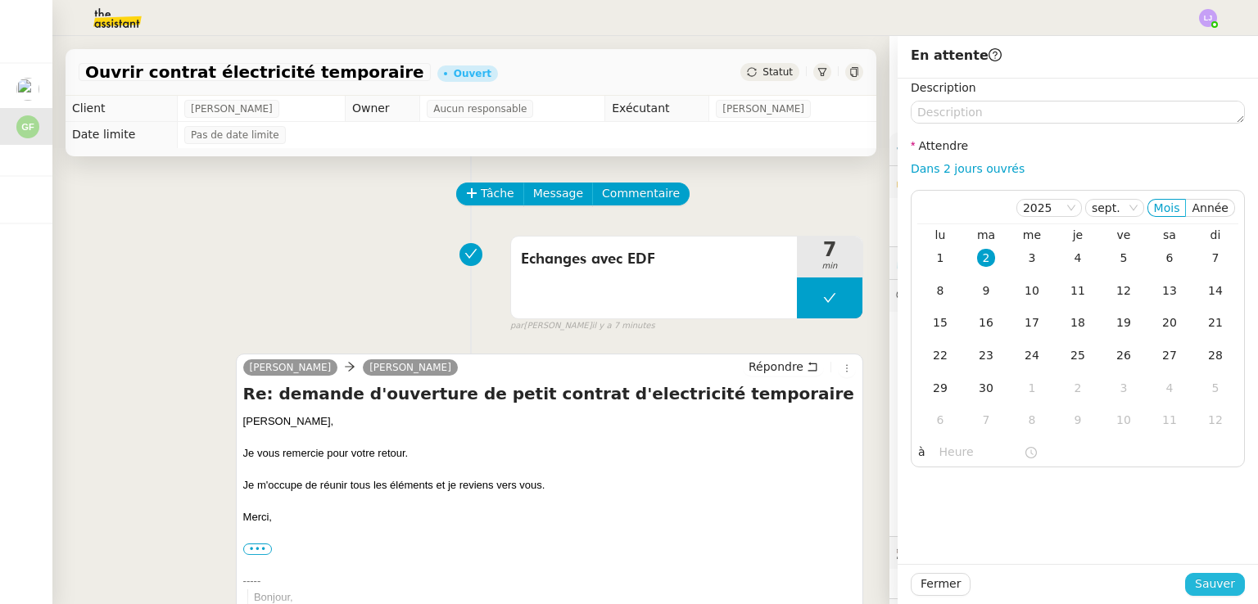
click at [1203, 577] on span "Sauver" at bounding box center [1215, 584] width 40 height 19
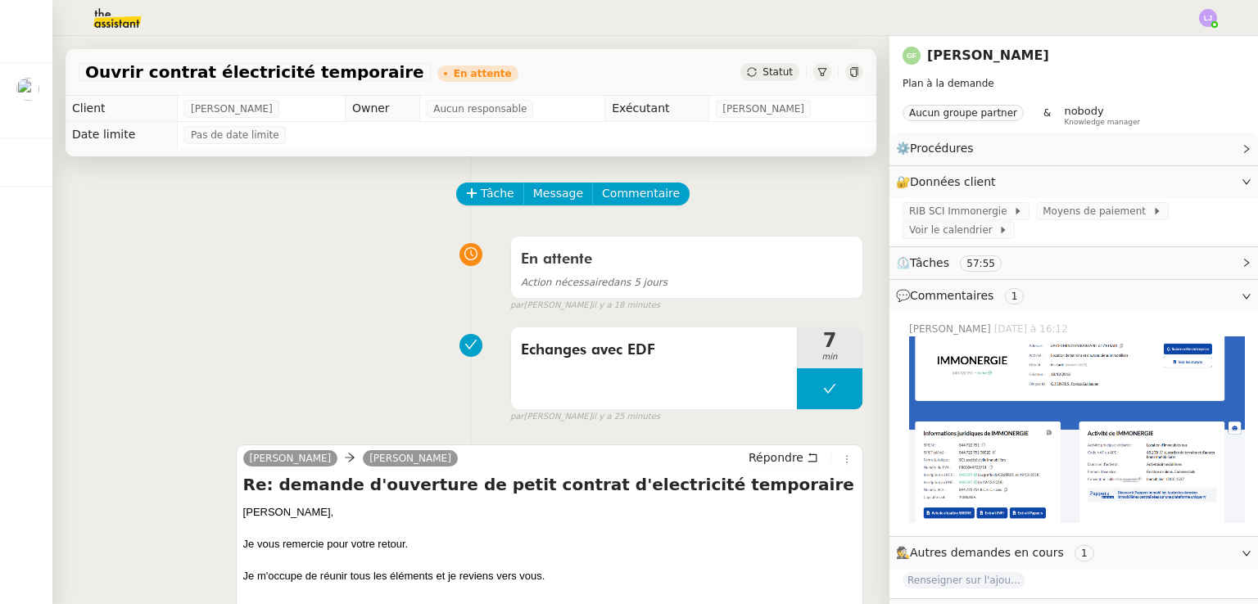
click at [130, 29] on img at bounding box center [104, 18] width 127 height 36
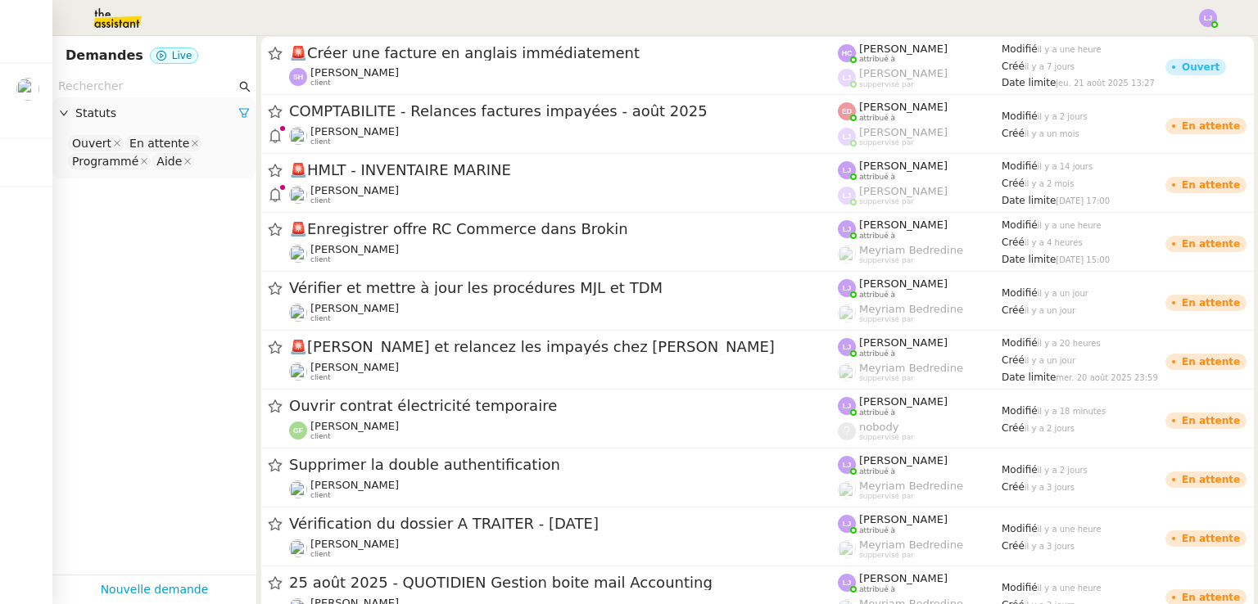
click at [141, 86] on input "text" at bounding box center [147, 86] width 178 height 19
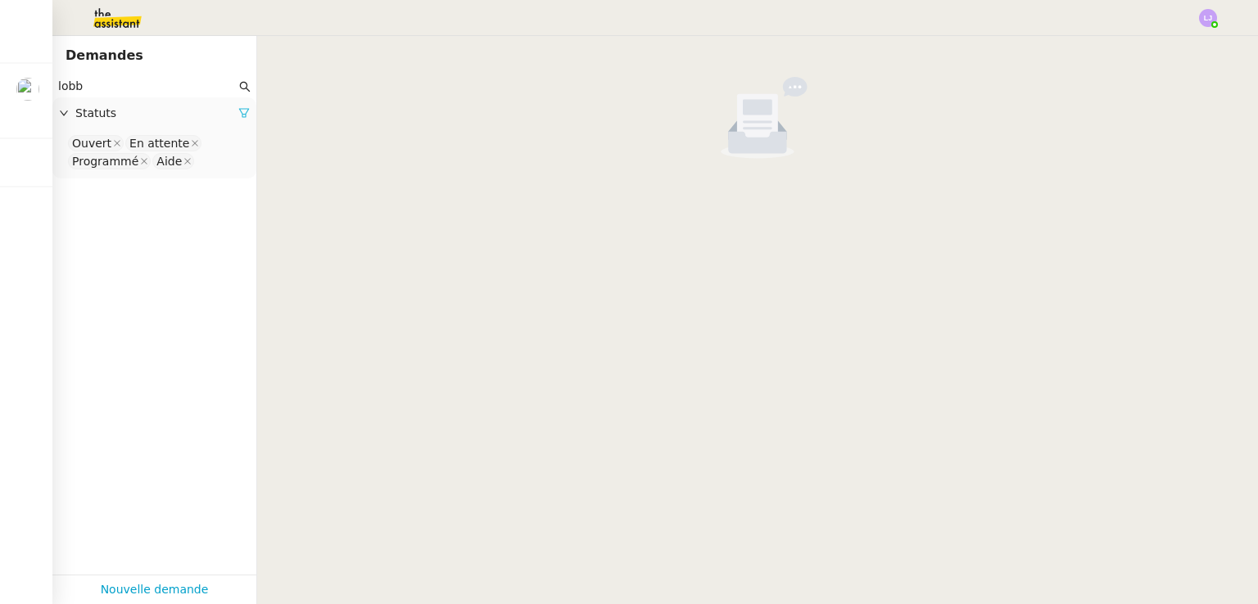
type input "lobb"
click at [238, 109] on icon at bounding box center [243, 112] width 11 height 11
click at [229, 109] on span "Statuts" at bounding box center [162, 113] width 174 height 19
click at [111, 132] on div "Please select" at bounding box center [154, 145] width 204 height 30
click at [115, 143] on nz-select-top-control "Please select" at bounding box center [155, 144] width 178 height 20
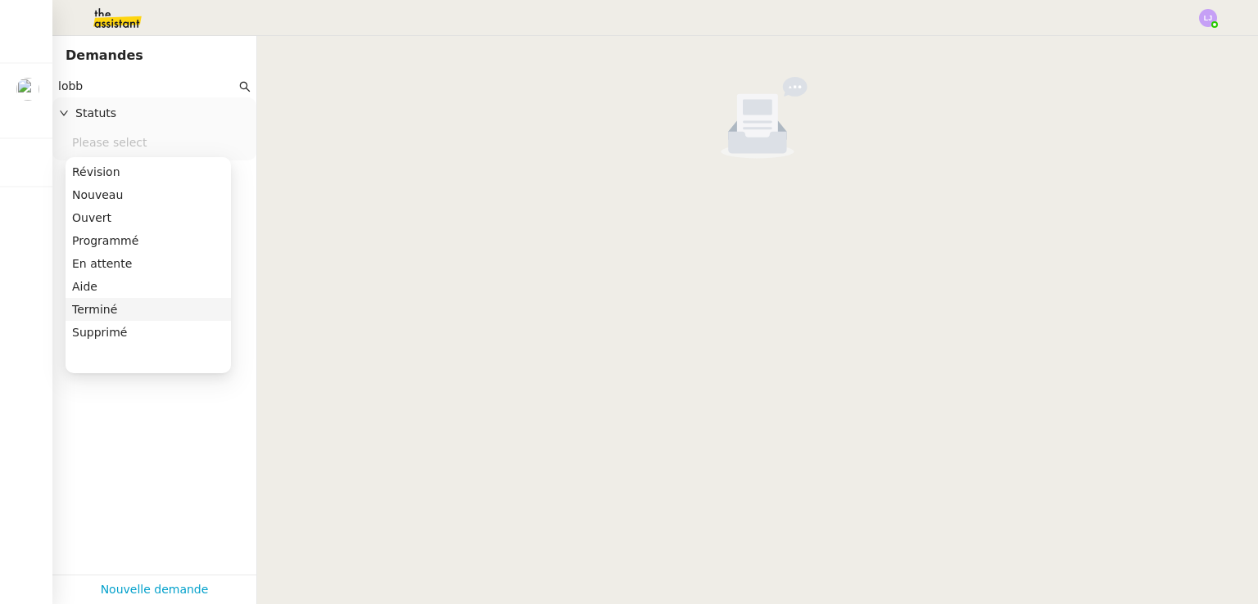
click at [105, 302] on div "Terminé" at bounding box center [148, 309] width 152 height 15
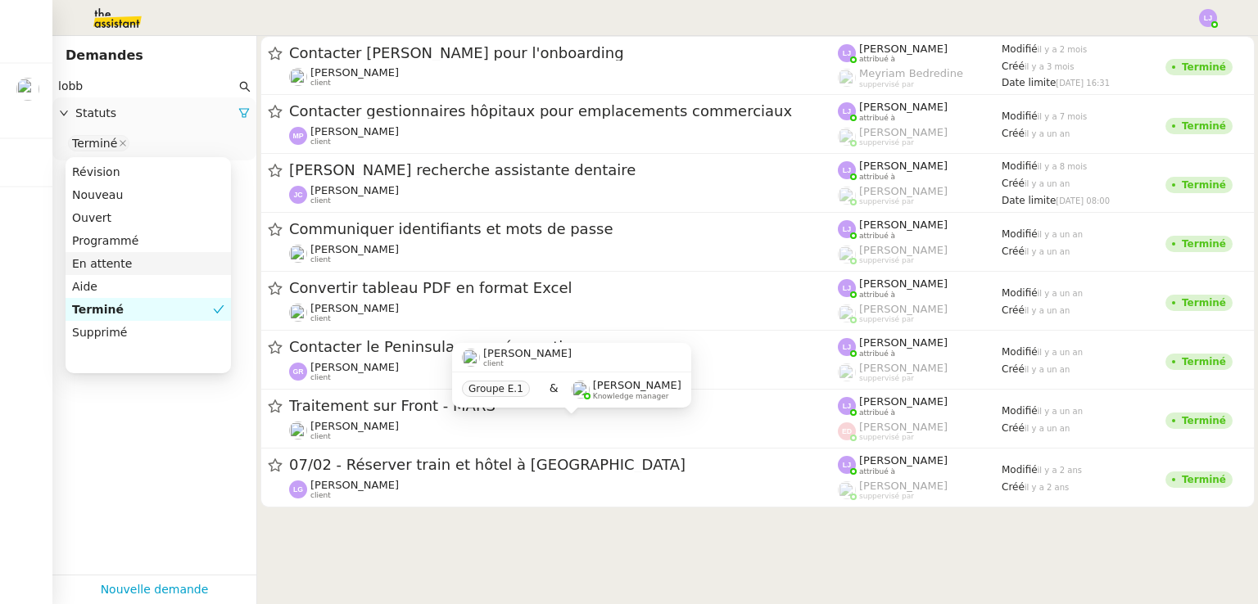
click at [538, 414] on div "[PERSON_NAME] client Groupe E.1 & [PERSON_NAME] Knowledge manager" at bounding box center [571, 381] width 239 height 77
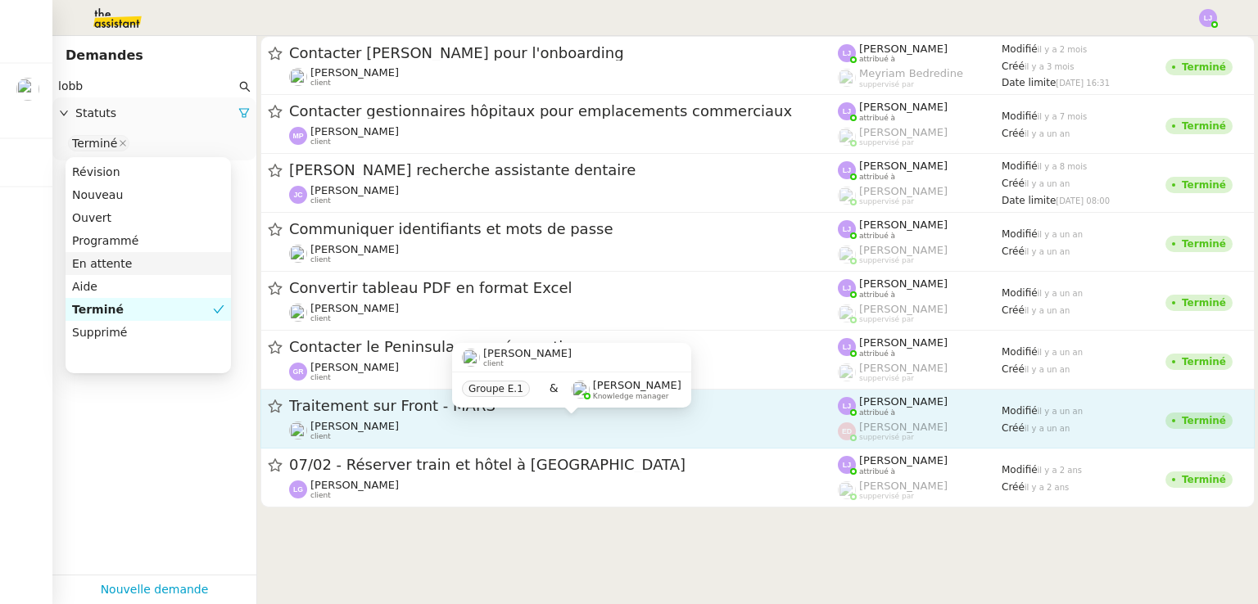
click at [527, 430] on div "[PERSON_NAME] client" at bounding box center [563, 430] width 549 height 21
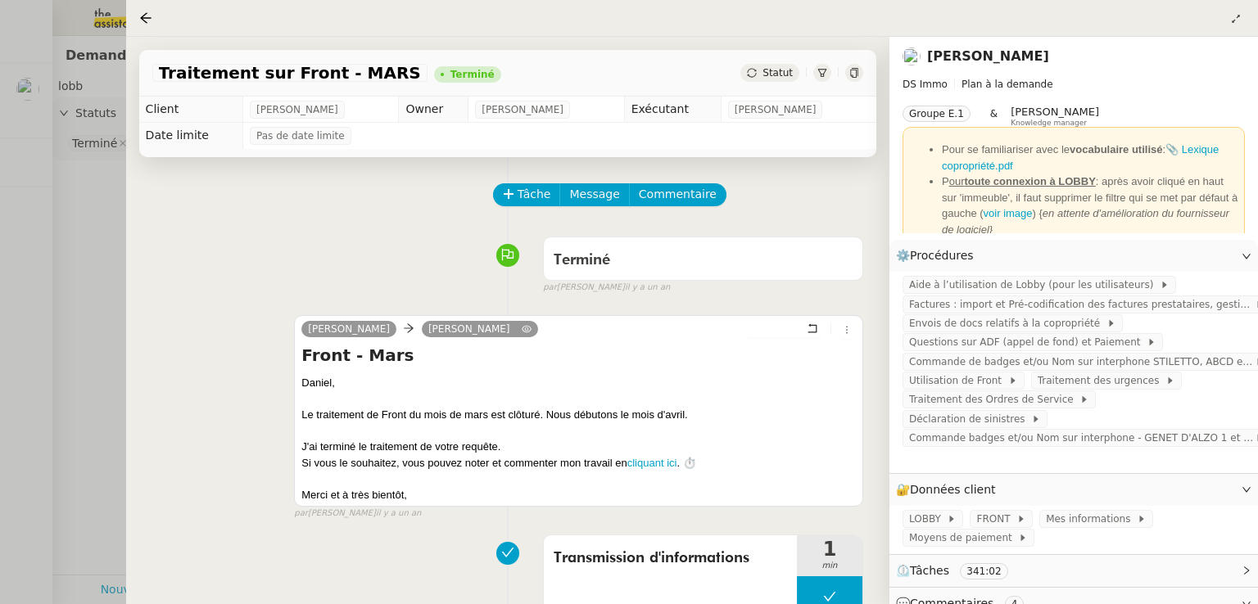
click at [0, 295] on div at bounding box center [629, 302] width 1258 height 604
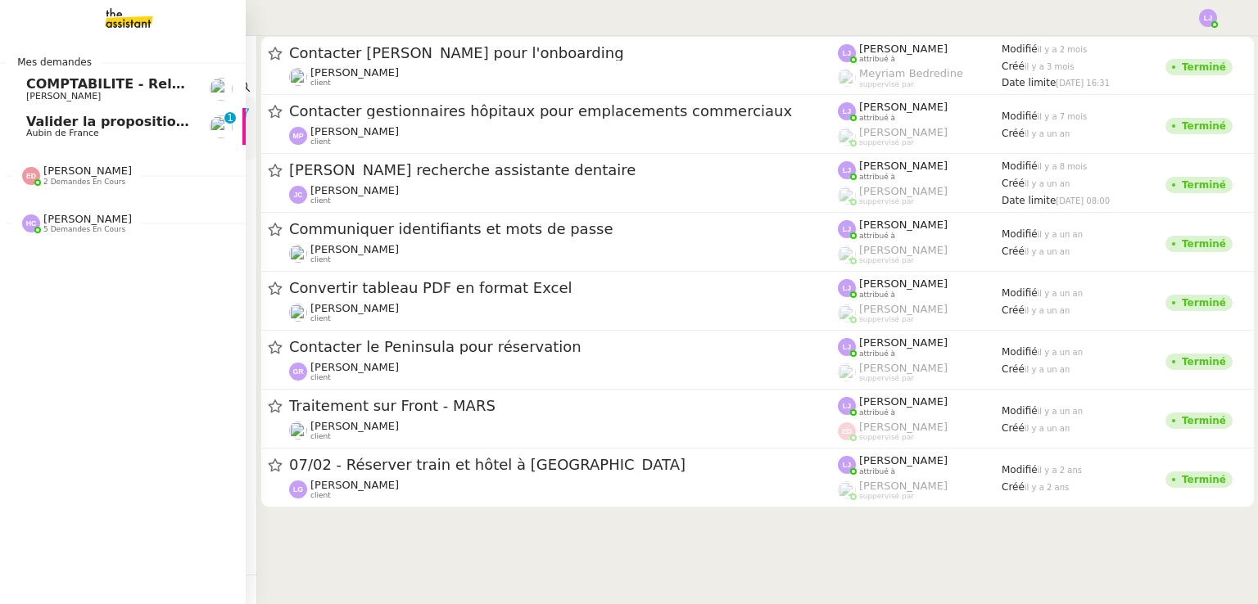
click at [52, 135] on span "Aubin de France" at bounding box center [62, 133] width 73 height 11
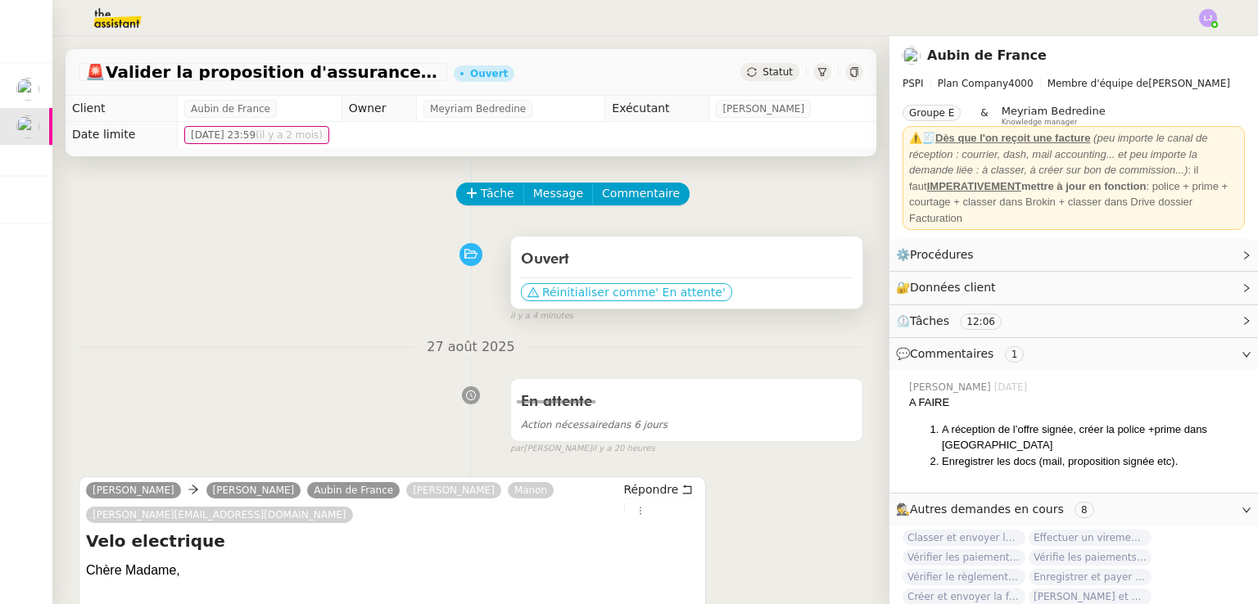
click at [615, 300] on span "Réinitialiser comme" at bounding box center [598, 292] width 113 height 16
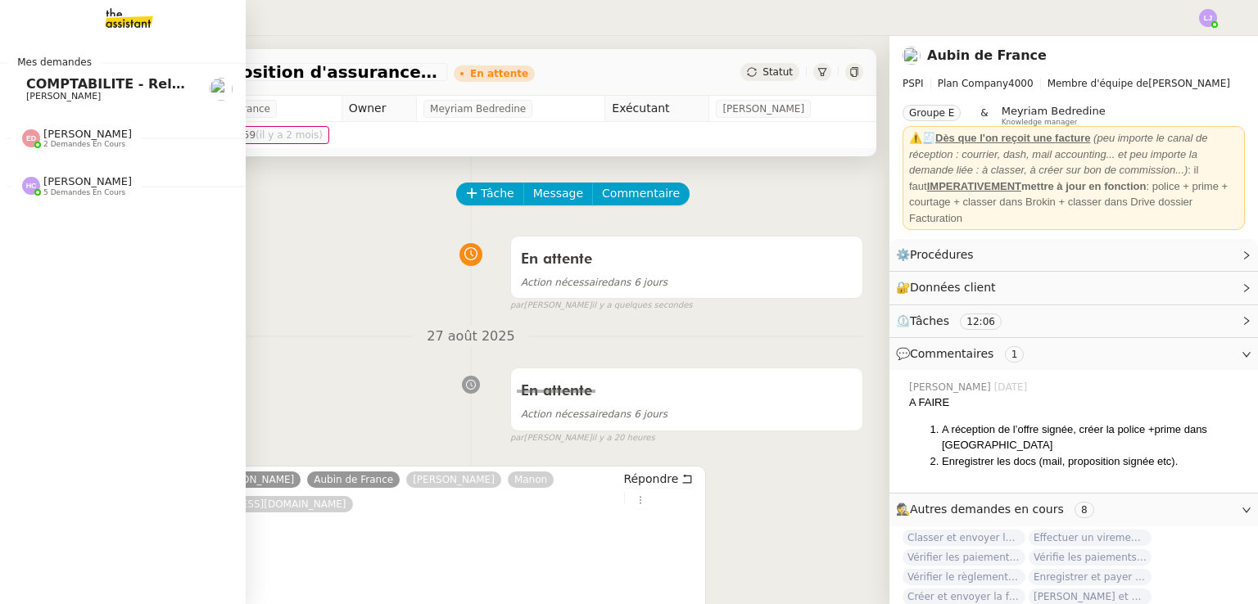
click at [26, 87] on span "COMPTABILITE - Relances factures impayées - août 2025" at bounding box center [235, 84] width 418 height 16
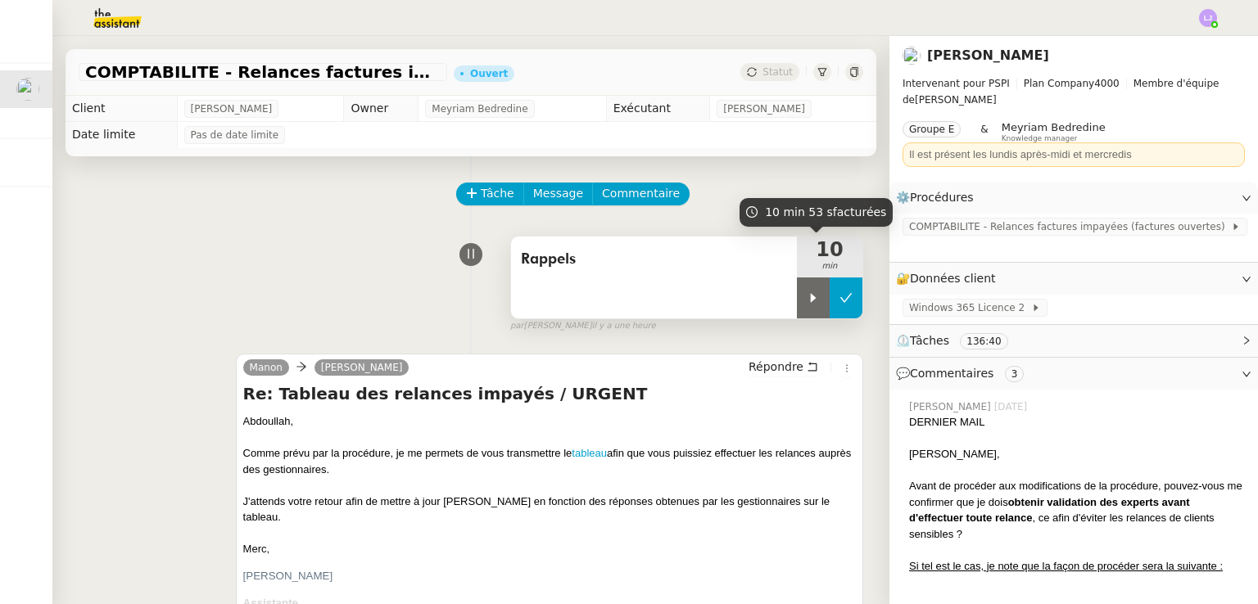
click at [830, 292] on button at bounding box center [846, 298] width 33 height 41
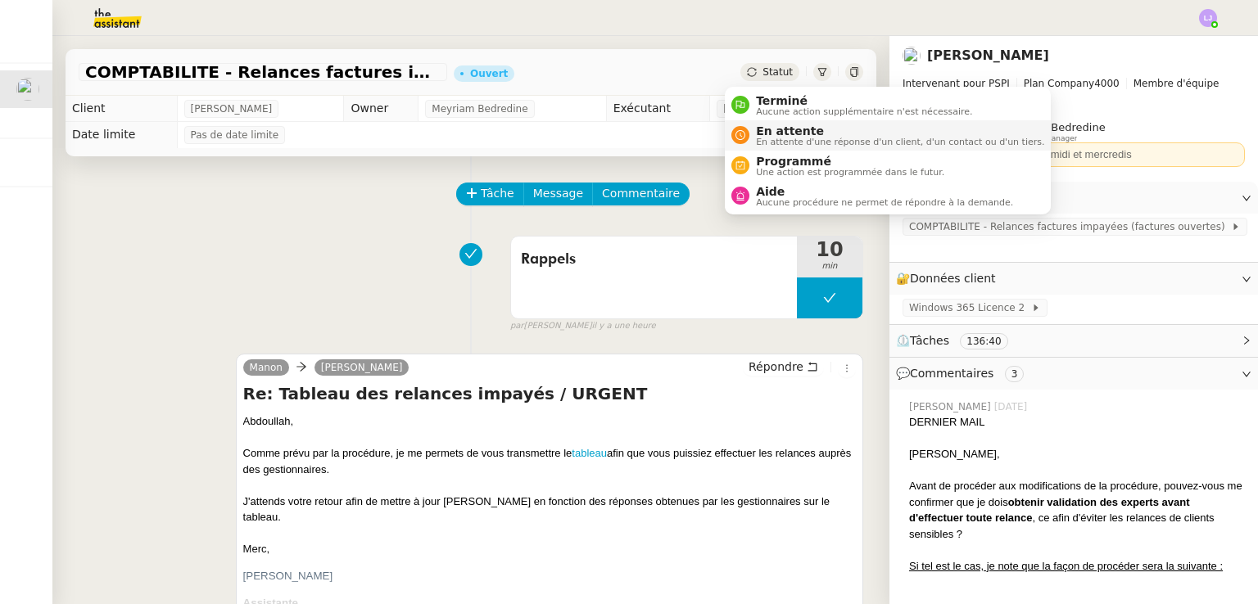
click at [771, 129] on span "En attente" at bounding box center [900, 130] width 288 height 13
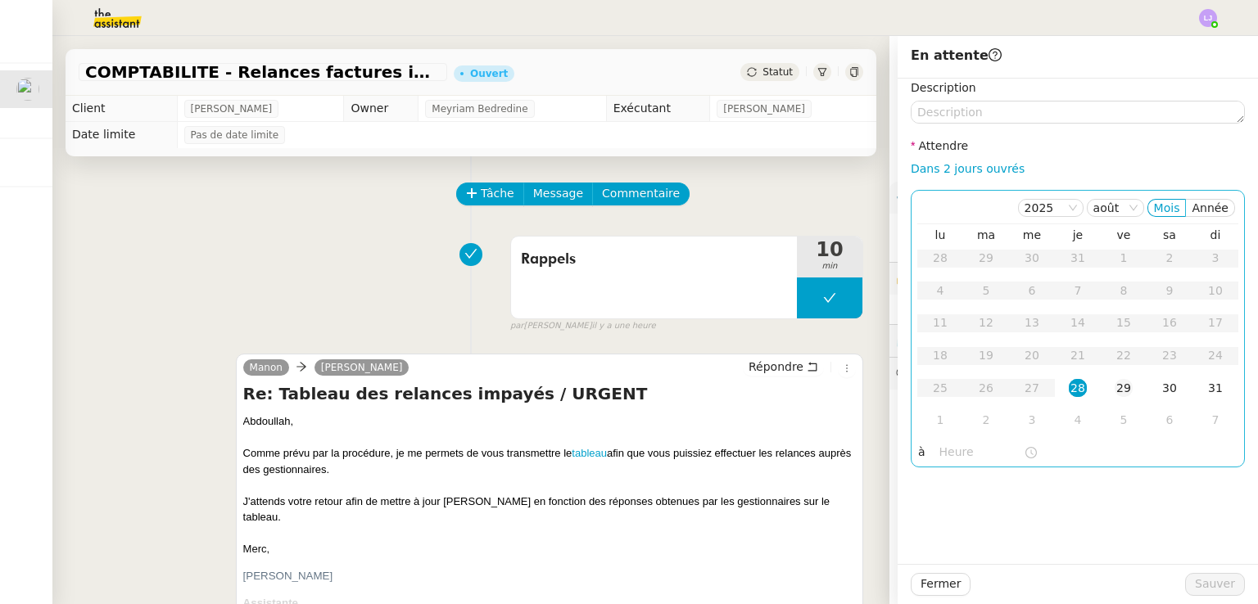
click at [1101, 391] on td "29" at bounding box center [1124, 389] width 46 height 33
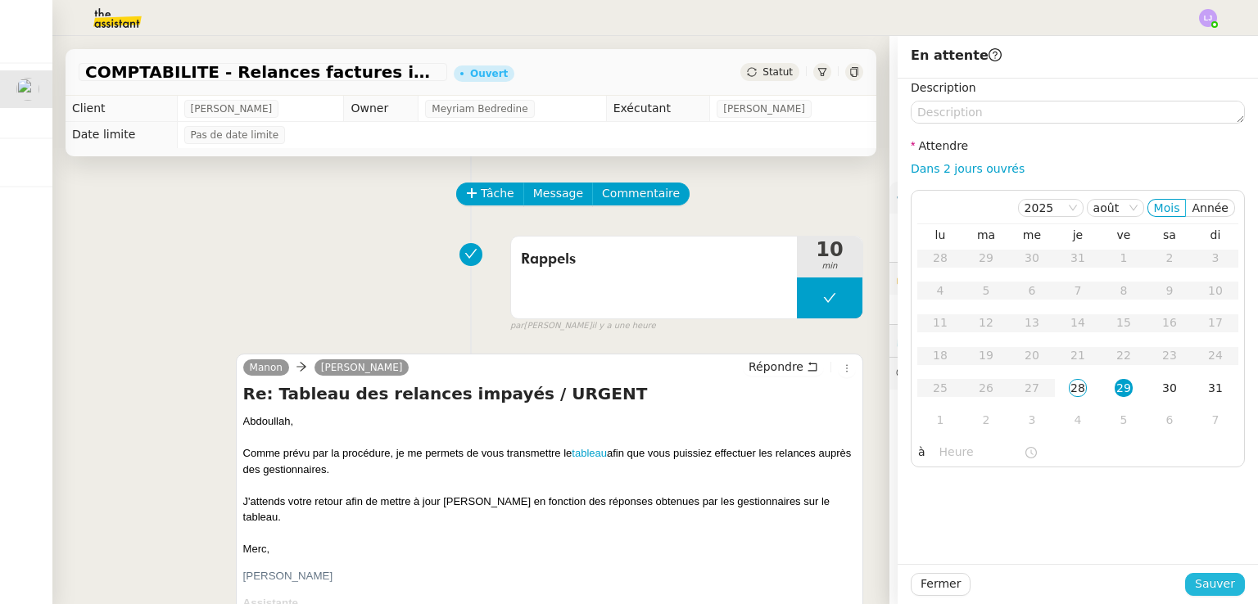
click at [1198, 584] on span "Sauver" at bounding box center [1215, 584] width 40 height 19
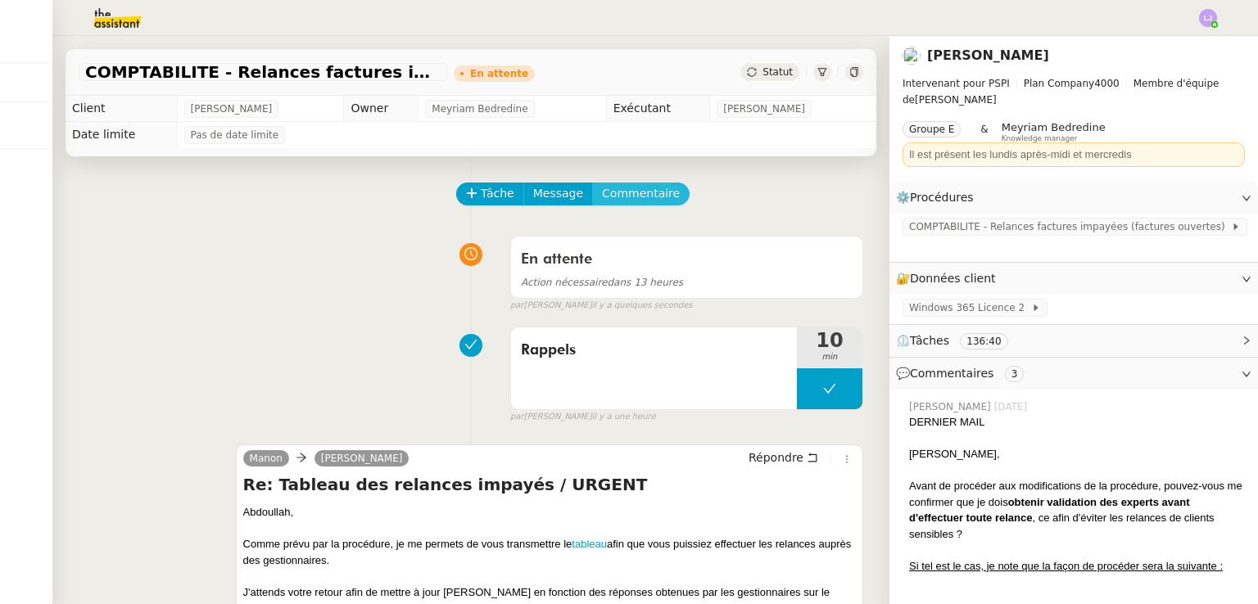
click at [637, 194] on span "Commentaire" at bounding box center [641, 193] width 78 height 19
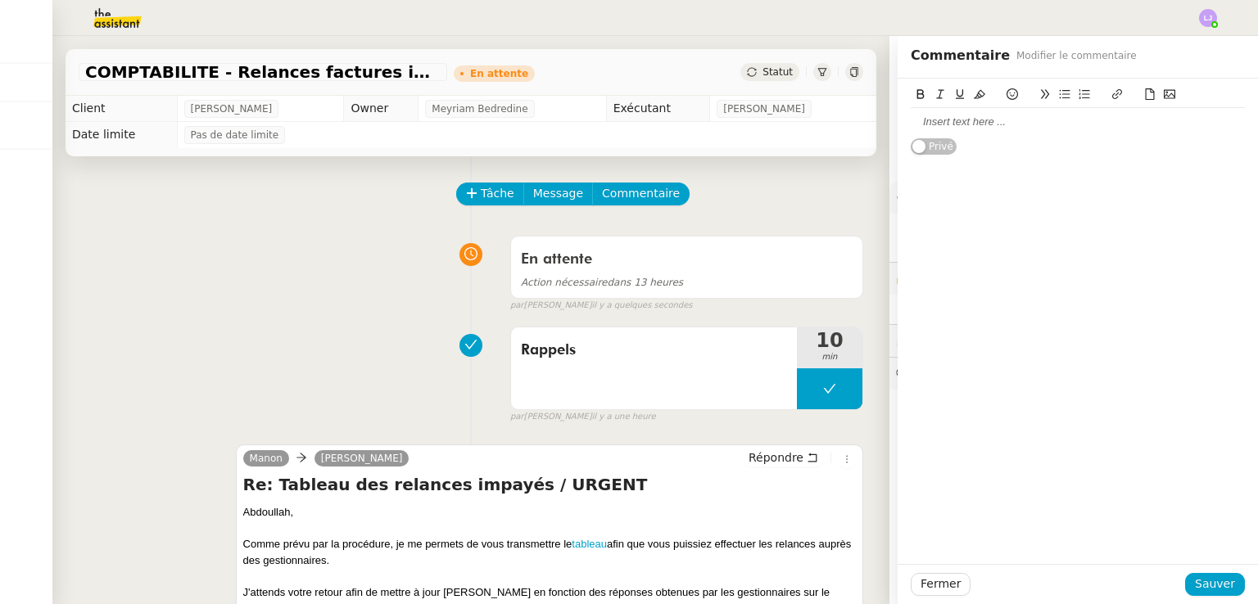
click at [931, 115] on div at bounding box center [1078, 122] width 334 height 15
click at [1209, 586] on span "Sauver" at bounding box center [1215, 584] width 40 height 19
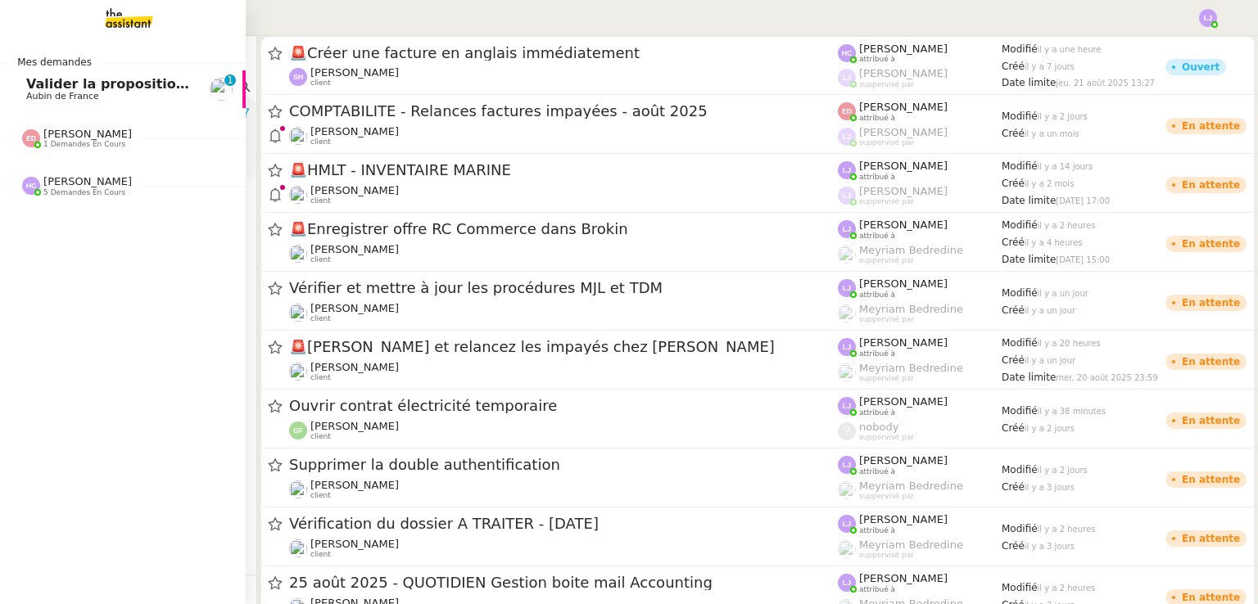
click at [75, 79] on span "Valider la proposition d'assurance Honda" at bounding box center [178, 84] width 304 height 16
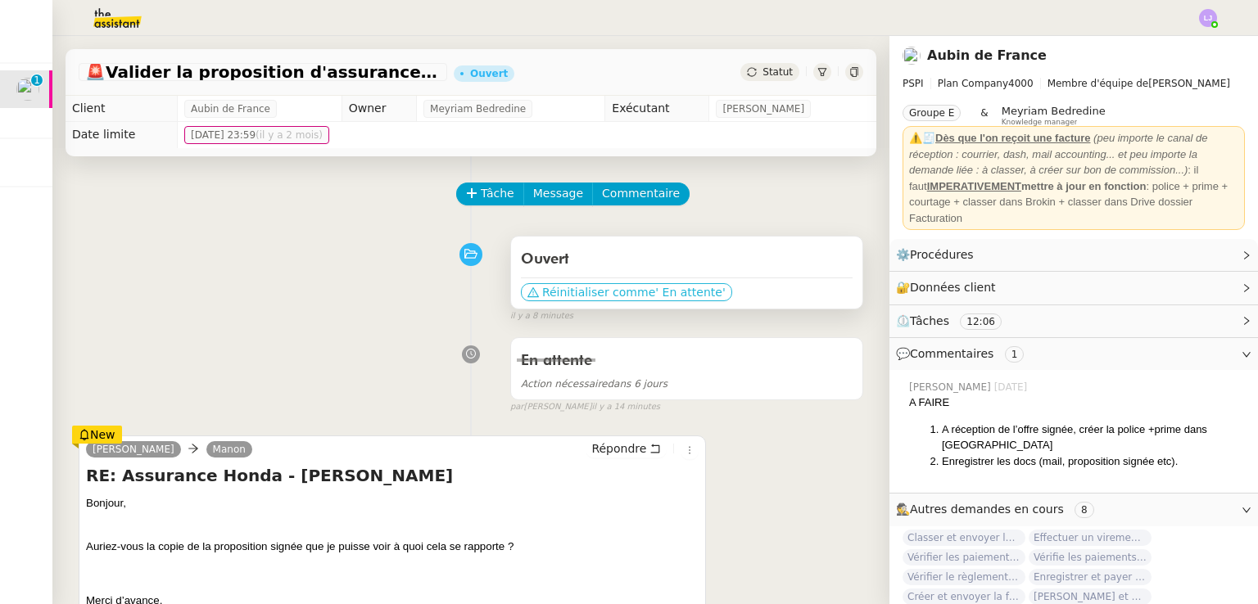
click at [583, 294] on span "Réinitialiser comme" at bounding box center [598, 292] width 113 height 16
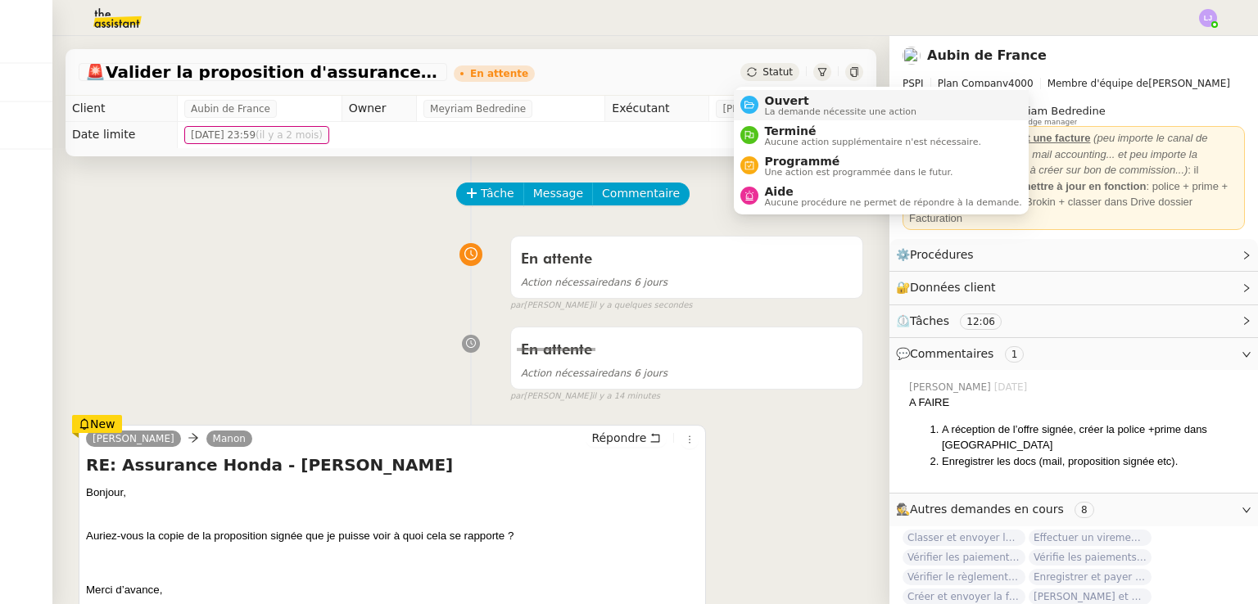
click at [807, 111] on span "La demande nécessite une action" at bounding box center [841, 111] width 152 height 9
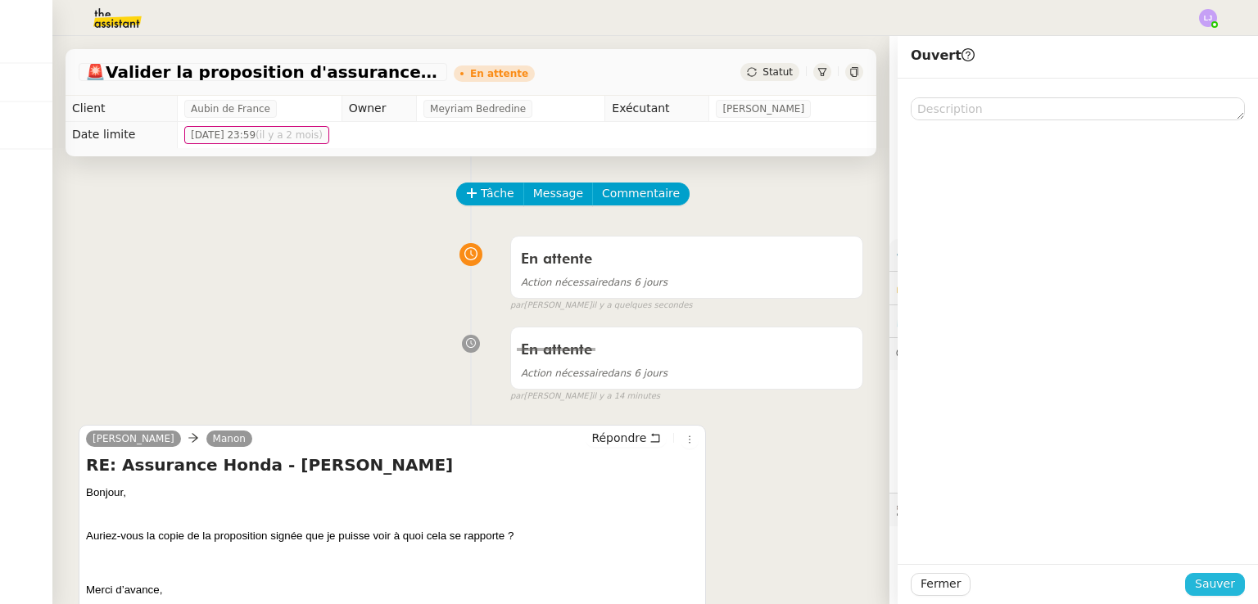
click at [1206, 594] on button "Sauver" at bounding box center [1215, 584] width 60 height 23
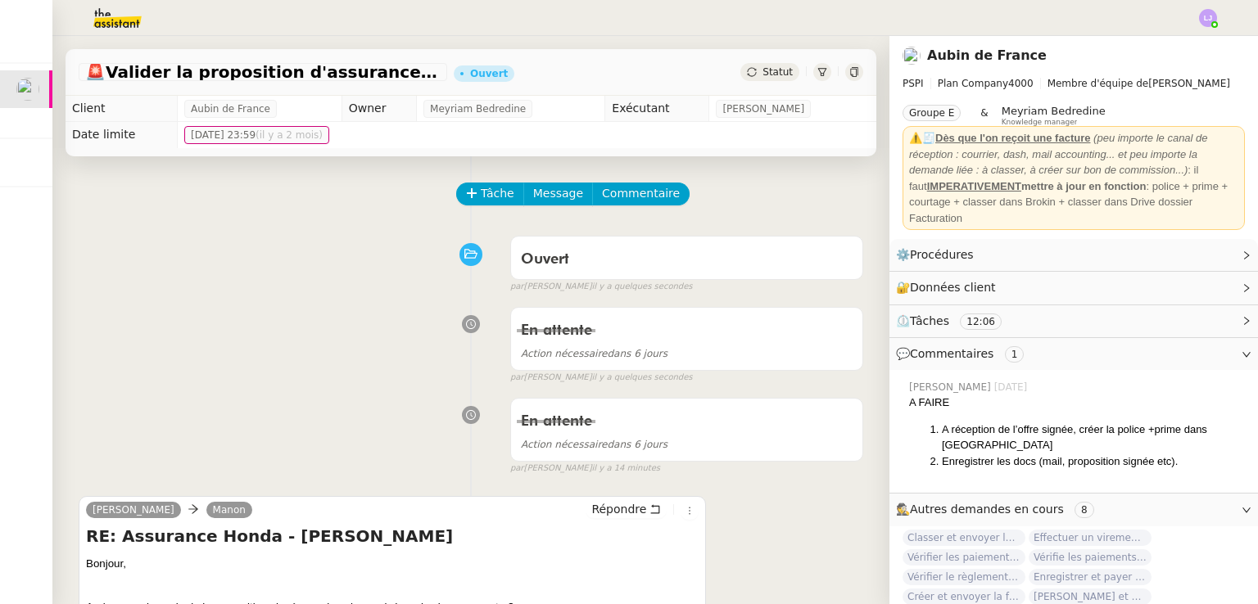
click at [97, 9] on img at bounding box center [104, 18] width 127 height 36
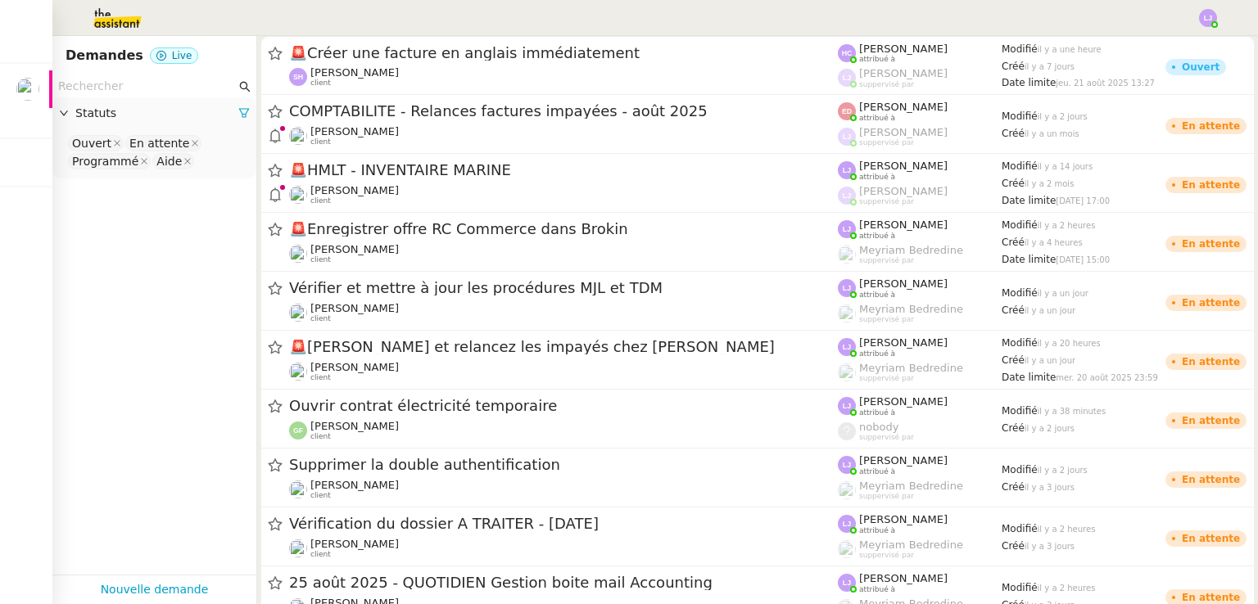
click at [111, 79] on input "text" at bounding box center [147, 86] width 178 height 19
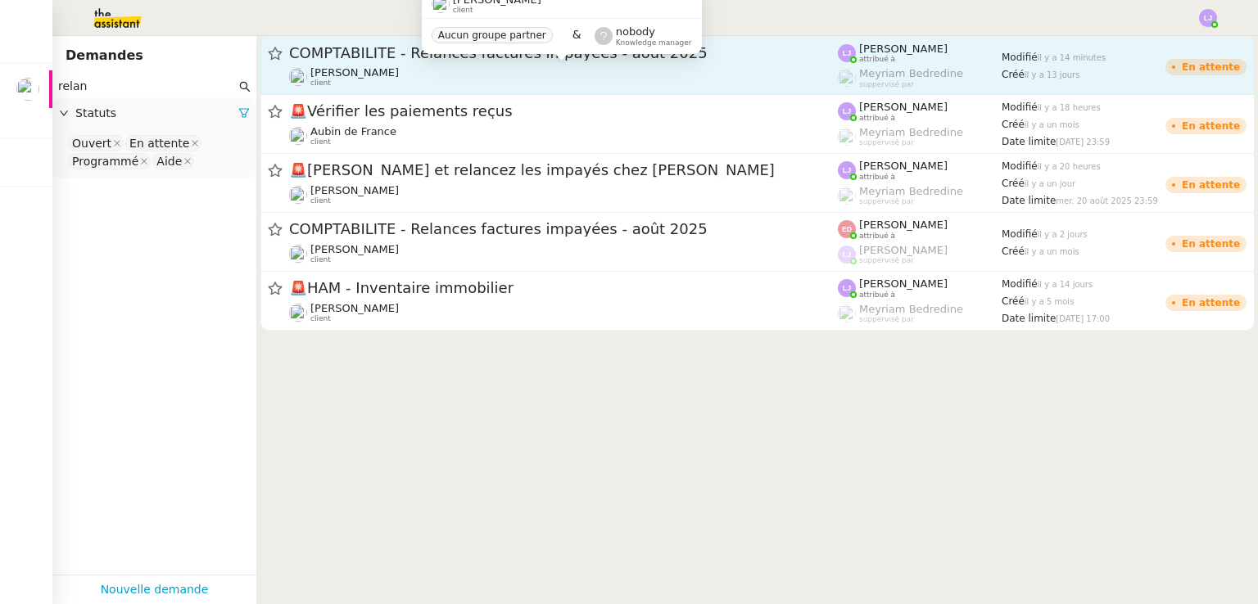
type input "relan"
click at [518, 71] on div "Pierrick Morel client" at bounding box center [563, 76] width 549 height 21
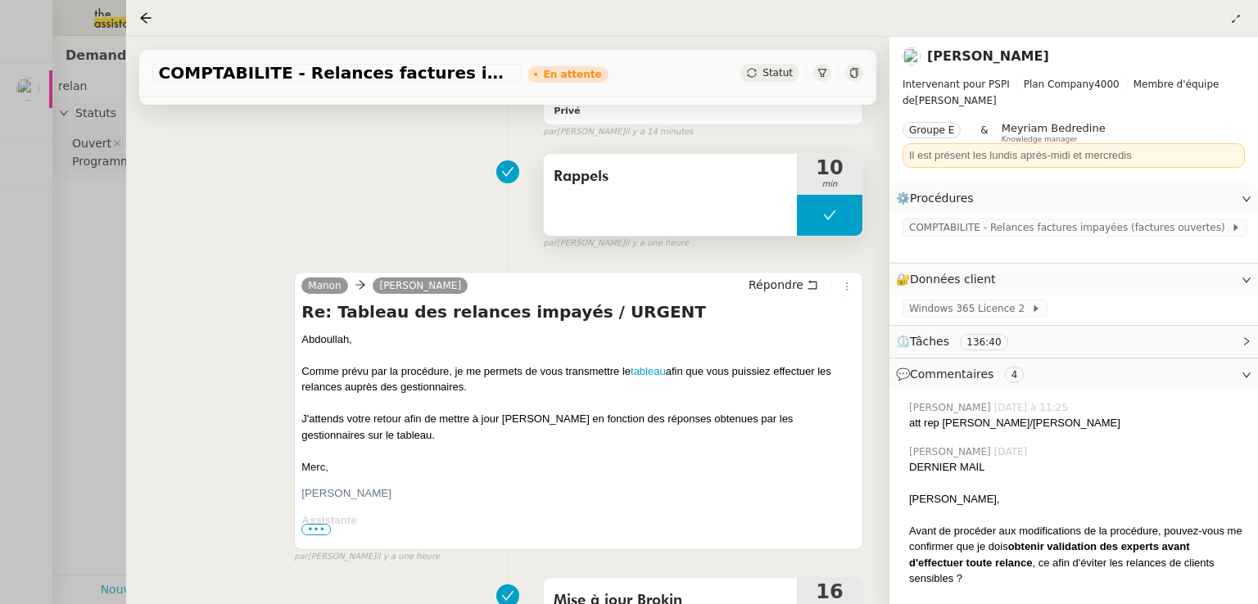
scroll to position [269, 0]
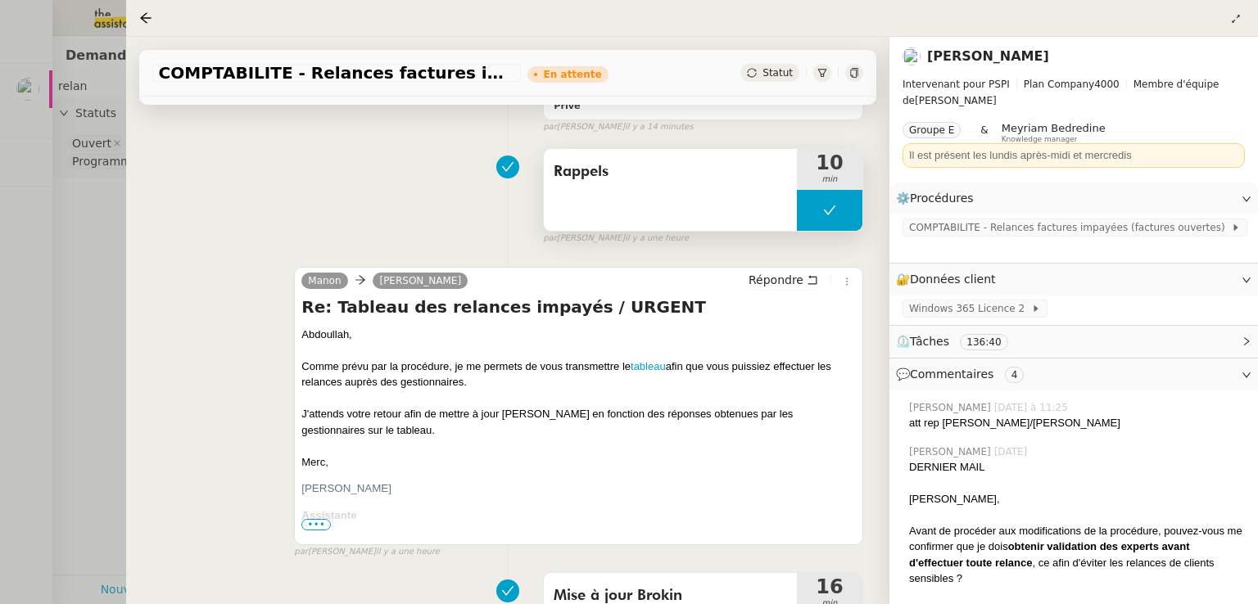
click at [803, 205] on button at bounding box center [830, 210] width 66 height 41
click at [803, 205] on div at bounding box center [813, 210] width 33 height 41
click at [656, 369] on link "tableau" at bounding box center [648, 366] width 35 height 12
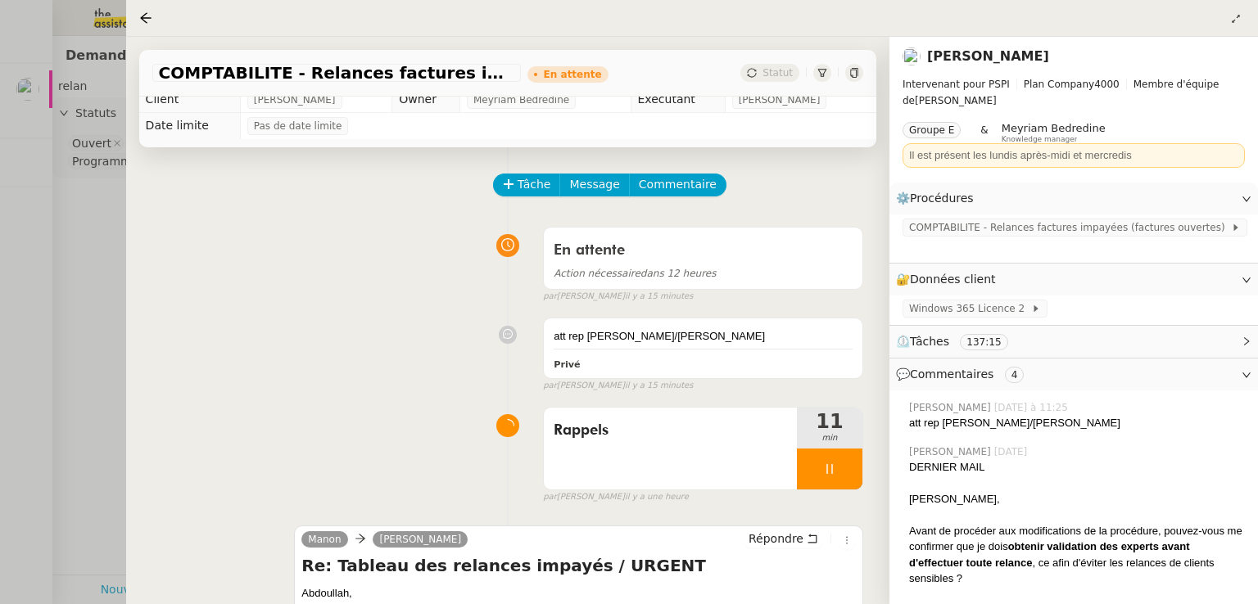
scroll to position [0, 0]
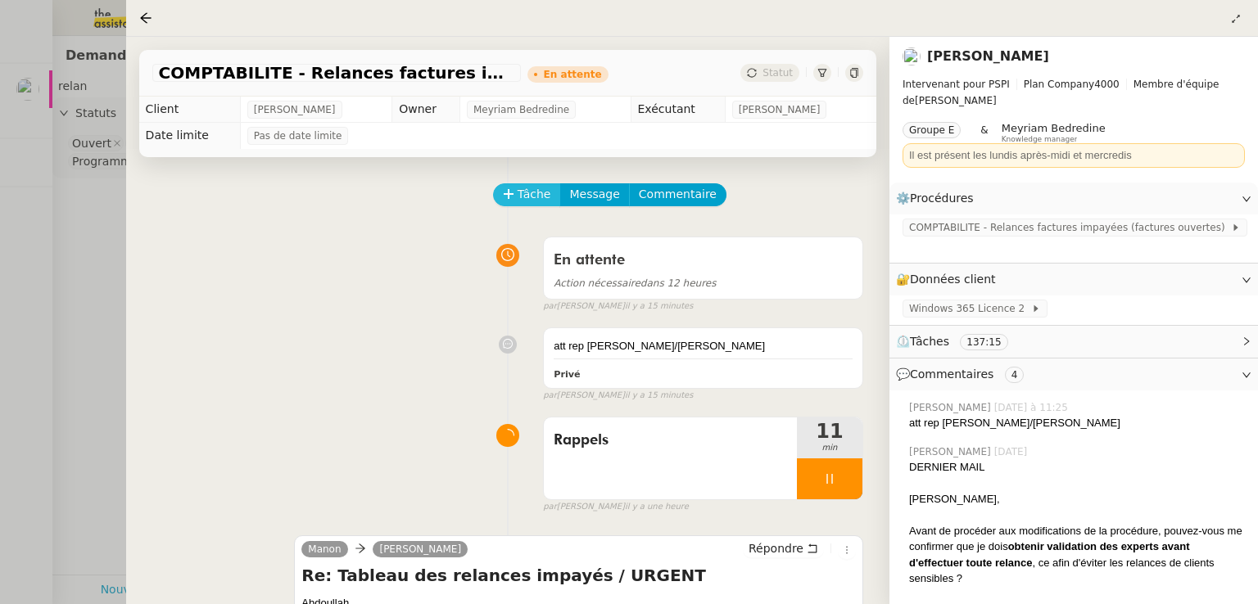
click at [523, 191] on span "Tâche" at bounding box center [535, 194] width 34 height 19
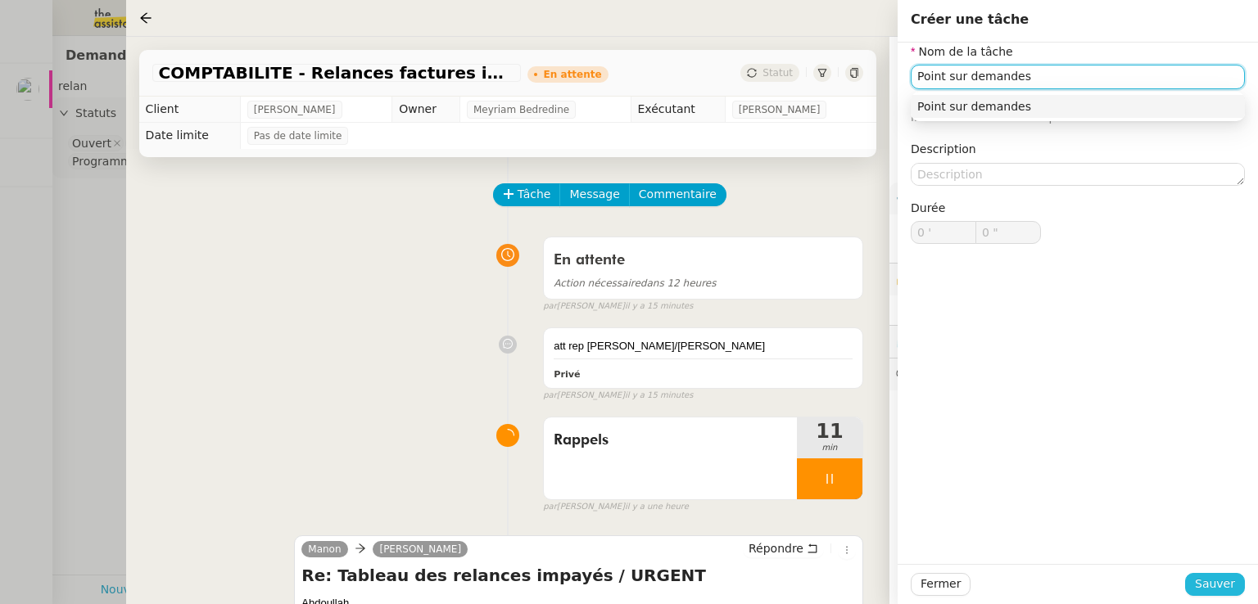
type input "Point sur demandes"
click at [1211, 582] on span "Sauver" at bounding box center [1215, 584] width 40 height 19
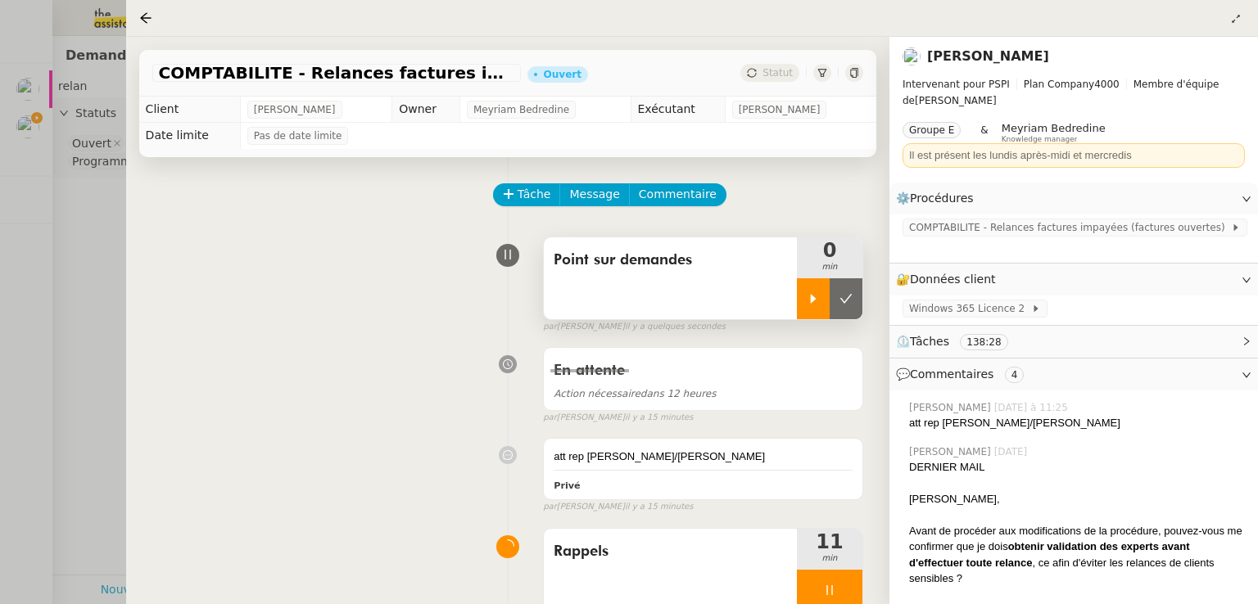
click at [801, 289] on div at bounding box center [813, 298] width 33 height 41
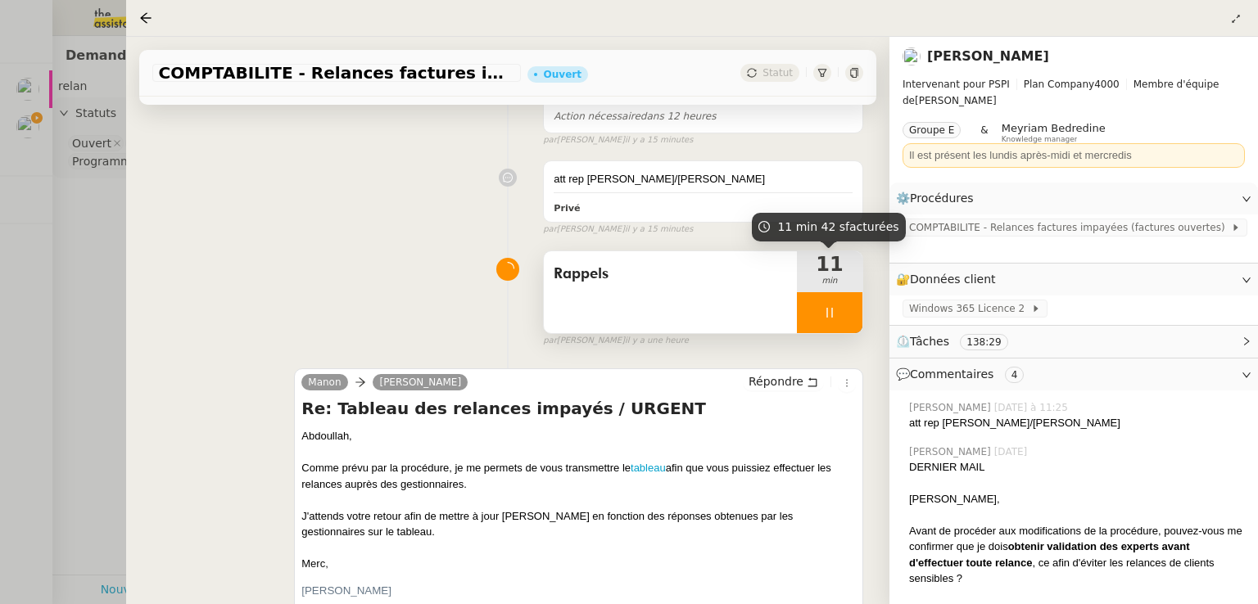
scroll to position [278, 0]
click at [823, 312] on icon at bounding box center [829, 312] width 13 height 13
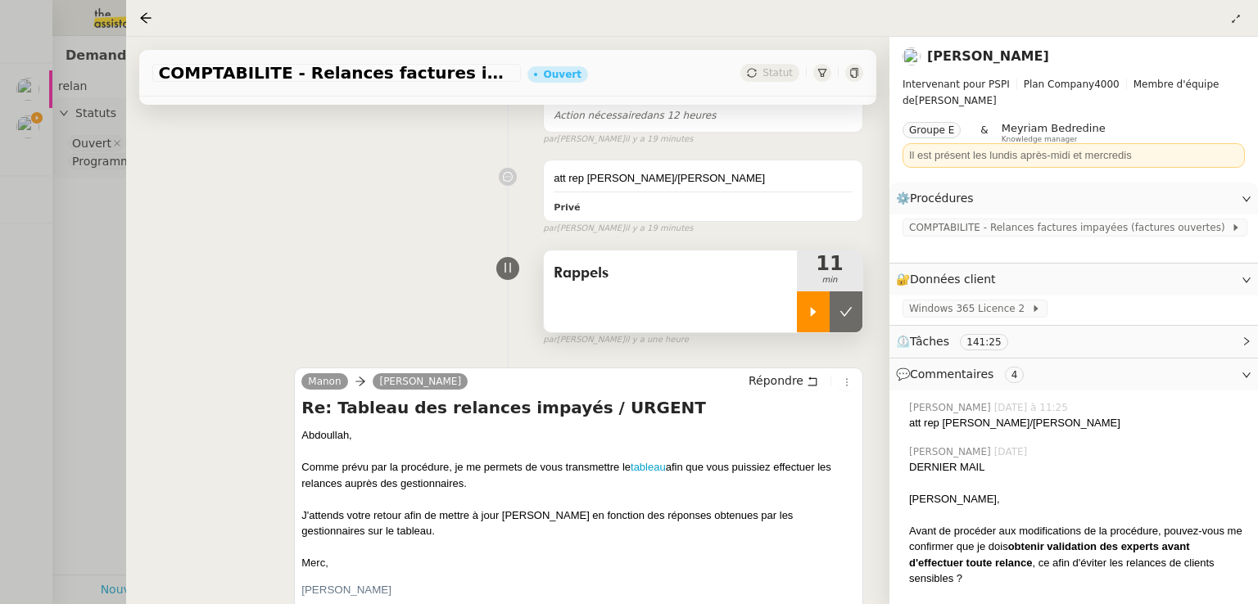
scroll to position [0, 0]
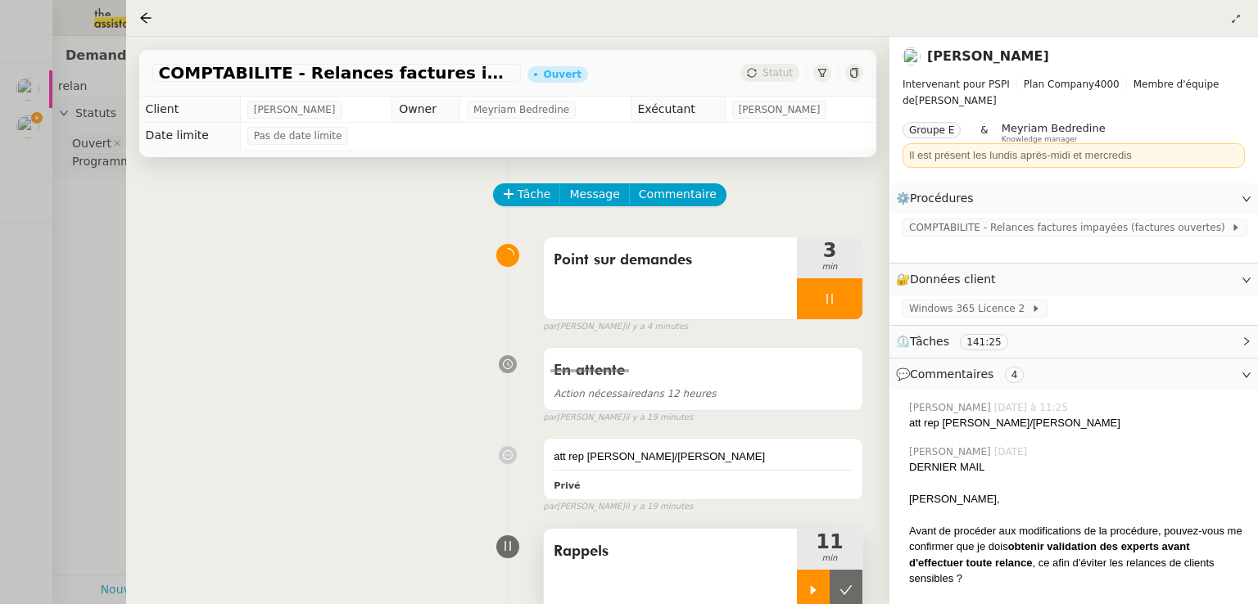
click at [0, 263] on div at bounding box center [629, 302] width 1258 height 604
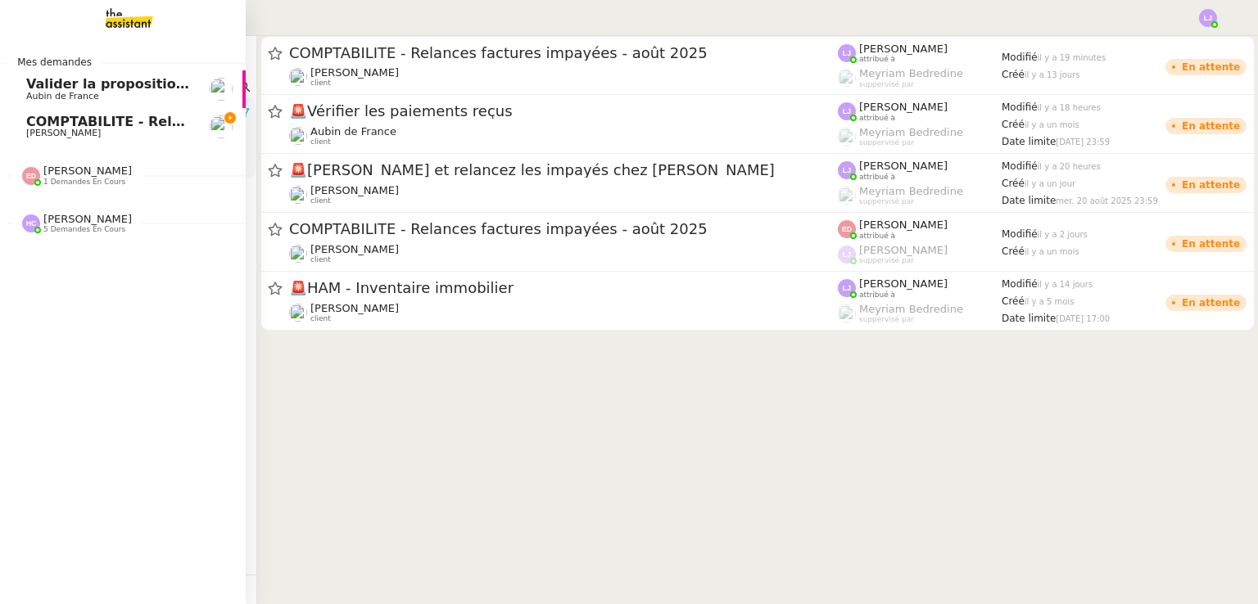
click at [28, 79] on span "Valider la proposition d'assurance Honda" at bounding box center [178, 84] width 304 height 16
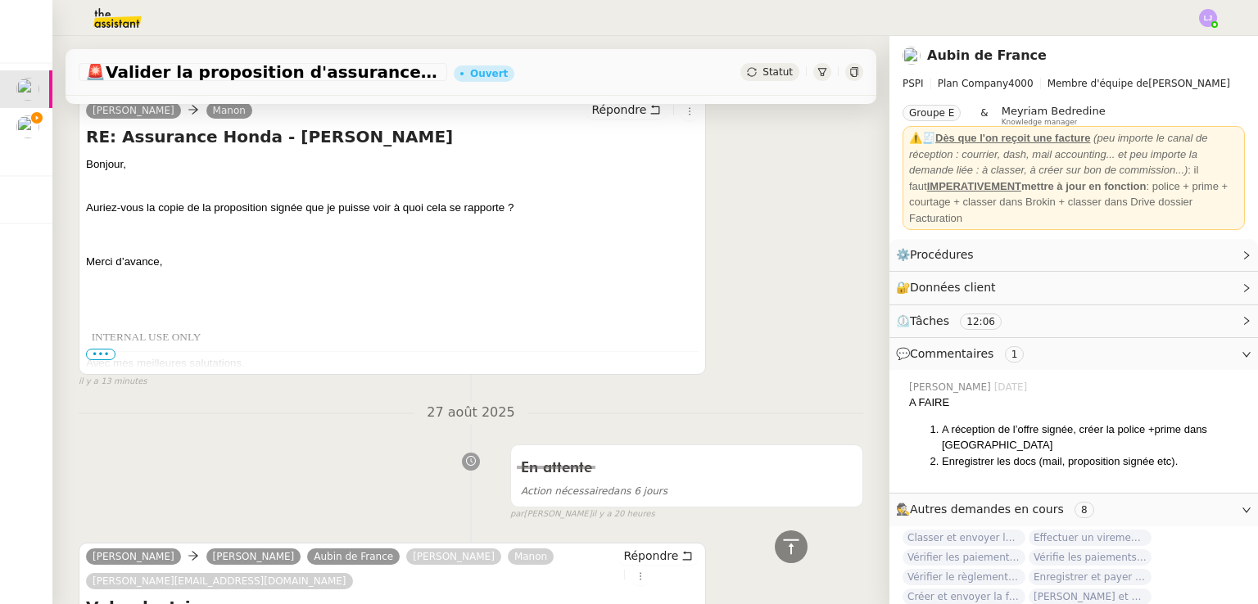
scroll to position [439, 0]
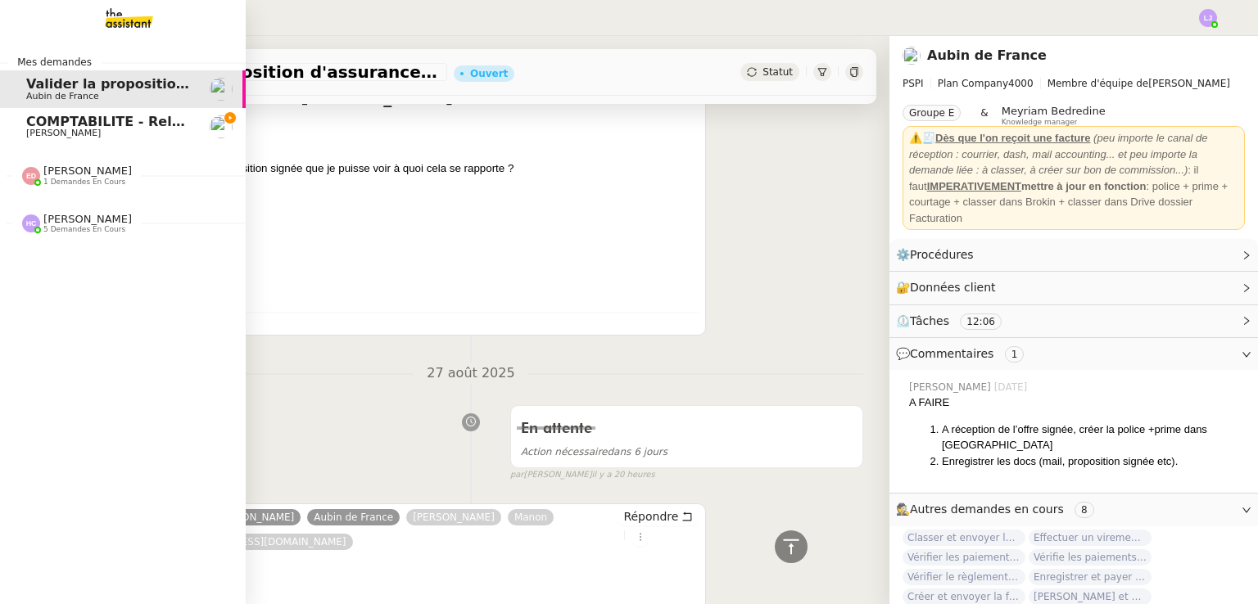
click at [43, 122] on span "COMPTABILITE - Relances factures impayées - août 2025" at bounding box center [235, 122] width 418 height 16
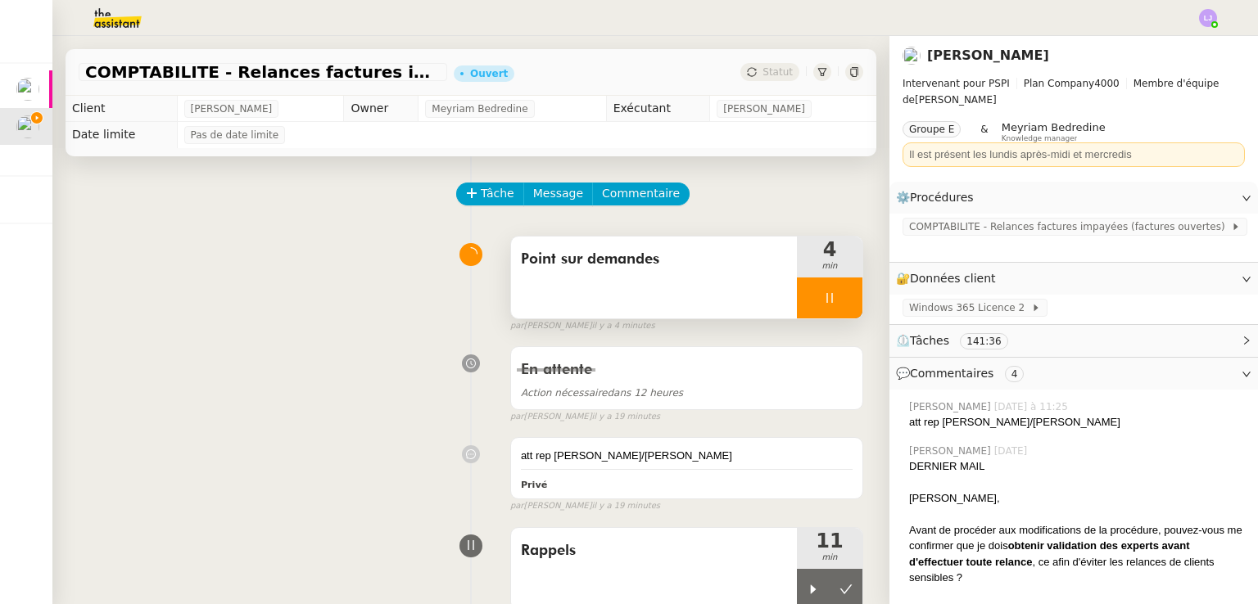
click at [815, 314] on div at bounding box center [830, 298] width 66 height 41
click at [830, 314] on button at bounding box center [846, 298] width 33 height 41
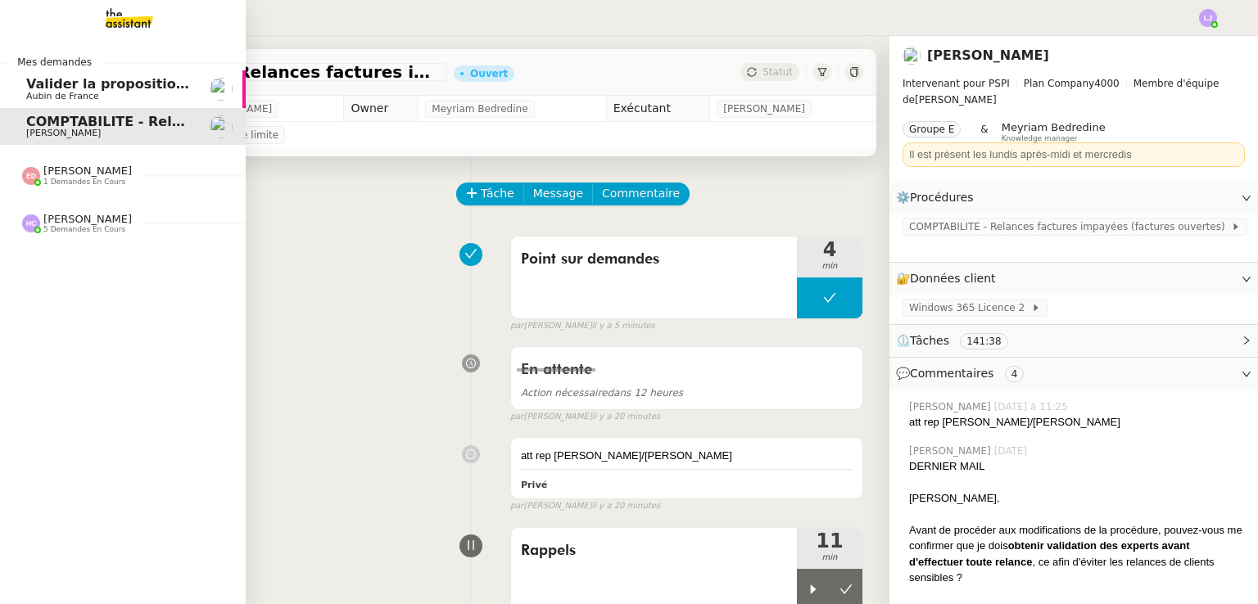
click at [51, 96] on span "Aubin de France" at bounding box center [62, 96] width 73 height 11
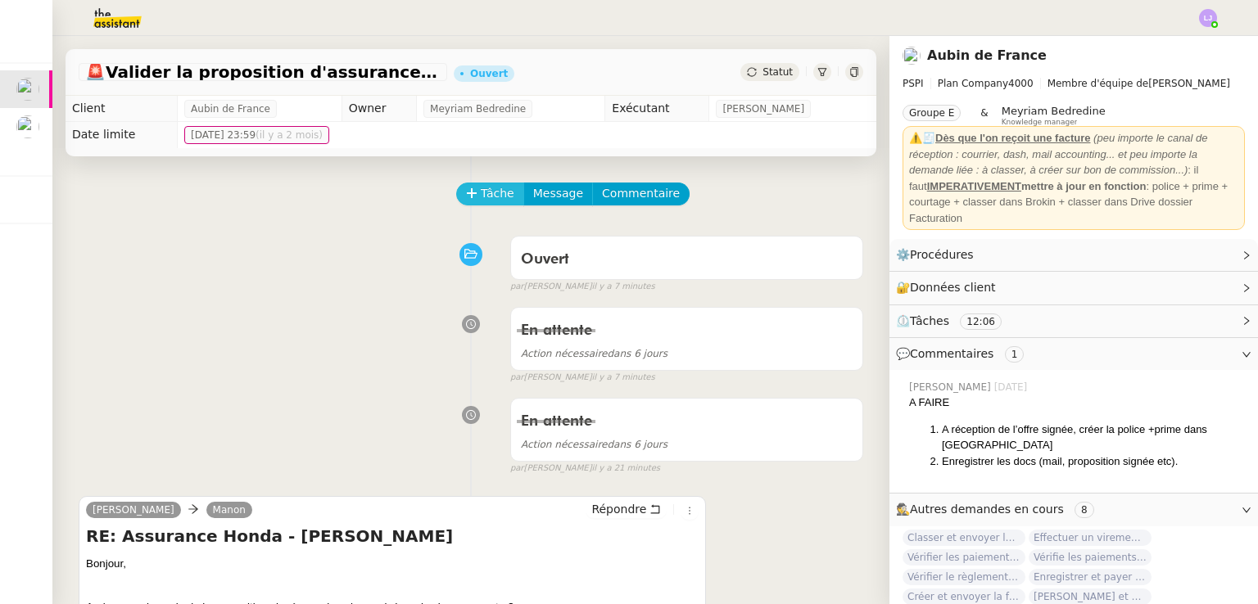
click at [481, 191] on span "Tâche" at bounding box center [498, 193] width 34 height 19
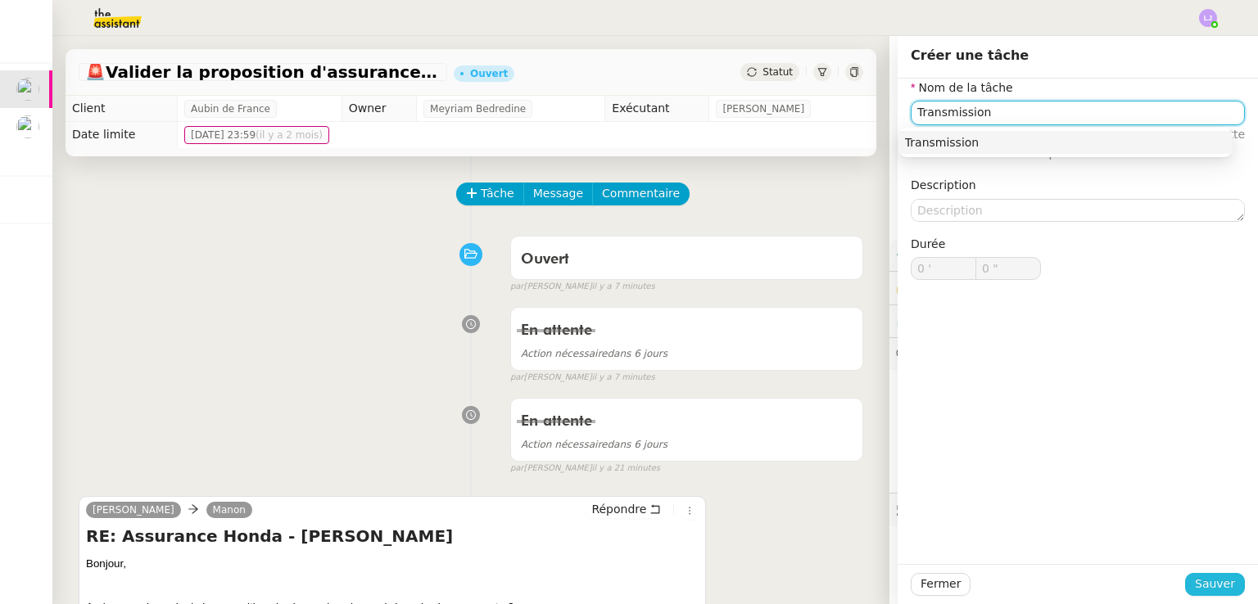
type input "Transmission"
click at [1211, 595] on button "Sauver" at bounding box center [1215, 584] width 60 height 23
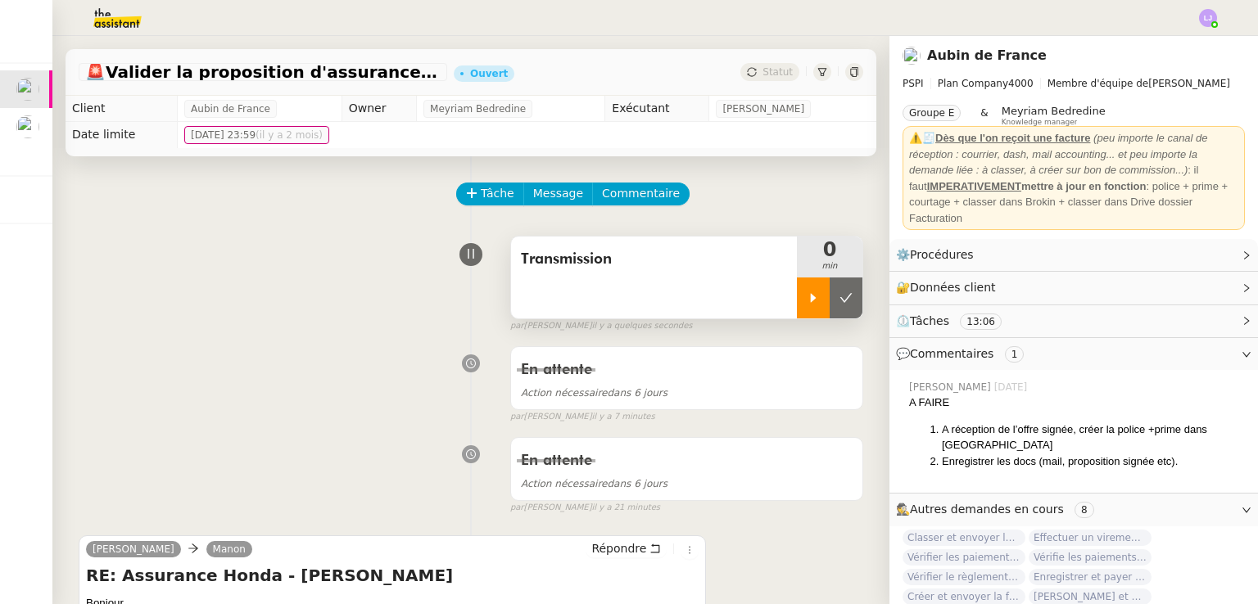
click at [803, 301] on div at bounding box center [813, 298] width 33 height 41
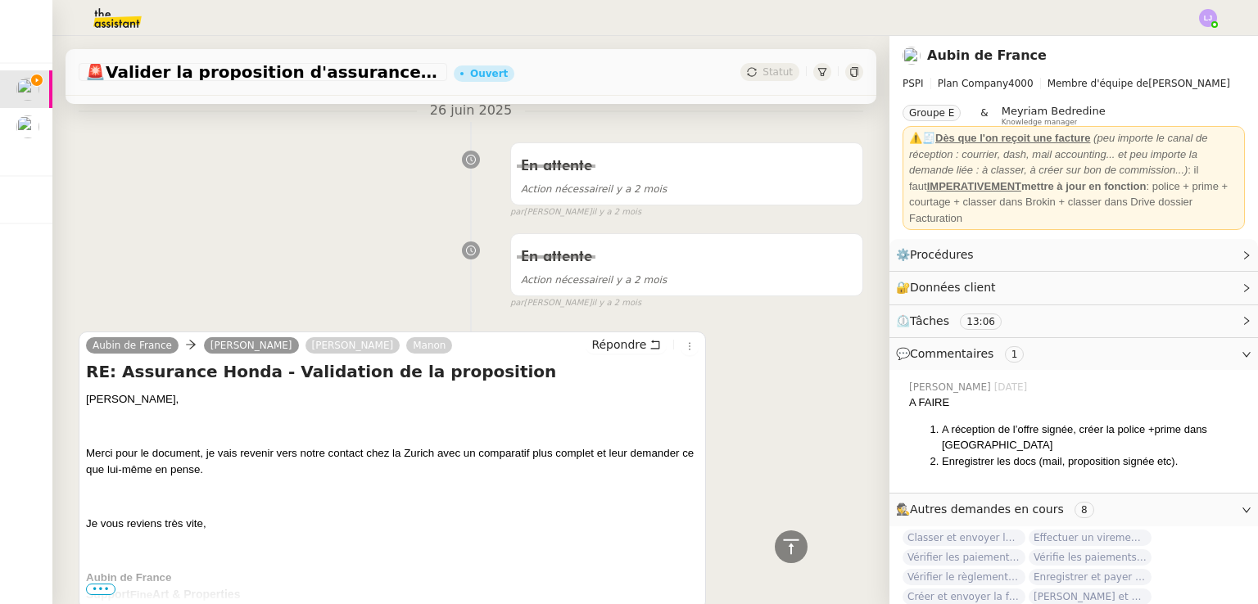
scroll to position [5657, 0]
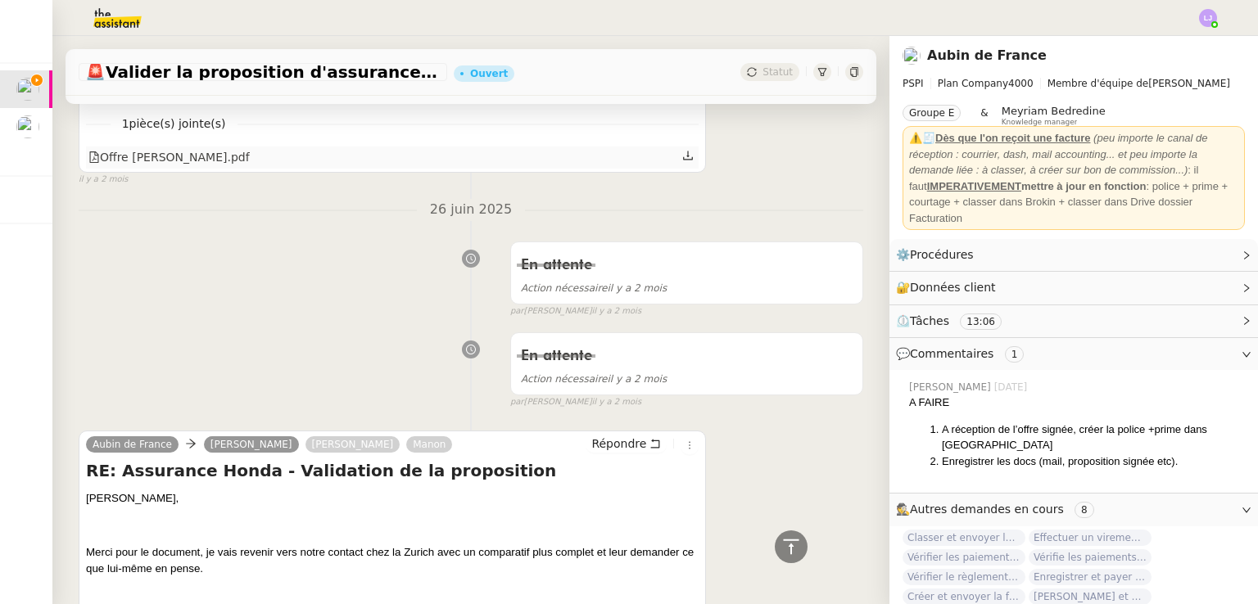
click at [201, 168] on div "Offre [PERSON_NAME].pdf" at bounding box center [392, 157] width 613 height 21
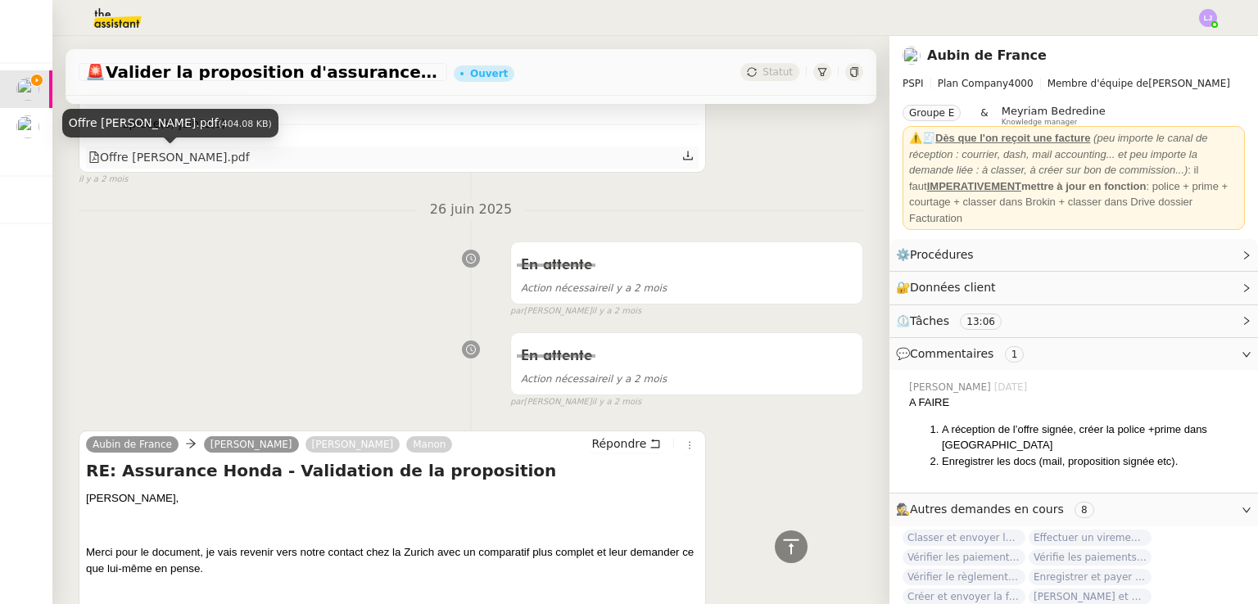
click at [193, 165] on div "Offre [PERSON_NAME].pdf" at bounding box center [168, 157] width 161 height 19
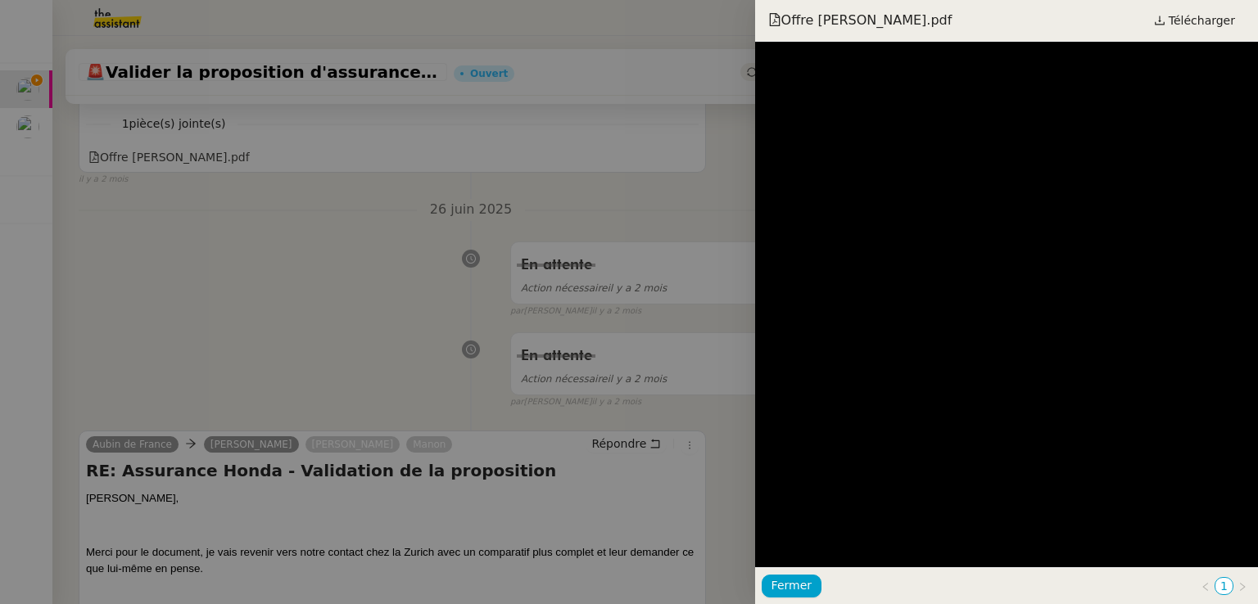
click at [520, 305] on div at bounding box center [629, 302] width 1258 height 604
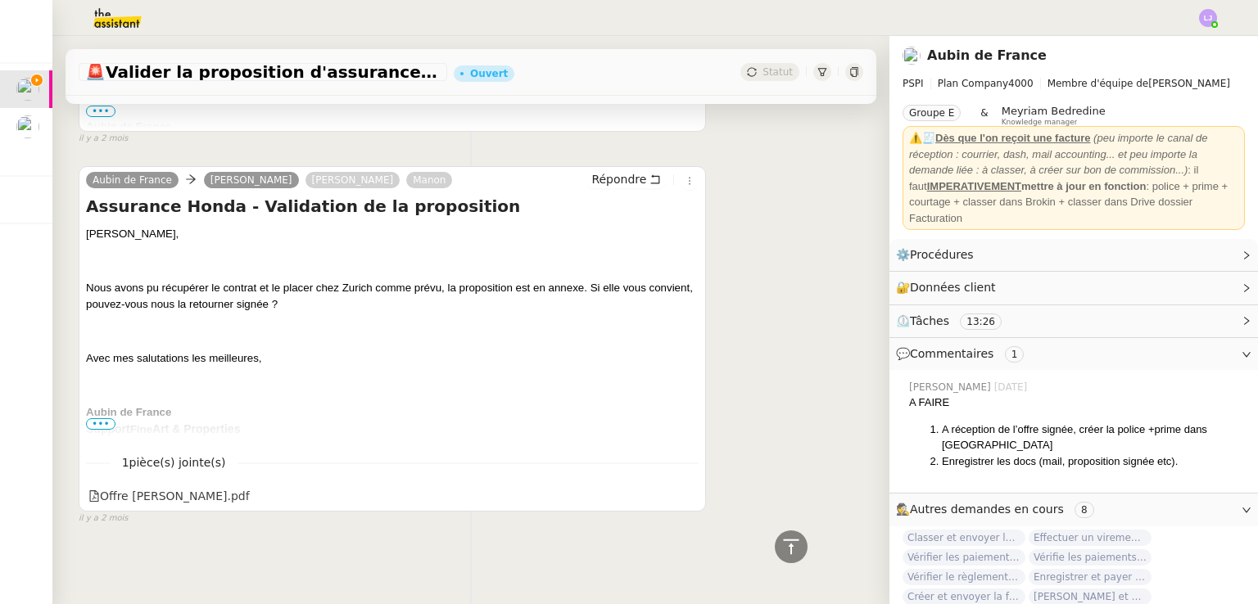
scroll to position [8482, 0]
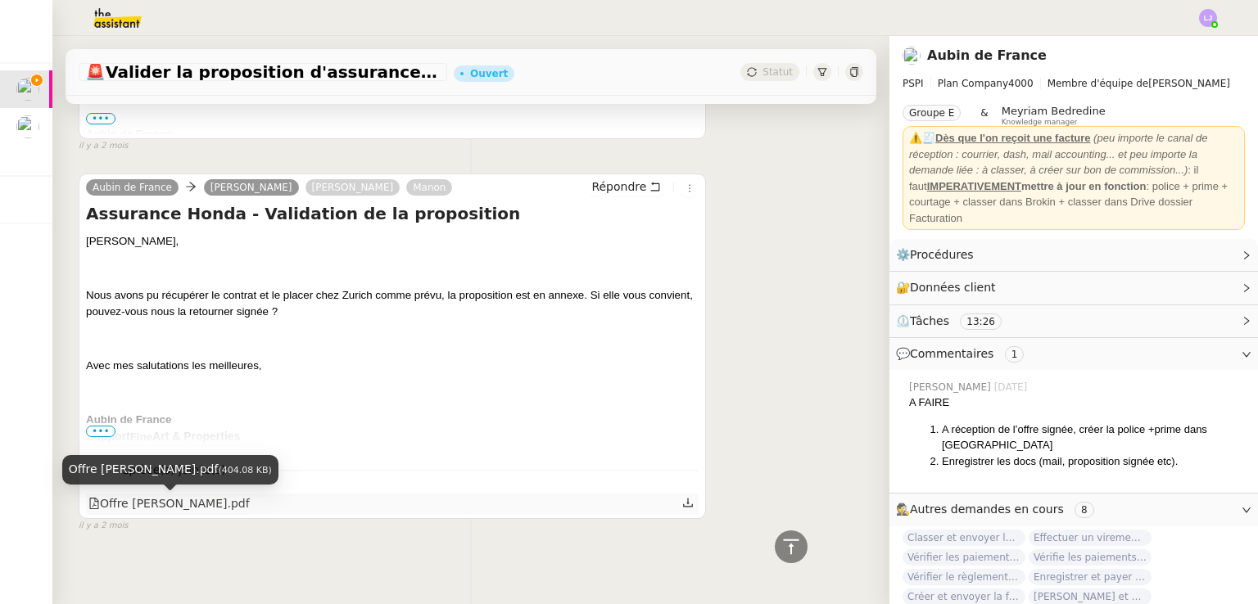
click at [211, 499] on div "Offre [PERSON_NAME].pdf" at bounding box center [168, 504] width 161 height 19
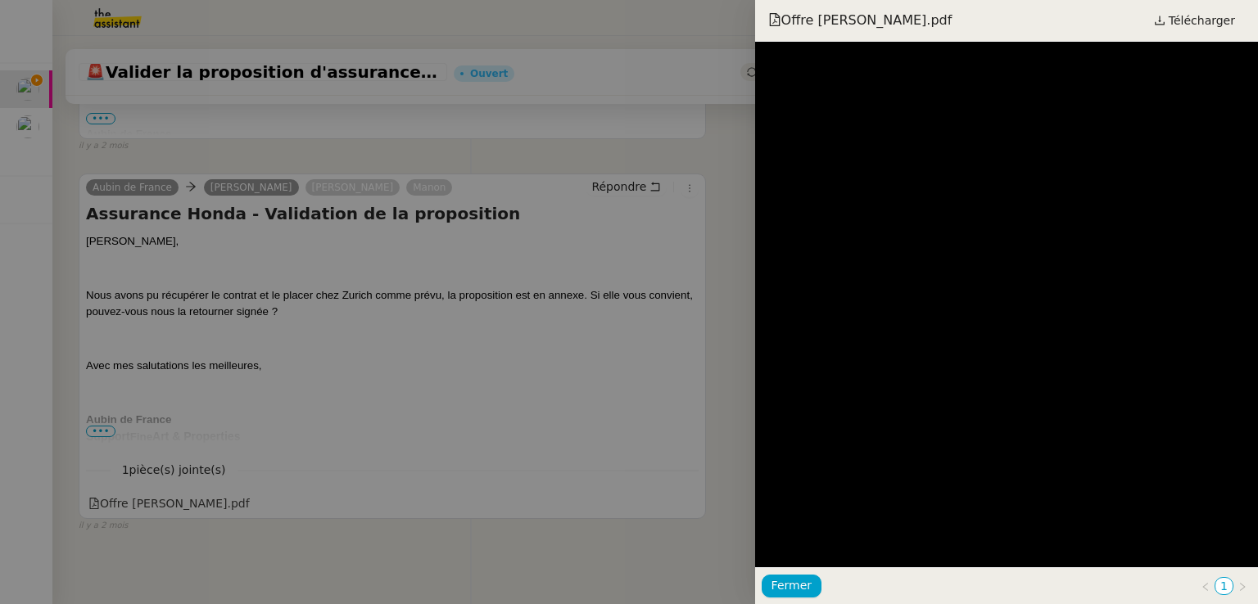
click at [615, 342] on div at bounding box center [629, 302] width 1258 height 604
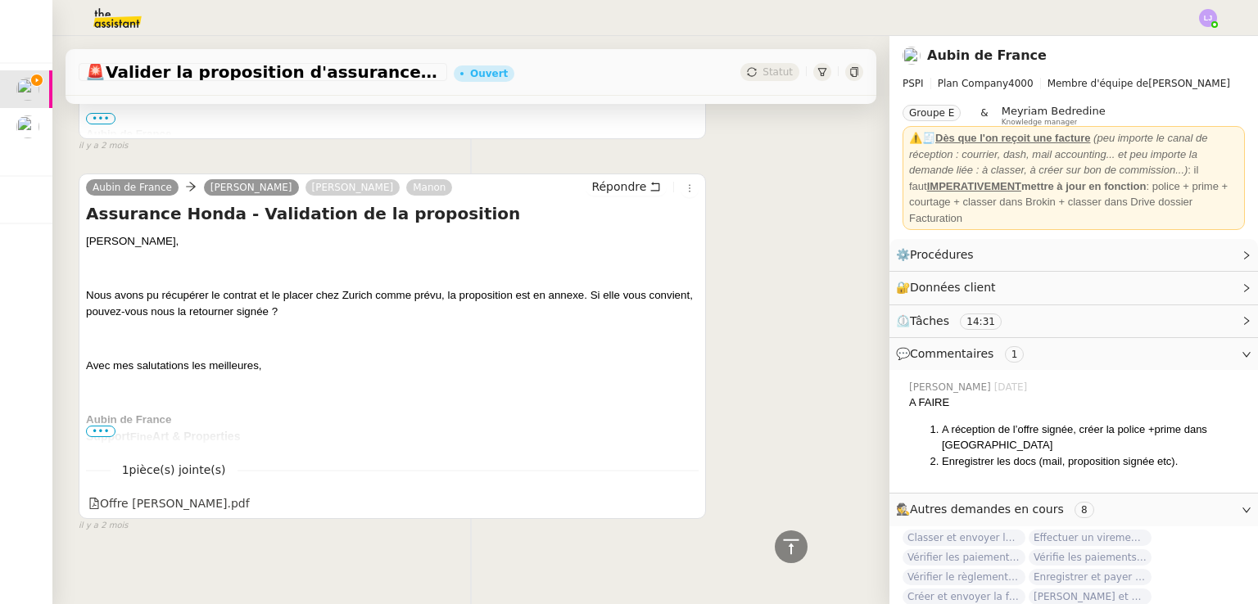
click at [786, 547] on icon at bounding box center [791, 547] width 20 height 20
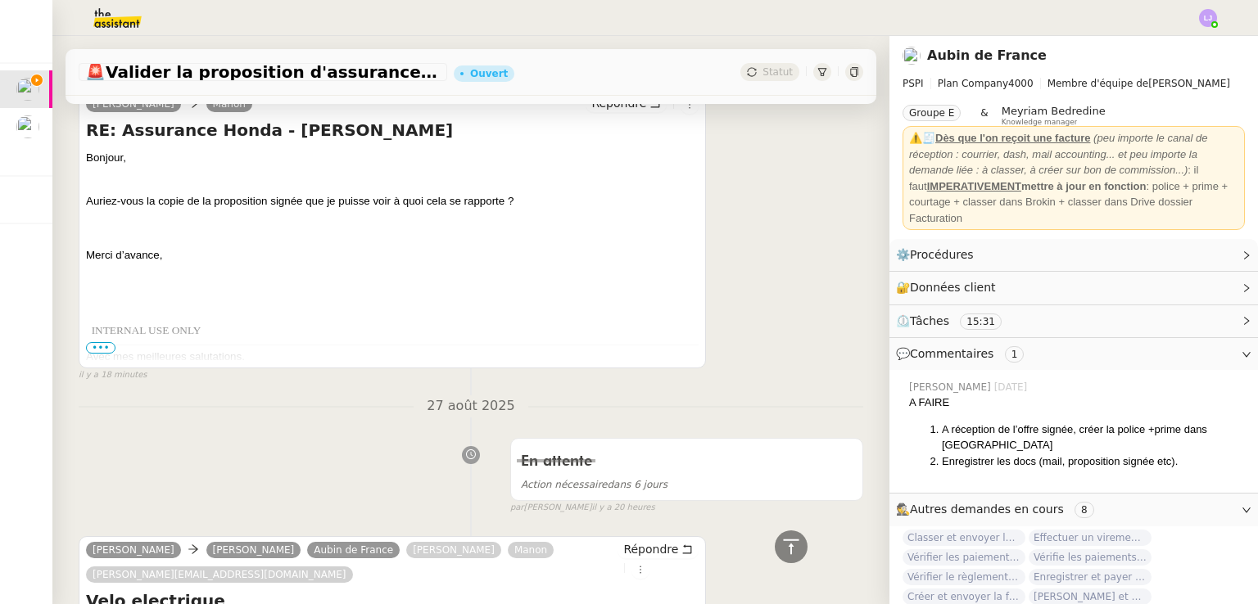
scroll to position [373, 0]
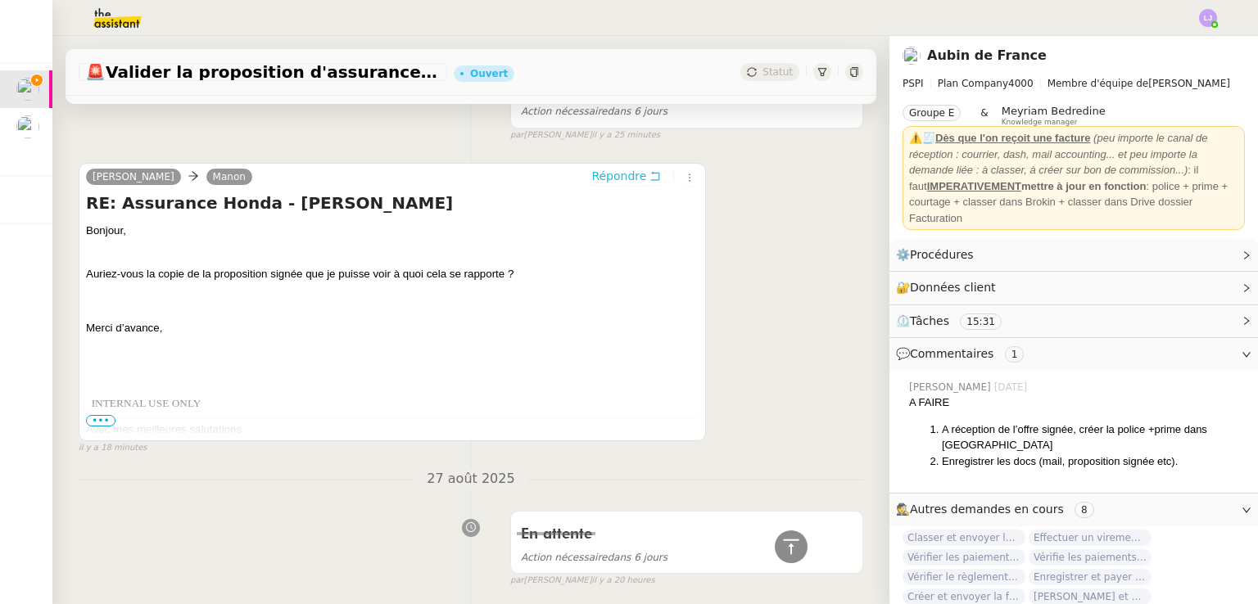
click at [599, 174] on span "Répondre" at bounding box center [618, 176] width 55 height 16
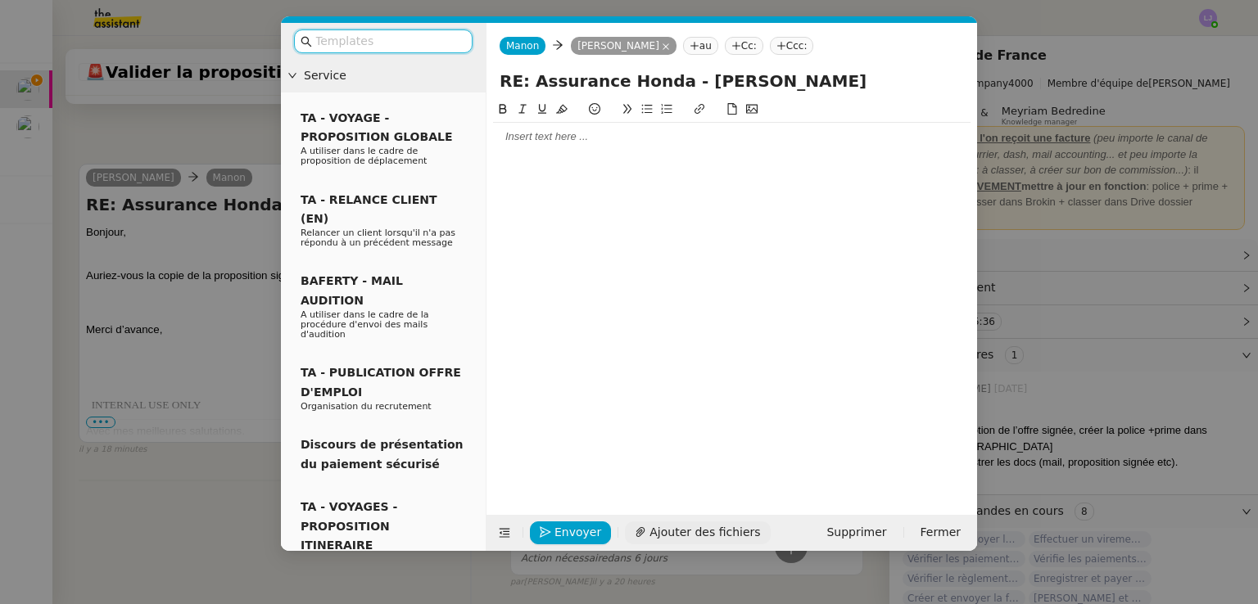
scroll to position [499, 0]
click at [650, 537] on span "Ajouter des fichiers" at bounding box center [705, 532] width 111 height 19
click at [579, 142] on div at bounding box center [732, 136] width 478 height 15
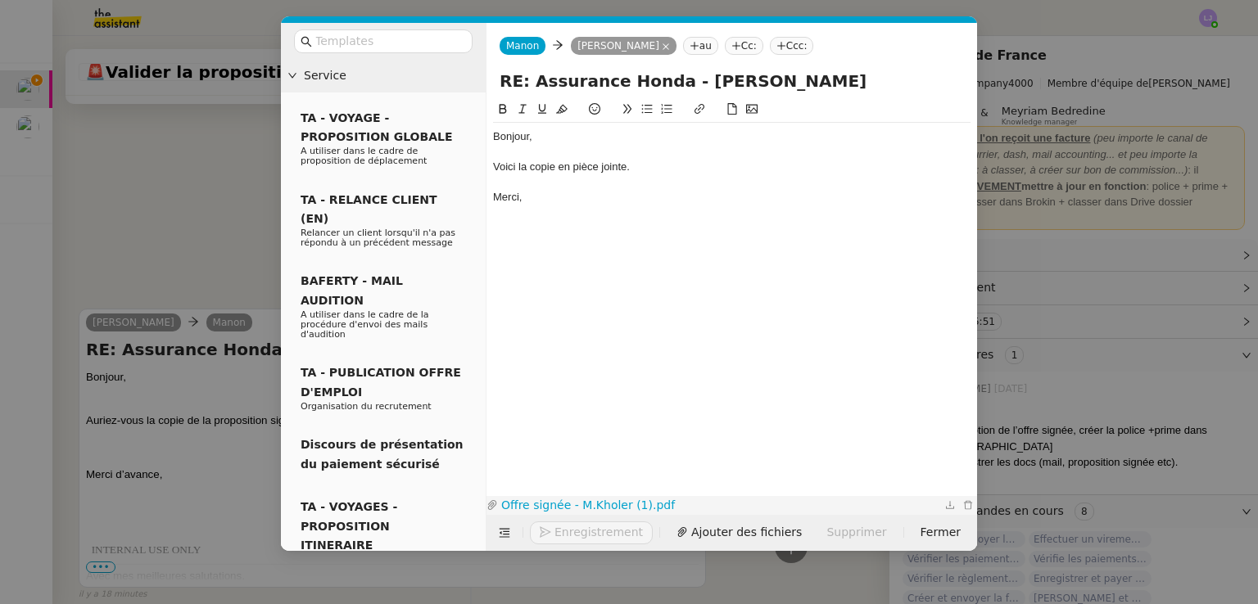
scroll to position [645, 0]
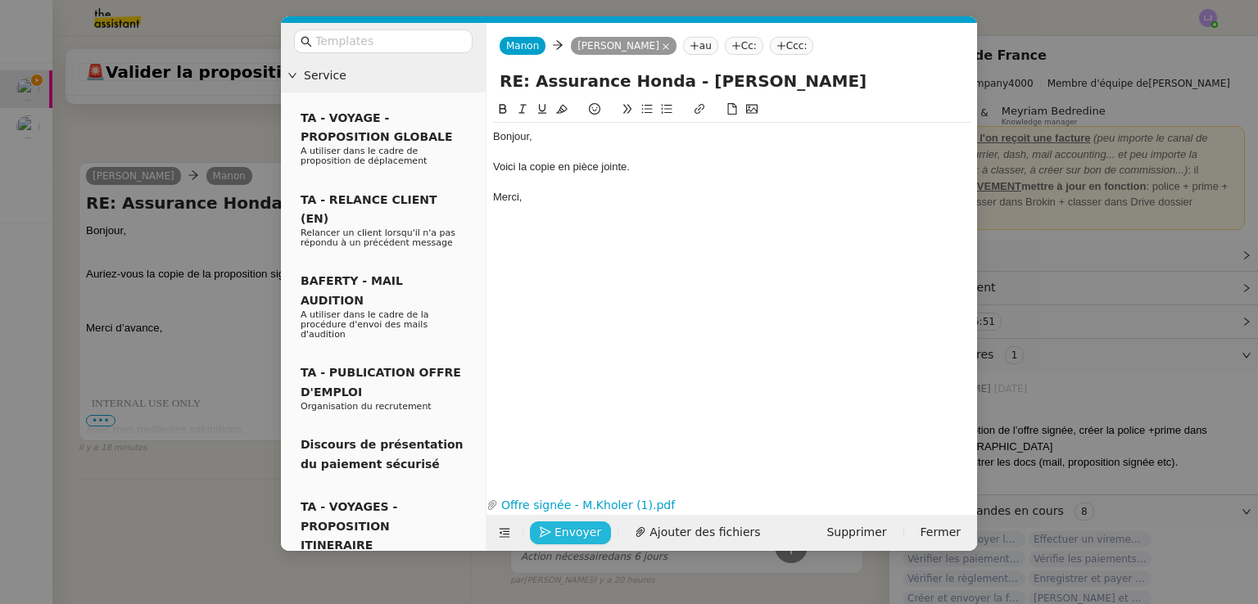
click at [564, 523] on span "Envoyer" at bounding box center [578, 532] width 47 height 19
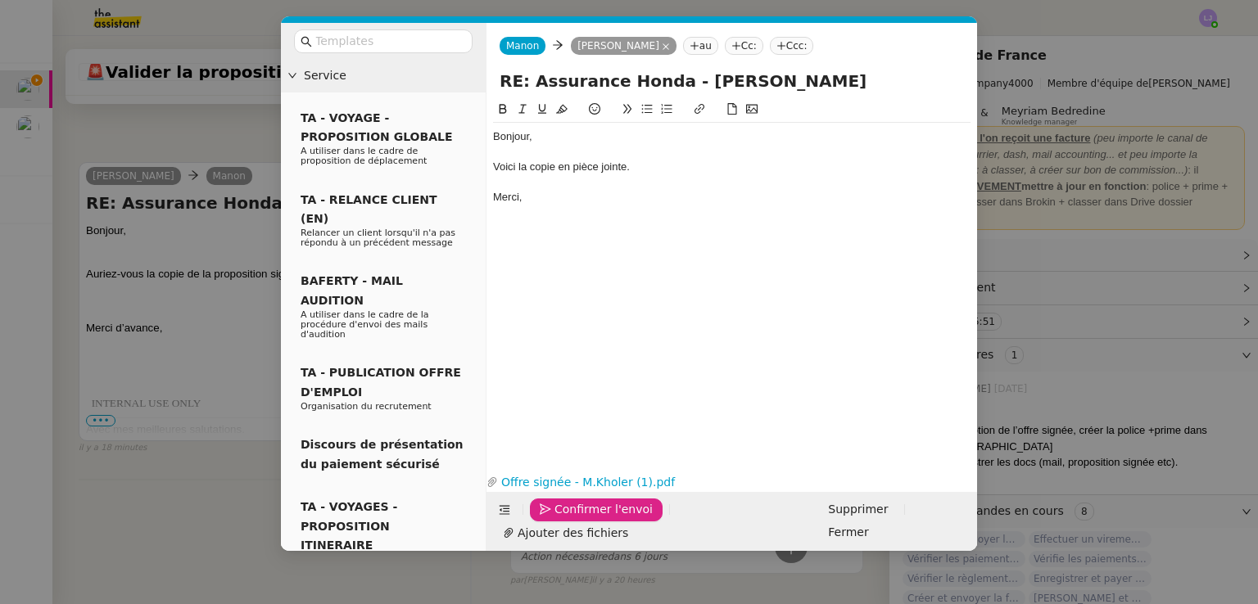
click at [564, 519] on span "Confirmer l'envoi" at bounding box center [604, 509] width 98 height 19
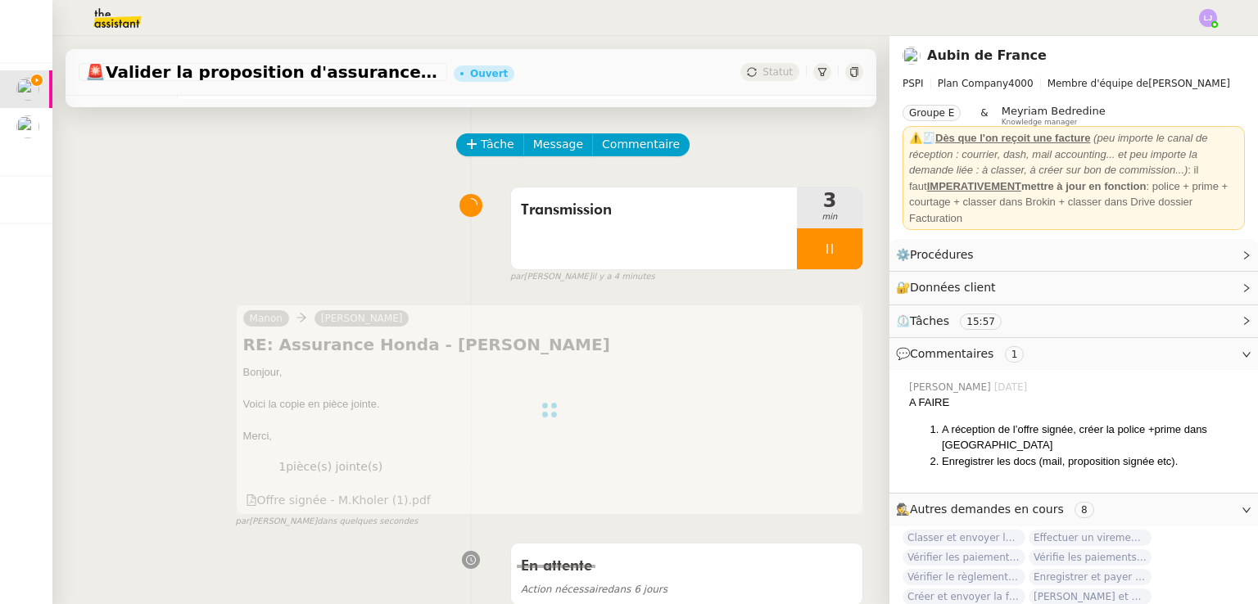
scroll to position [0, 0]
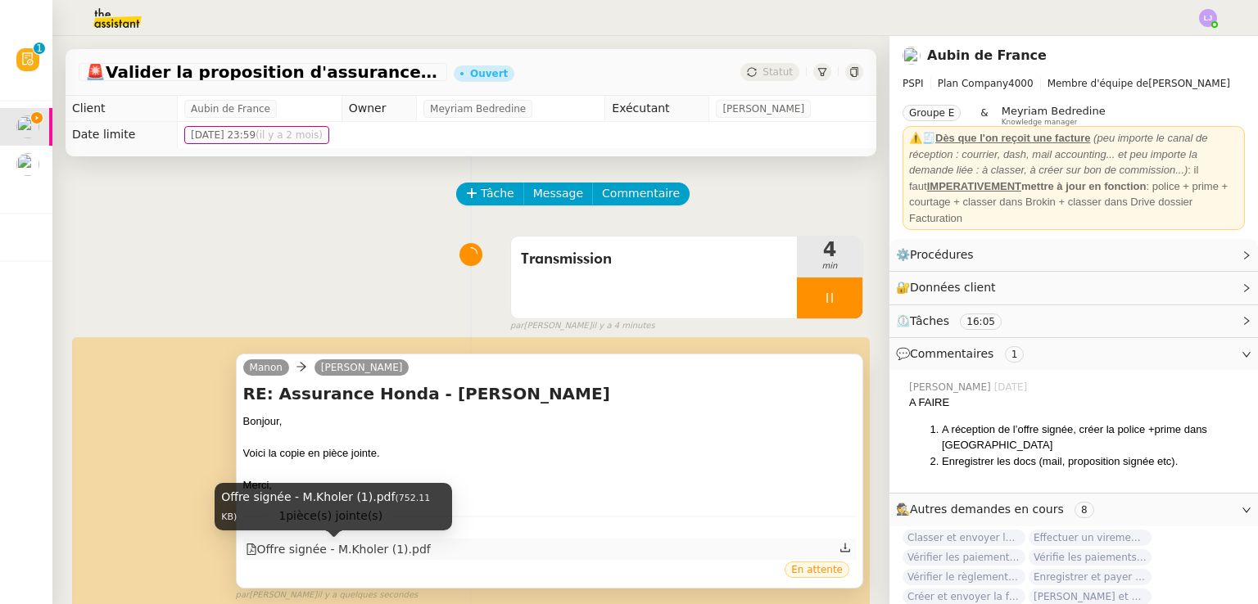
click at [386, 546] on div "Offre signée - M.Kholer (1).pdf" at bounding box center [338, 550] width 185 height 19
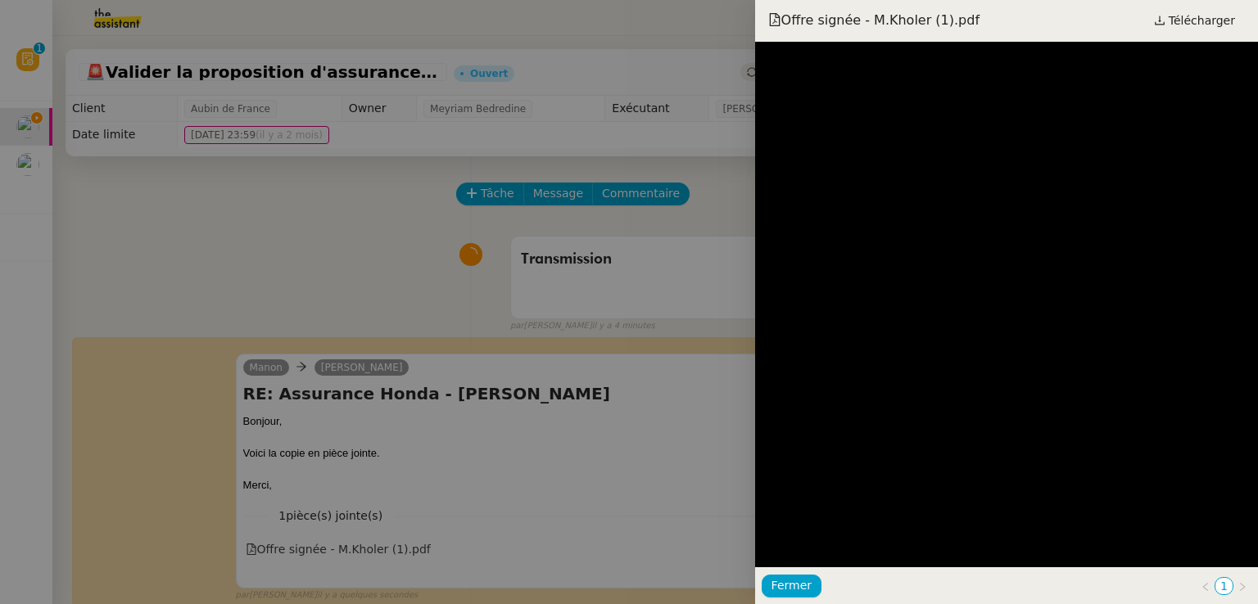
click at [451, 456] on div at bounding box center [629, 302] width 1258 height 604
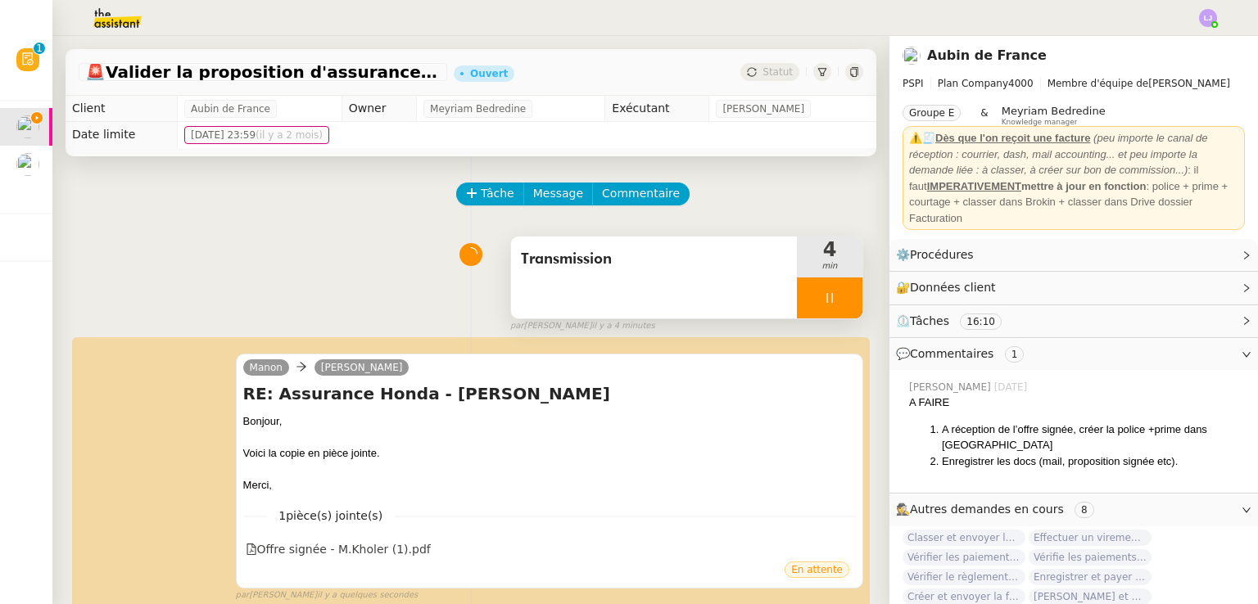
click at [836, 298] on div at bounding box center [830, 298] width 66 height 41
click at [836, 298] on button at bounding box center [846, 298] width 33 height 41
click at [727, 251] on span "Transmission" at bounding box center [654, 259] width 266 height 25
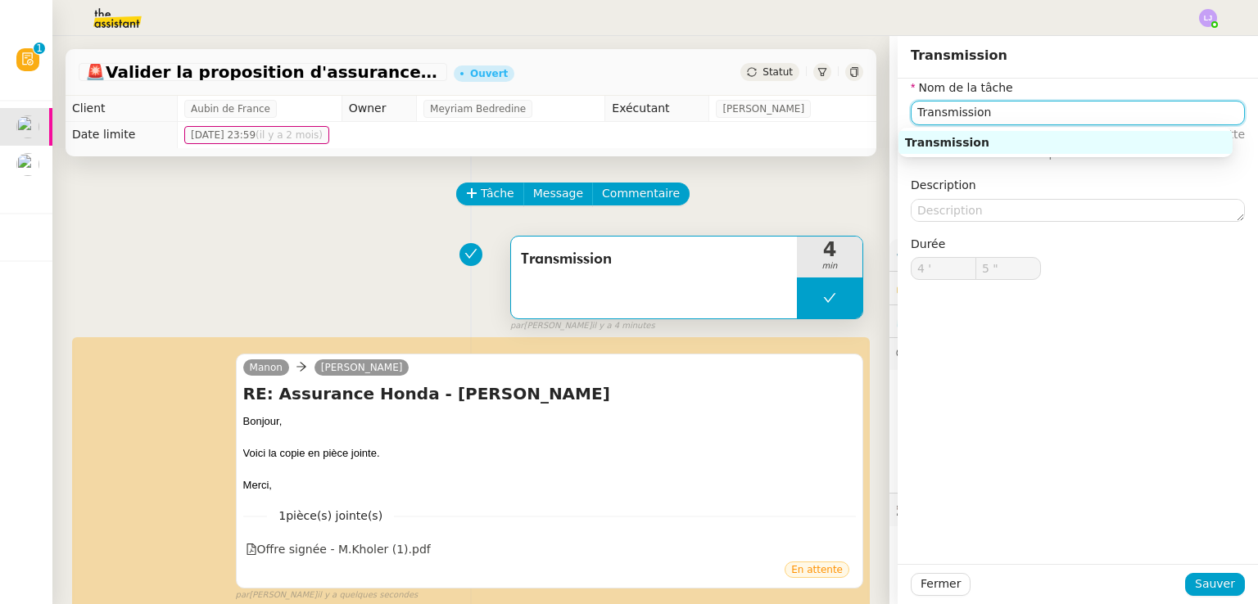
click at [1006, 115] on input "Transmission" at bounding box center [1078, 113] width 334 height 24
type input "Transmission d'offre"
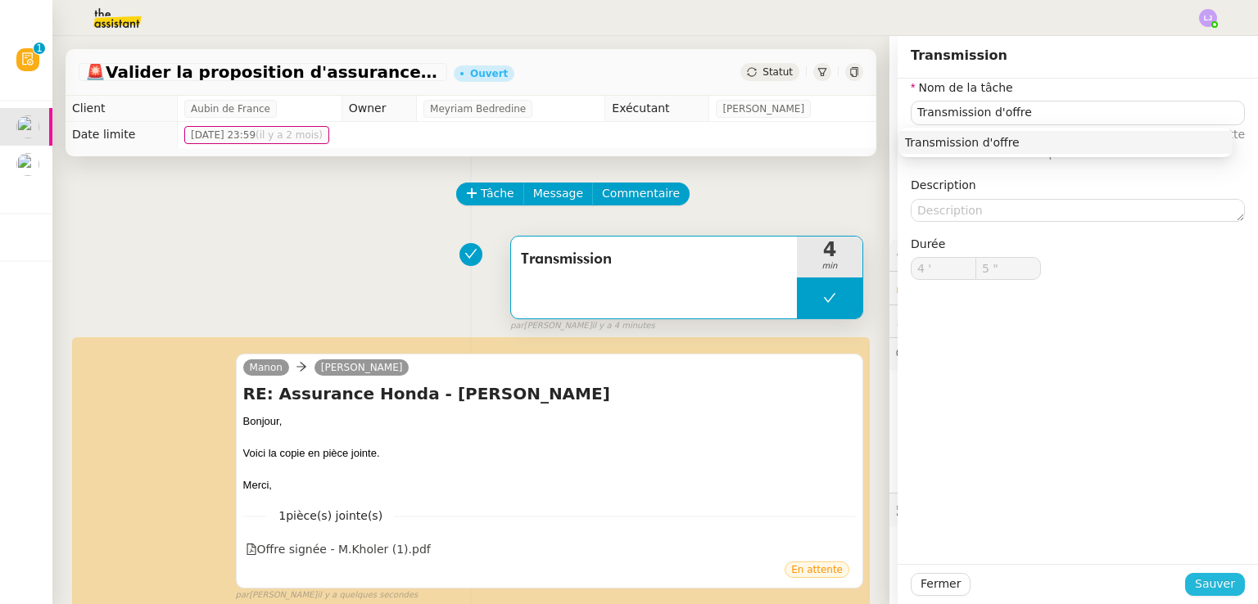
click at [1200, 587] on span "Sauver" at bounding box center [1215, 584] width 40 height 19
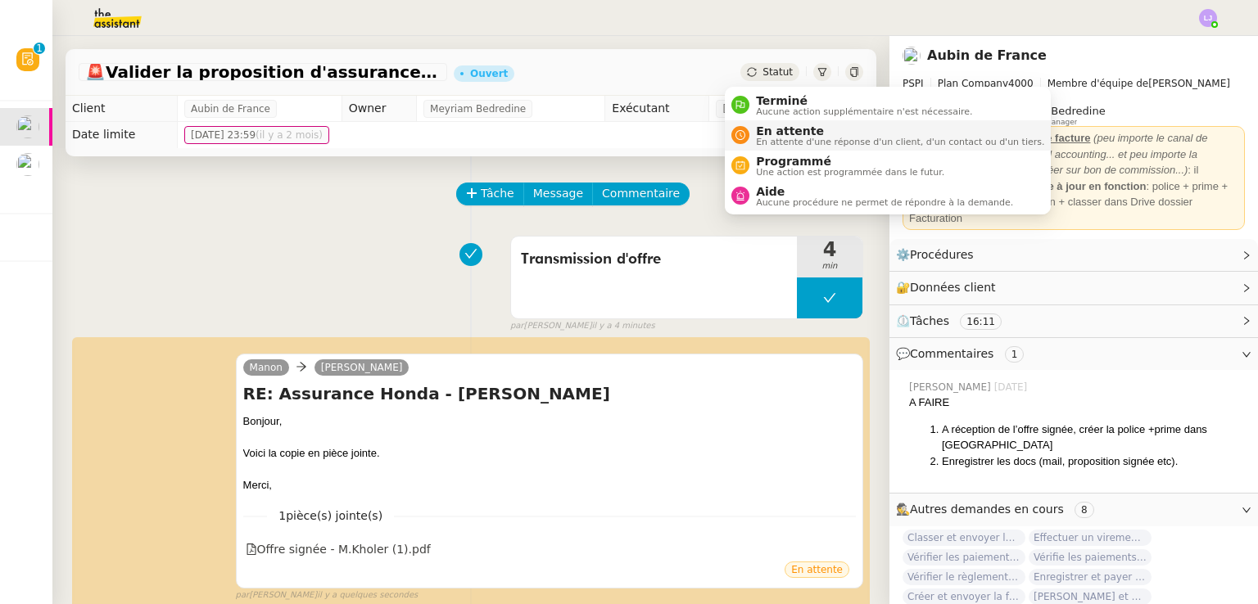
click at [782, 138] on span "En attente d'une réponse d'un client, d'un contact ou d'un tiers." at bounding box center [900, 142] width 288 height 9
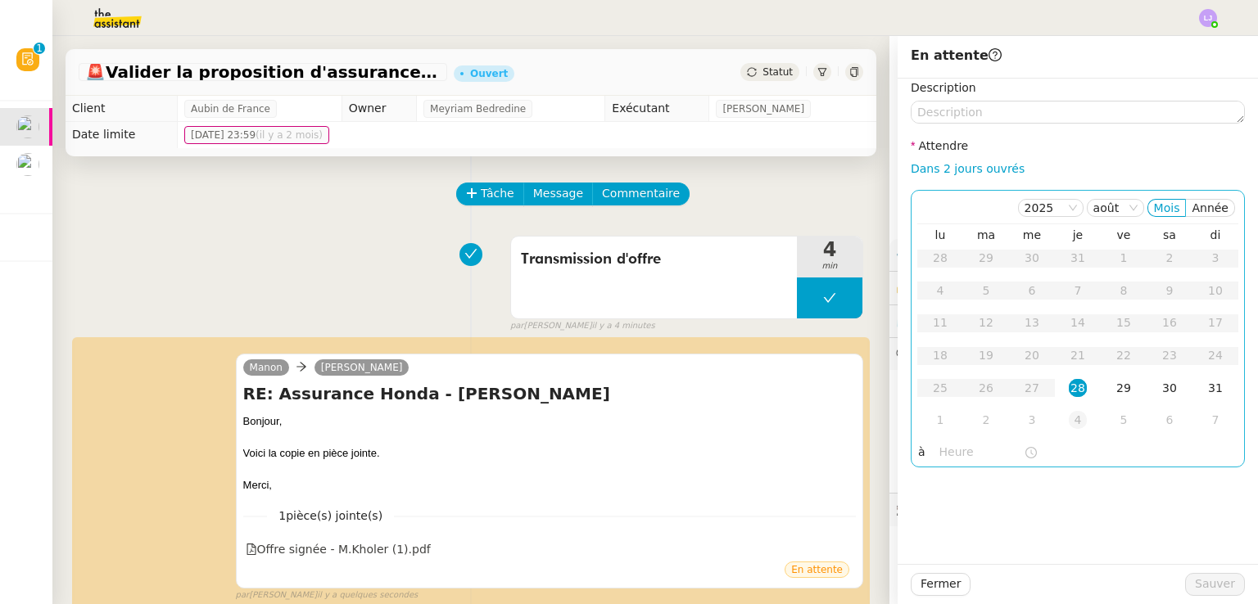
click at [1069, 414] on div "4" at bounding box center [1078, 420] width 18 height 18
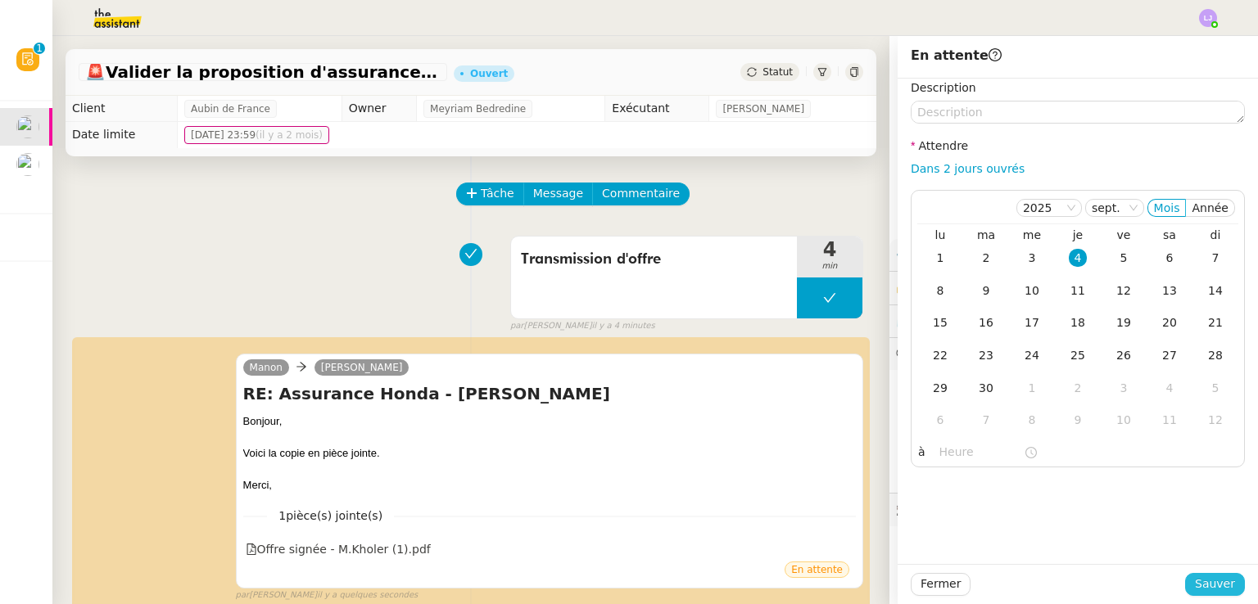
click at [1204, 579] on span "Sauver" at bounding box center [1215, 584] width 40 height 19
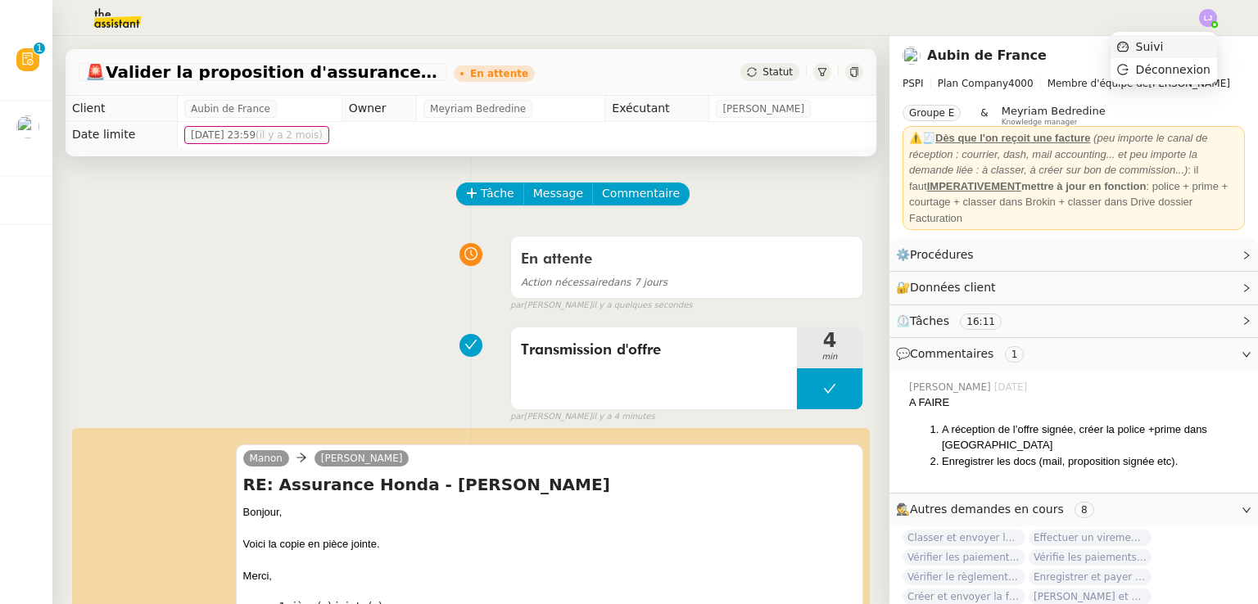
click at [1197, 43] on li "Suivi" at bounding box center [1164, 46] width 106 height 23
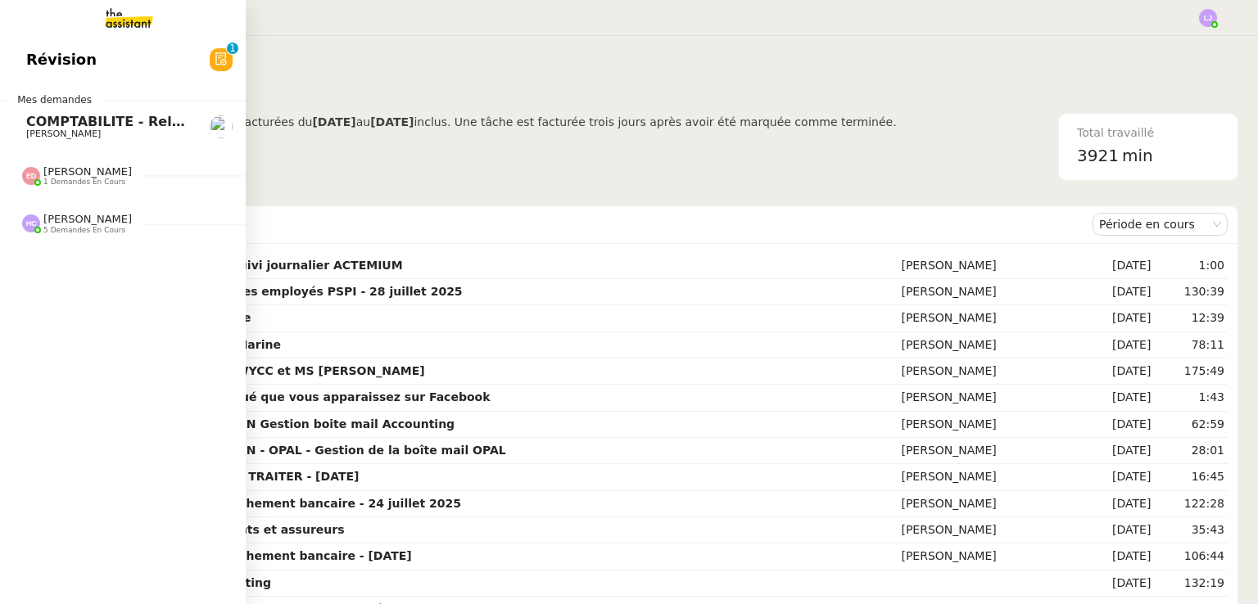
click at [71, 118] on span "COMPTABILITE - Relances factures impayées - août 2025" at bounding box center [235, 122] width 418 height 16
